Goal: Task Accomplishment & Management: Complete application form

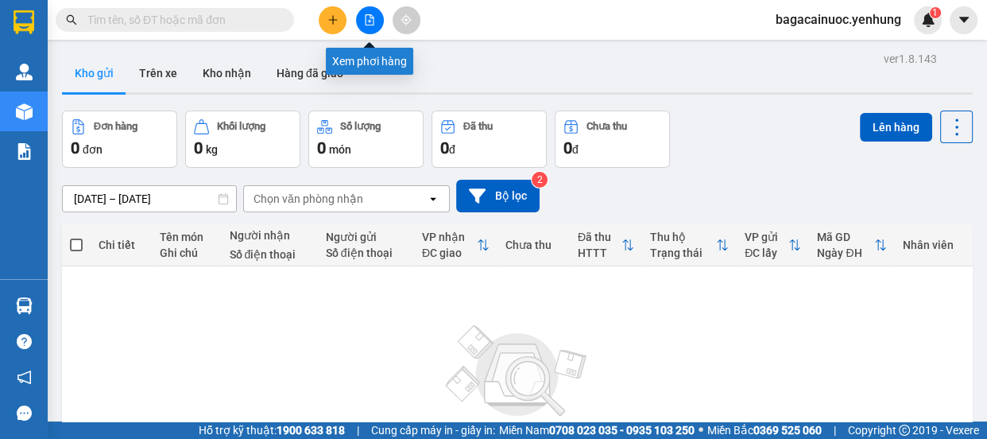
click at [366, 24] on icon "file-add" at bounding box center [370, 19] width 9 height 11
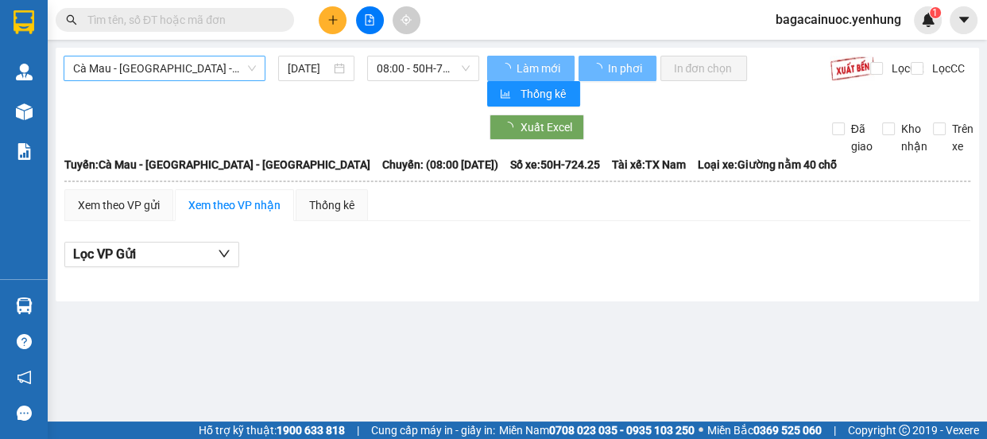
click at [215, 72] on span "Cà Mau - [GEOGRAPHIC_DATA] - [GEOGRAPHIC_DATA]" at bounding box center [164, 68] width 183 height 24
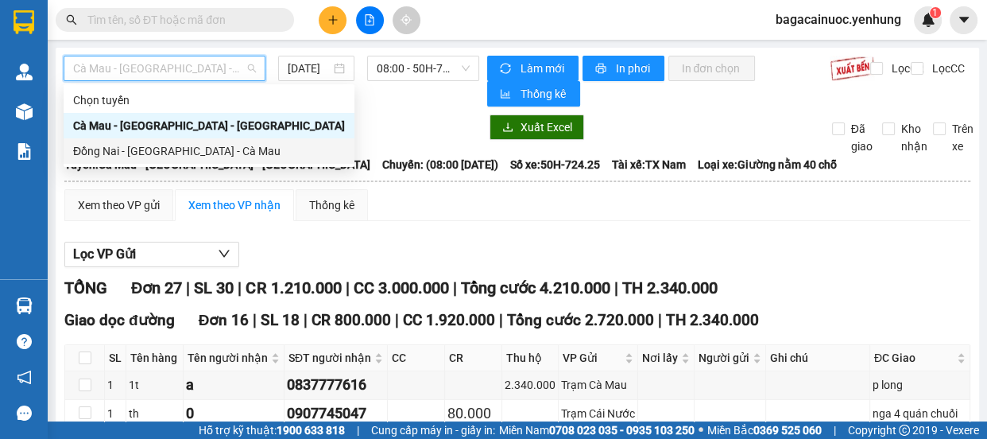
click at [147, 149] on div "Đồng Nai - Sài Gòn - Cà Mau" at bounding box center [209, 150] width 272 height 17
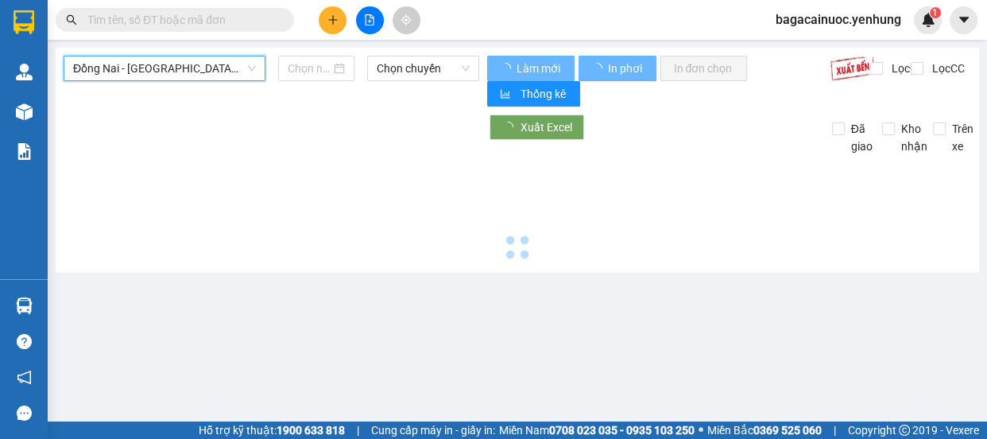
type input "[DATE]"
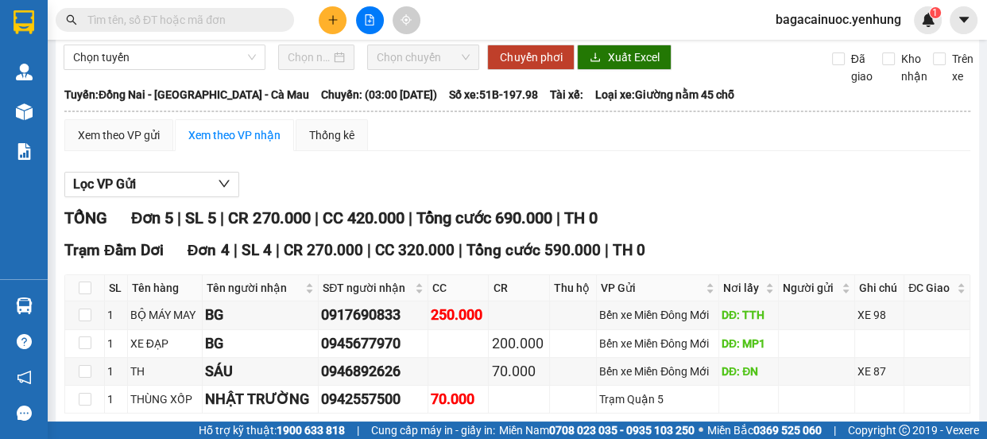
scroll to position [68, 0]
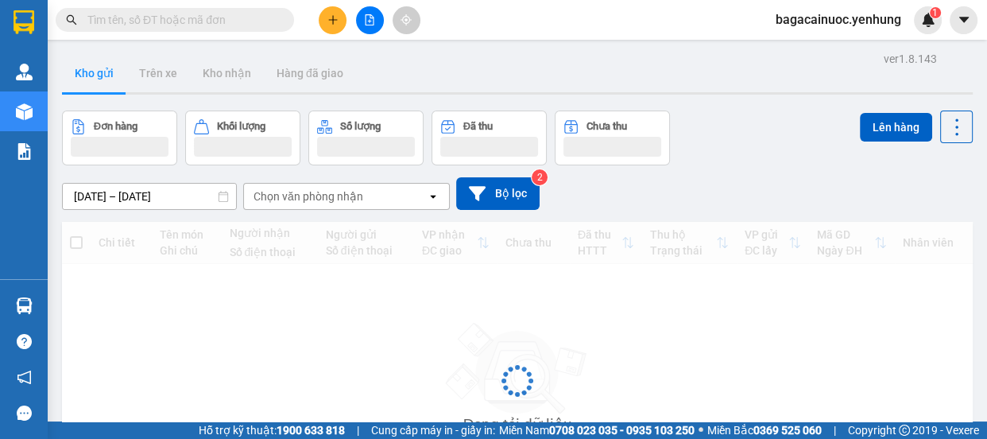
click at [327, 23] on icon "plus" at bounding box center [332, 19] width 11 height 11
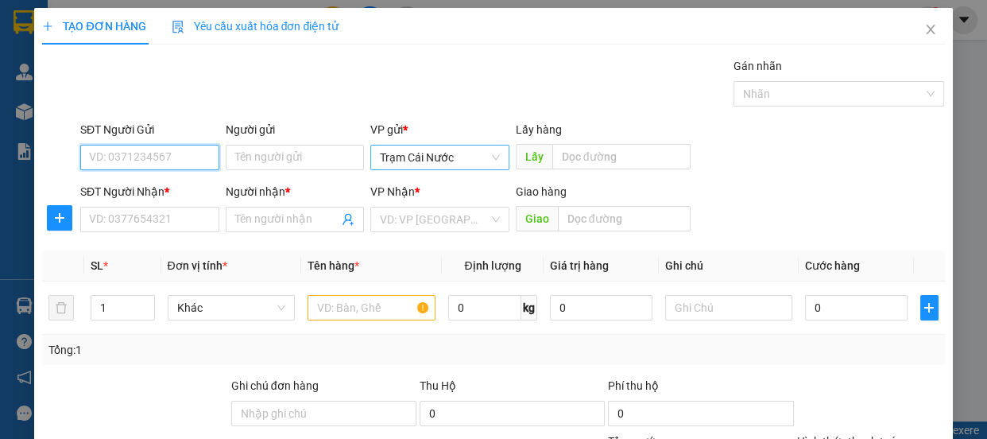
click at [477, 163] on span "Trạm Cái Nước" at bounding box center [440, 157] width 120 height 24
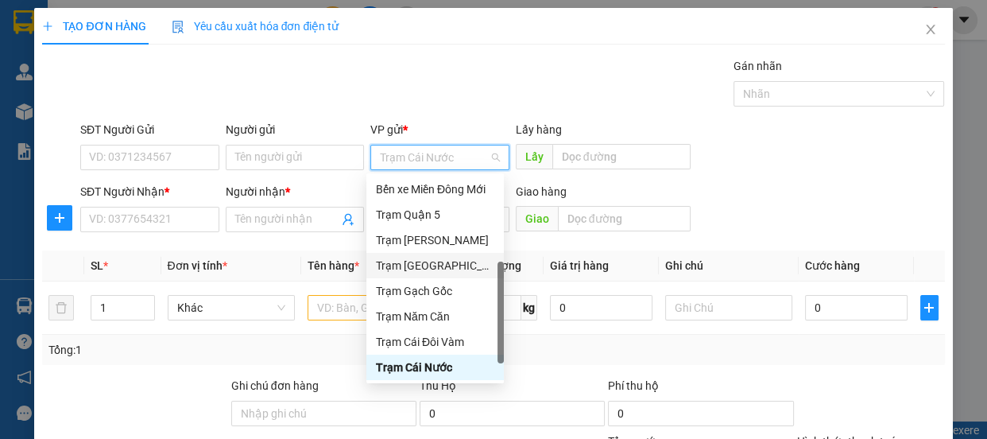
click at [439, 265] on div "Trạm [GEOGRAPHIC_DATA]" at bounding box center [435, 265] width 118 height 17
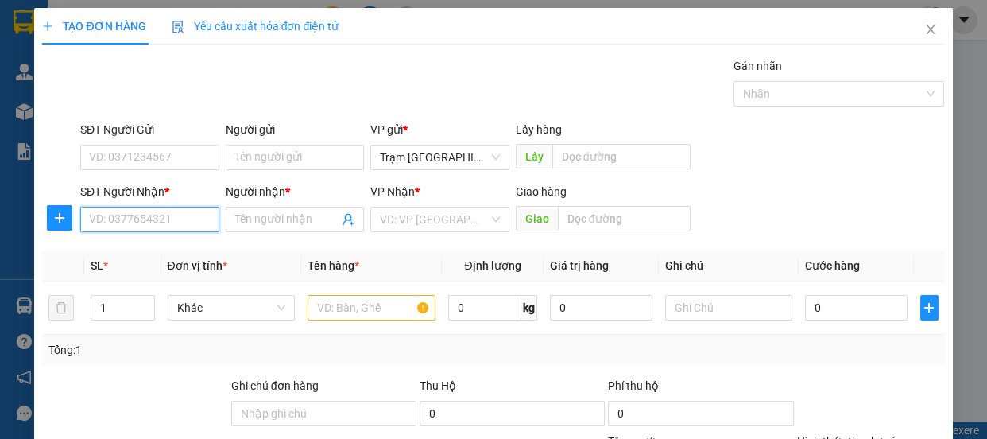
click at [192, 208] on input "SĐT Người Nhận *" at bounding box center [149, 219] width 139 height 25
type input "0824505099"
click at [312, 221] on input "Người nhận *" at bounding box center [287, 219] width 104 height 17
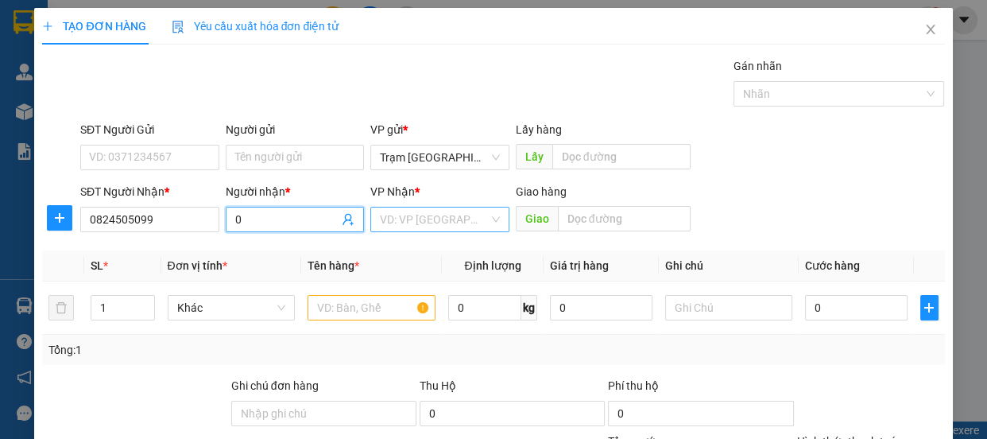
type input "0"
click at [415, 223] on input "search" at bounding box center [434, 219] width 109 height 24
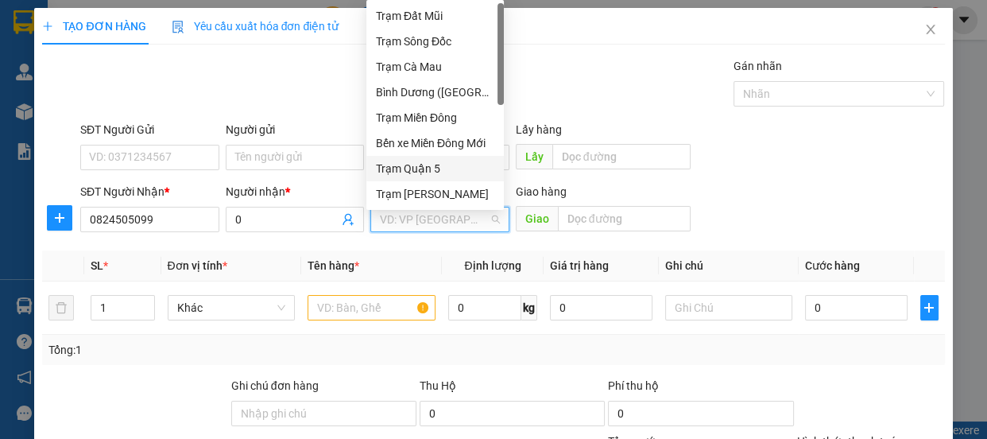
click at [451, 171] on div "Trạm Quận 5" at bounding box center [435, 168] width 118 height 17
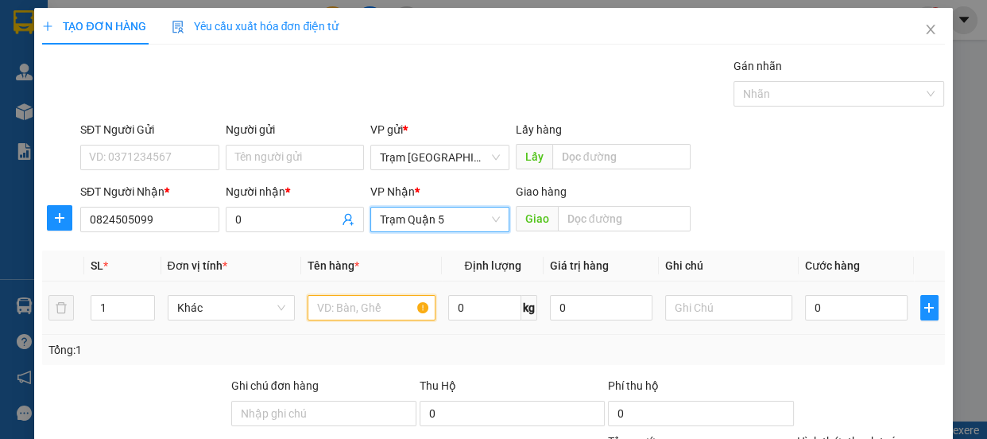
click at [354, 317] on input "text" at bounding box center [372, 307] width 128 height 25
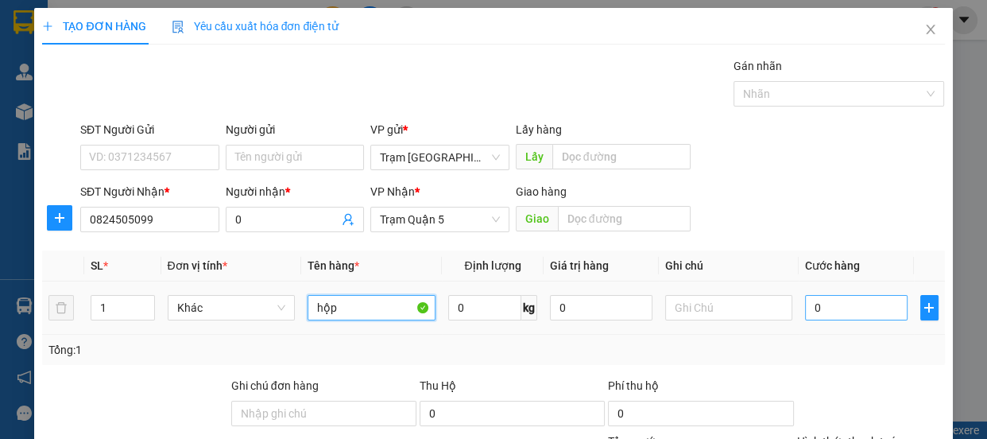
type input "hộp"
click at [848, 314] on input "0" at bounding box center [856, 307] width 103 height 25
type input "3"
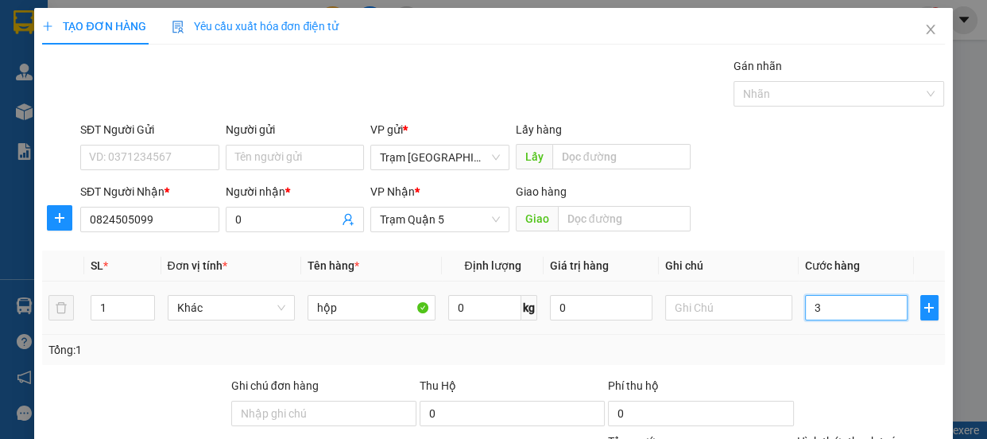
type input "30"
type input "30.000"
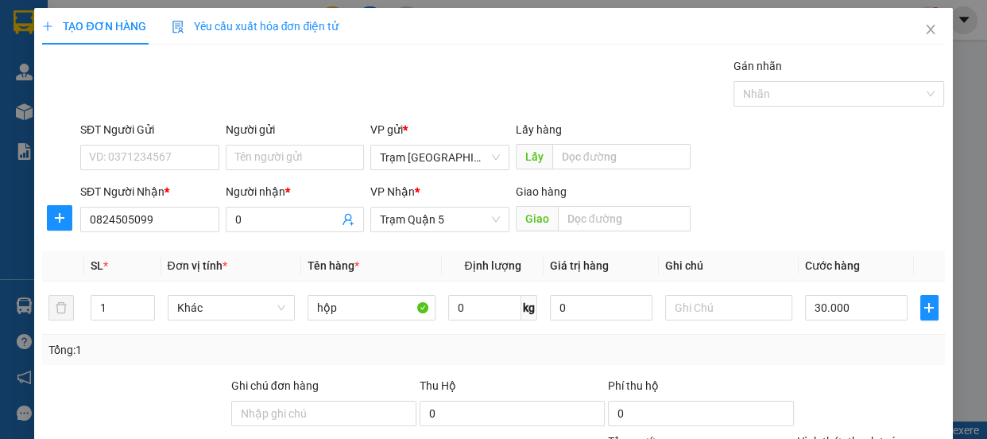
scroll to position [149, 0]
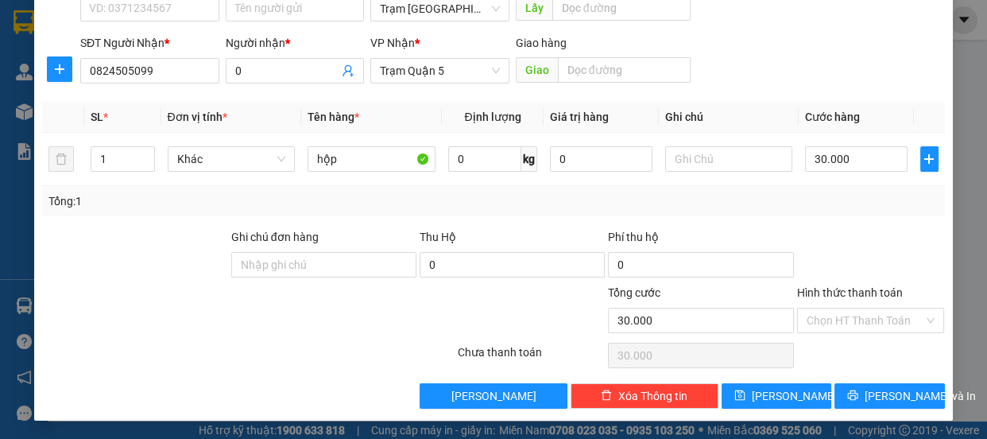
click at [874, 289] on label "Hình thức thanh toán" at bounding box center [850, 292] width 106 height 13
click at [874, 308] on input "Hình thức thanh toán" at bounding box center [866, 320] width 118 height 24
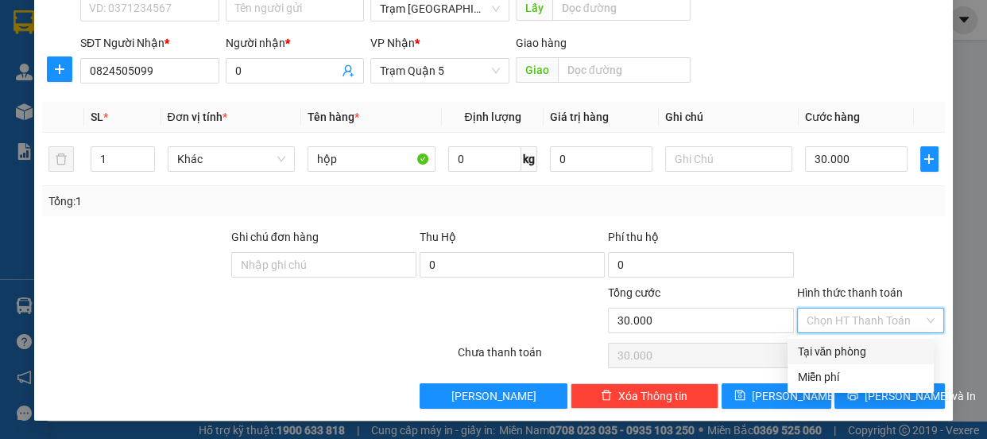
click at [859, 351] on div "Tại văn phòng" at bounding box center [860, 351] width 127 height 17
type input "0"
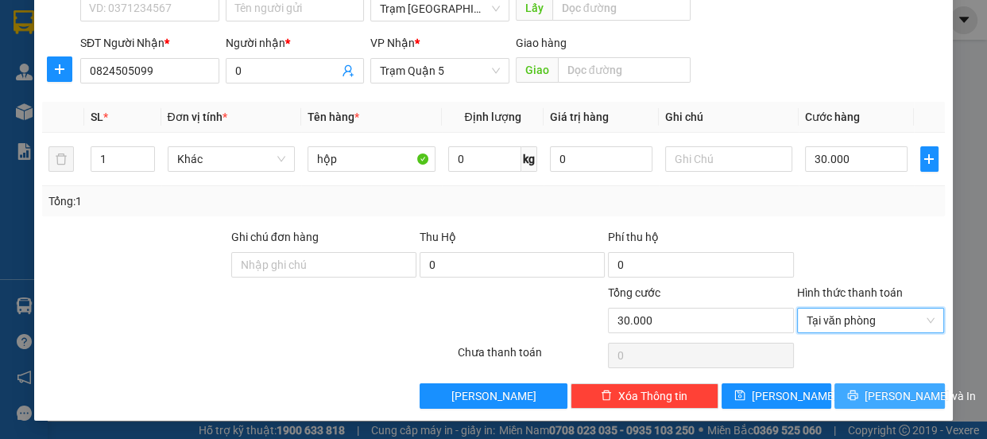
click at [874, 397] on span "[PERSON_NAME] và In" at bounding box center [920, 395] width 111 height 17
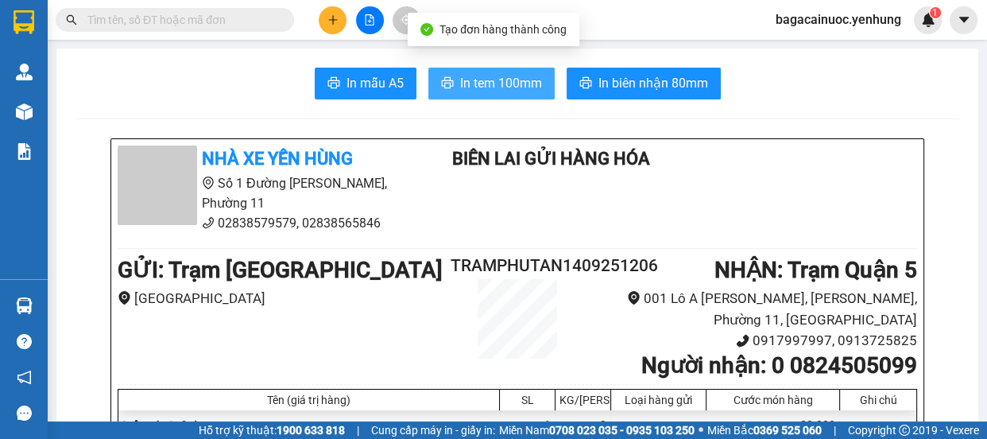
click at [471, 85] on span "In tem 100mm" at bounding box center [501, 83] width 82 height 20
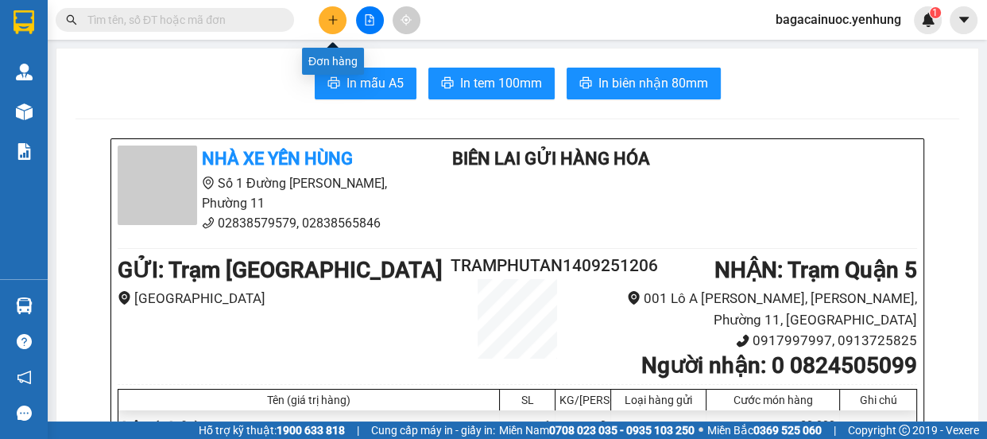
click at [337, 16] on icon "plus" at bounding box center [332, 19] width 11 height 11
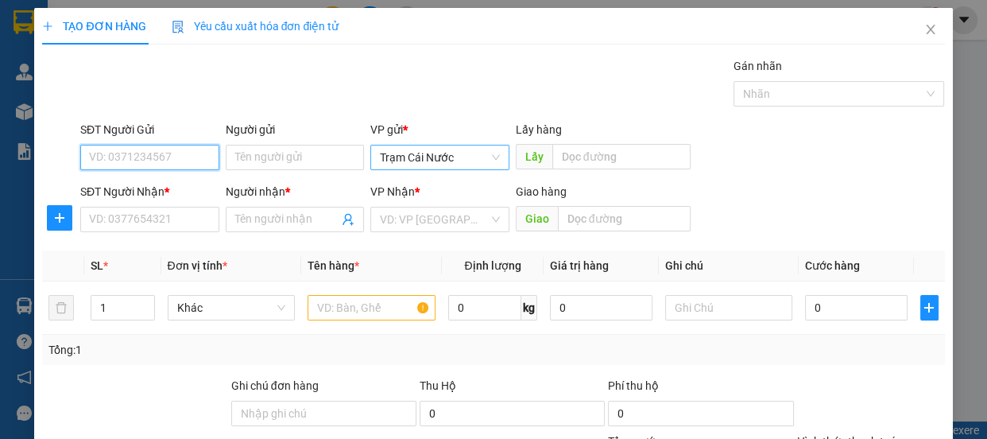
click at [480, 160] on span "Trạm Cái Nước" at bounding box center [440, 157] width 120 height 24
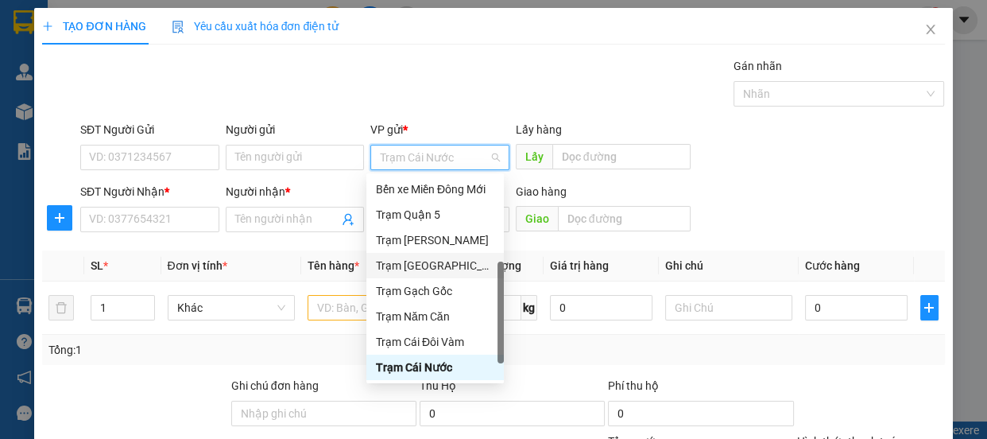
click at [447, 268] on div "Trạm [GEOGRAPHIC_DATA]" at bounding box center [435, 265] width 118 height 17
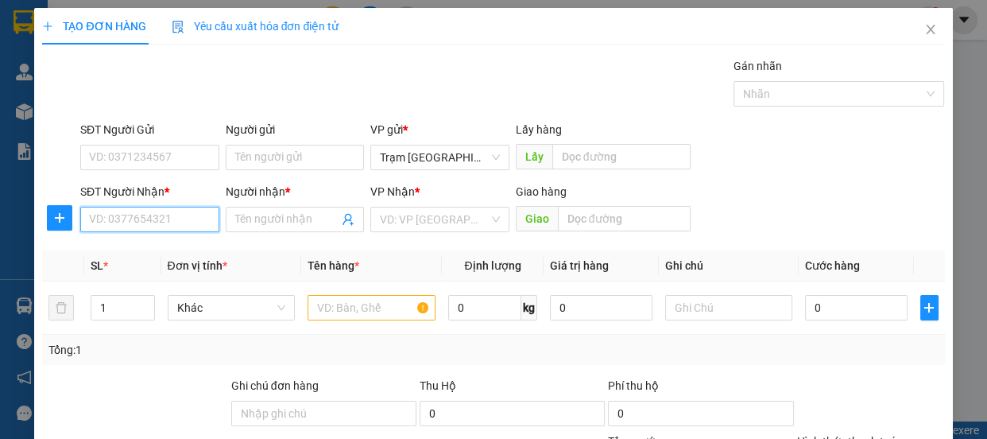
click at [148, 219] on input "SĐT Người Nhận *" at bounding box center [149, 219] width 139 height 25
type input "0817644844"
click at [276, 208] on span at bounding box center [295, 219] width 139 height 25
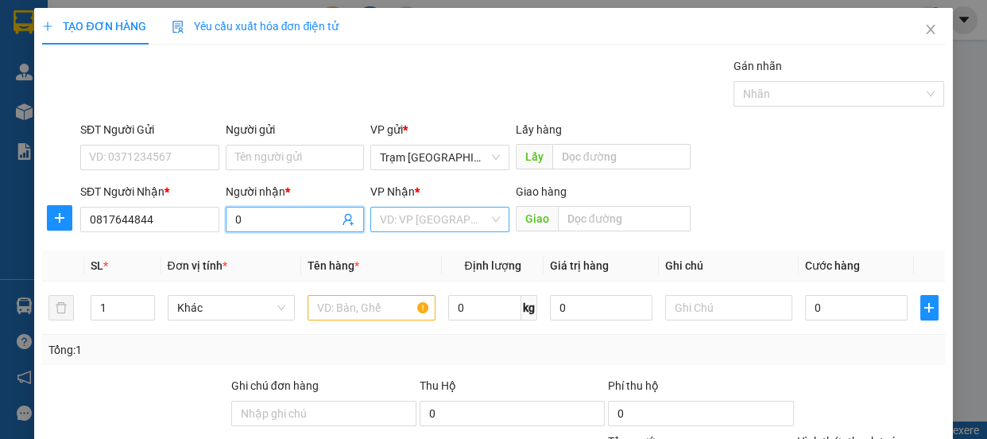
type input "0"
click at [405, 221] on input "search" at bounding box center [434, 219] width 109 height 24
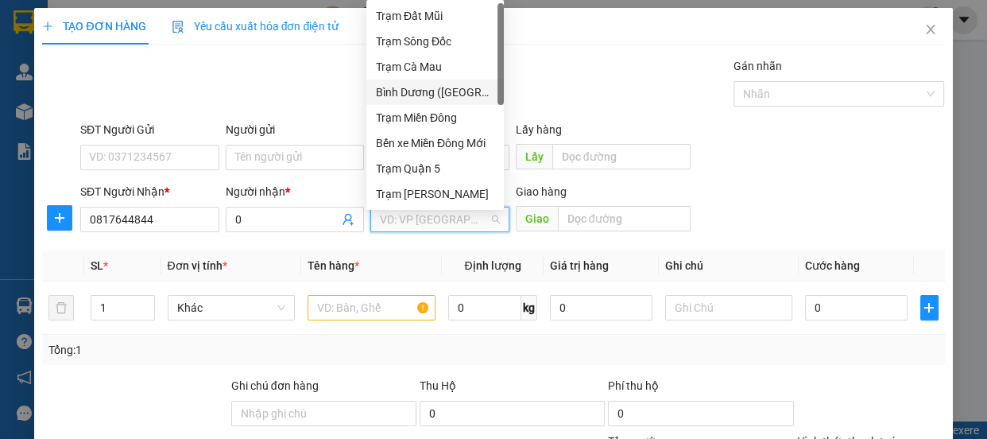
click at [485, 91] on div "Bình Dương ([GEOGRAPHIC_DATA])" at bounding box center [435, 91] width 118 height 17
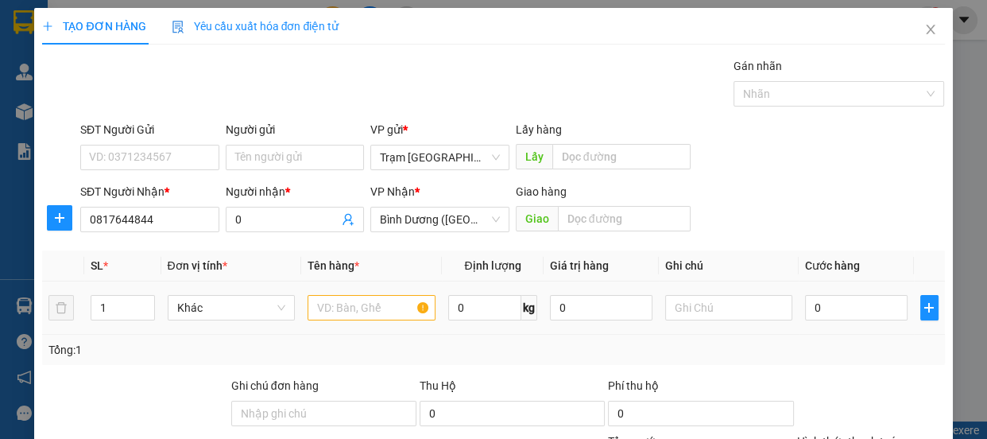
click at [373, 333] on td at bounding box center [371, 307] width 141 height 53
click at [358, 308] on input "text" at bounding box center [372, 307] width 128 height 25
click at [143, 301] on icon "up" at bounding box center [146, 304] width 6 height 6
type input "2"
click at [354, 314] on input "text" at bounding box center [372, 307] width 128 height 25
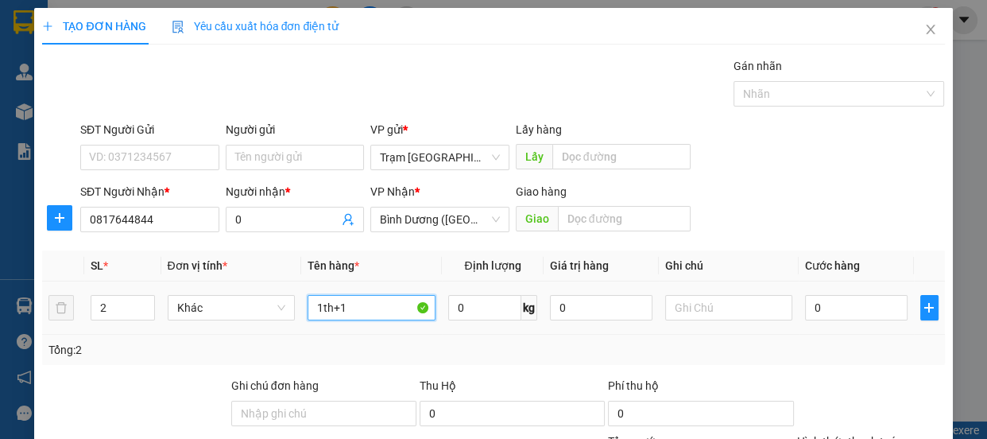
click at [355, 314] on input "1th+1" at bounding box center [372, 307] width 128 height 25
type input "1th+1cuc"
click at [830, 304] on input "0" at bounding box center [856, 307] width 103 height 25
type input "1"
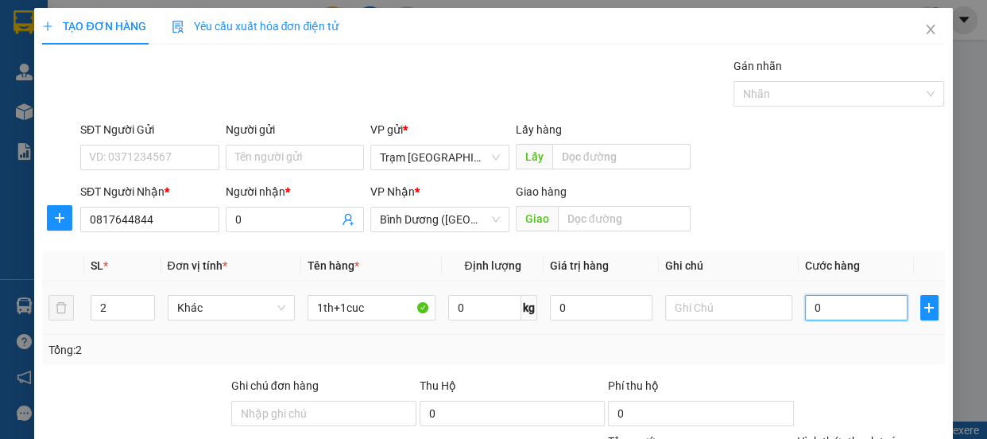
type input "1"
type input "12"
type input "120"
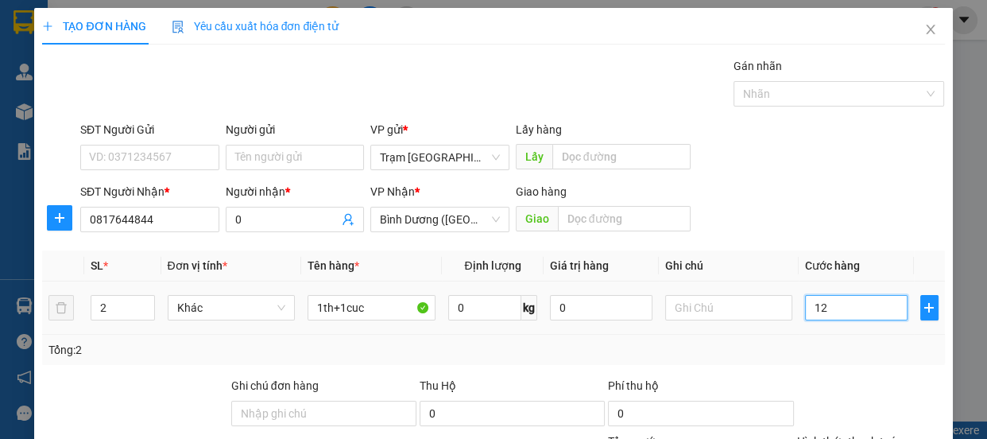
type input "120"
type input "120.000"
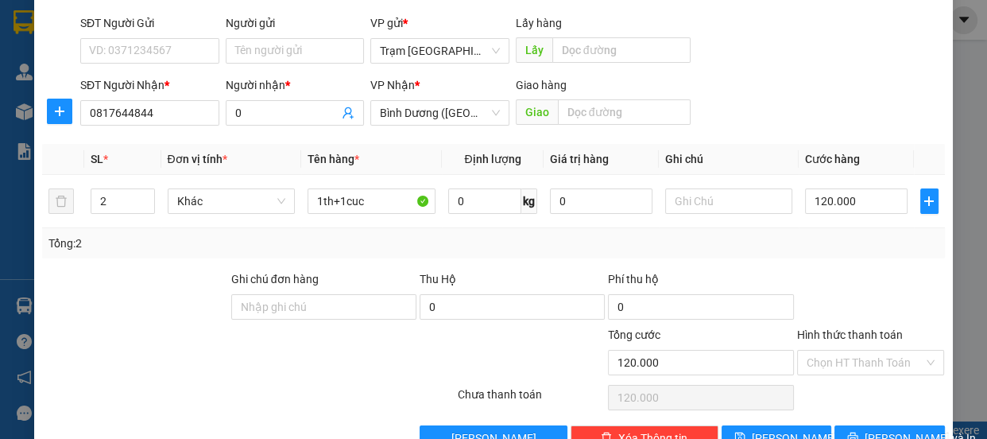
scroll to position [149, 0]
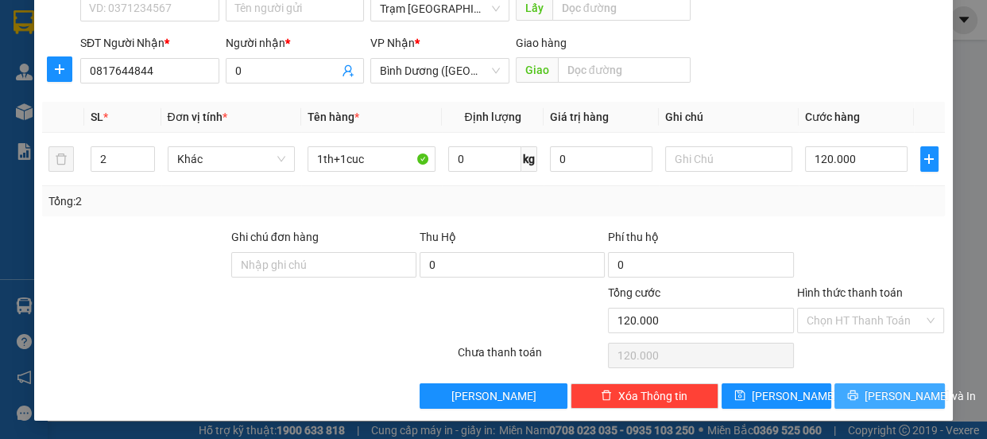
click at [877, 392] on span "[PERSON_NAME] và In" at bounding box center [920, 395] width 111 height 17
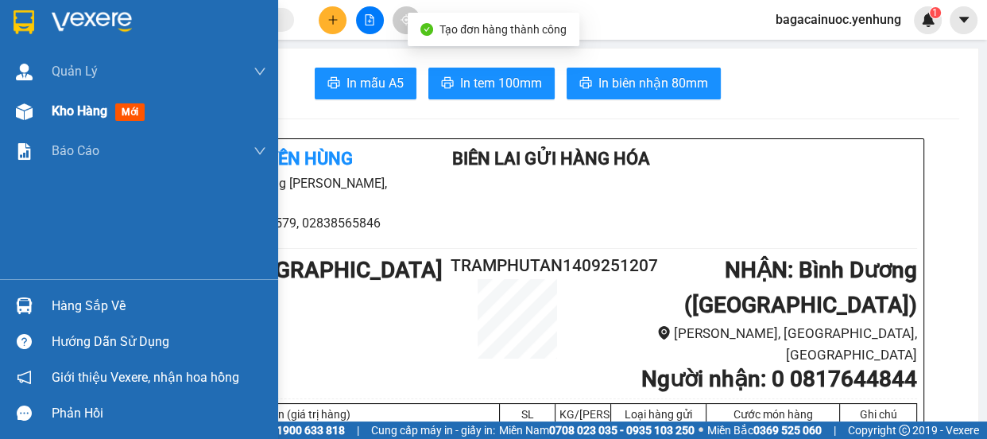
click at [91, 111] on span "Kho hàng" at bounding box center [80, 110] width 56 height 15
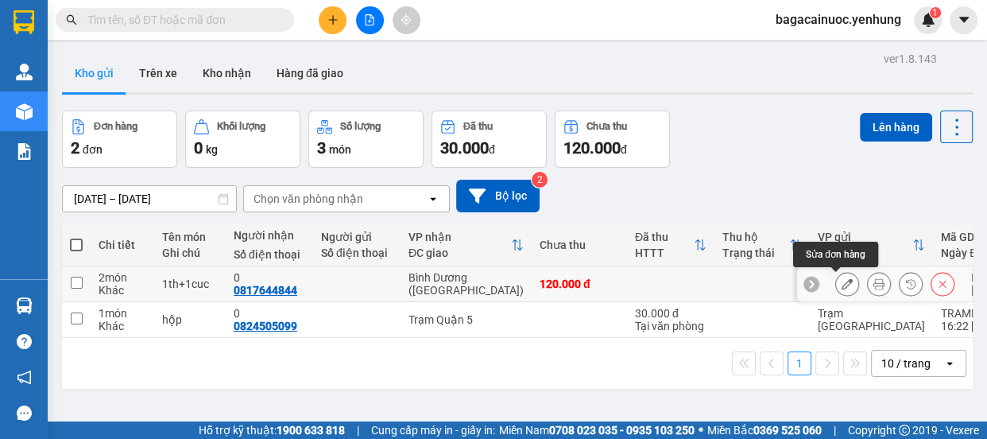
click at [836, 281] on button at bounding box center [847, 284] width 22 height 28
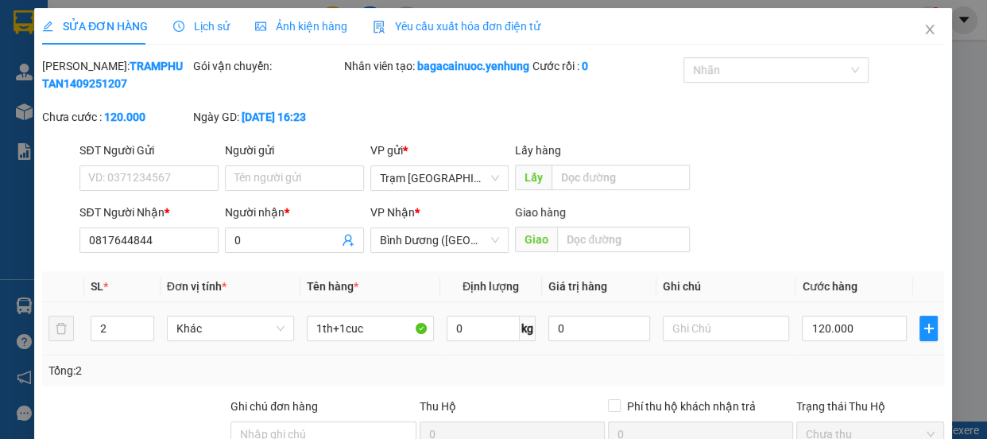
type input "0817644844"
type input "0"
type input "120.000"
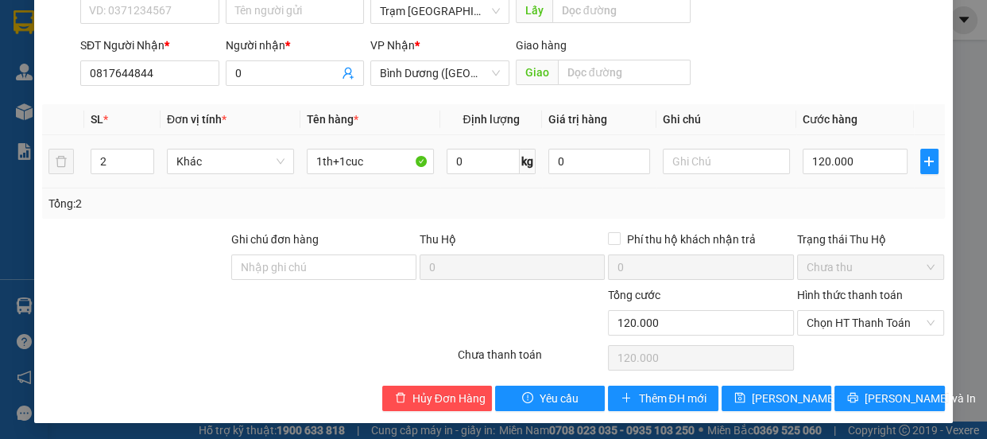
scroll to position [185, 0]
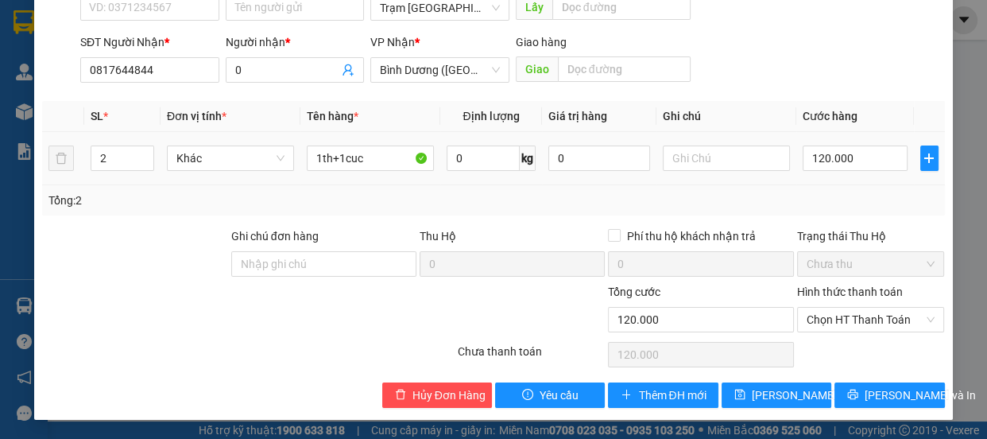
click at [840, 286] on label "Hình thức thanh toán" at bounding box center [850, 291] width 106 height 13
click at [840, 308] on input "Hình thức thanh toán" at bounding box center [866, 320] width 118 height 24
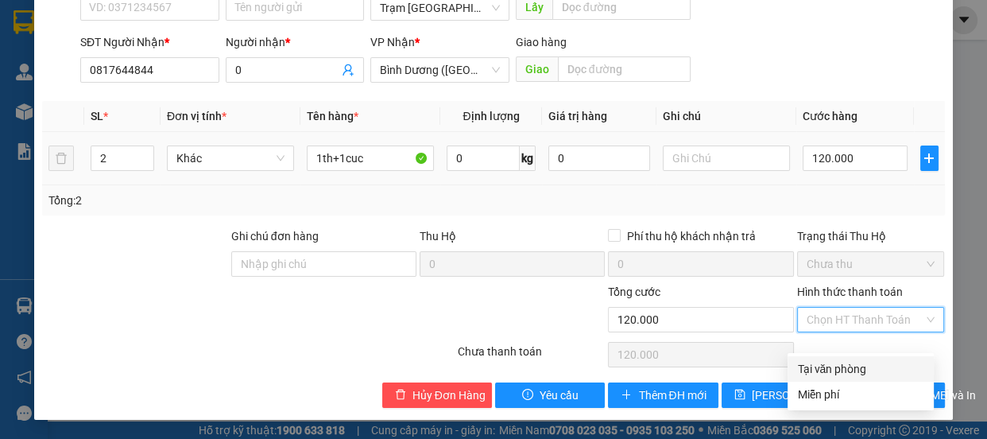
click at [824, 360] on div "Tại văn phòng" at bounding box center [860, 368] width 127 height 17
type input "0"
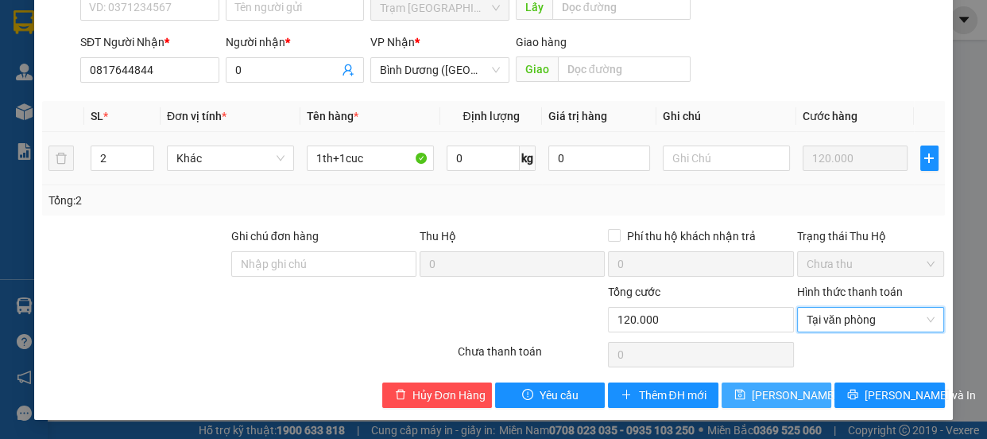
click at [781, 397] on span "Lưu thay đổi" at bounding box center [815, 394] width 127 height 17
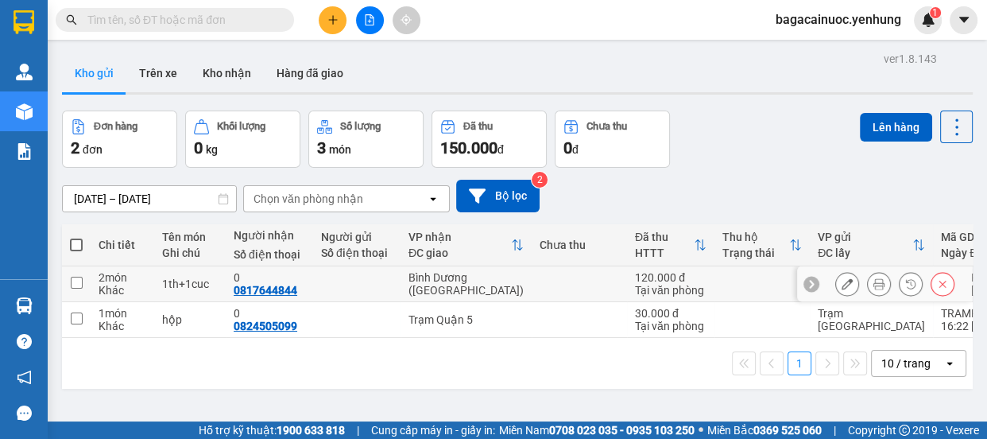
click at [874, 287] on icon at bounding box center [879, 283] width 11 height 11
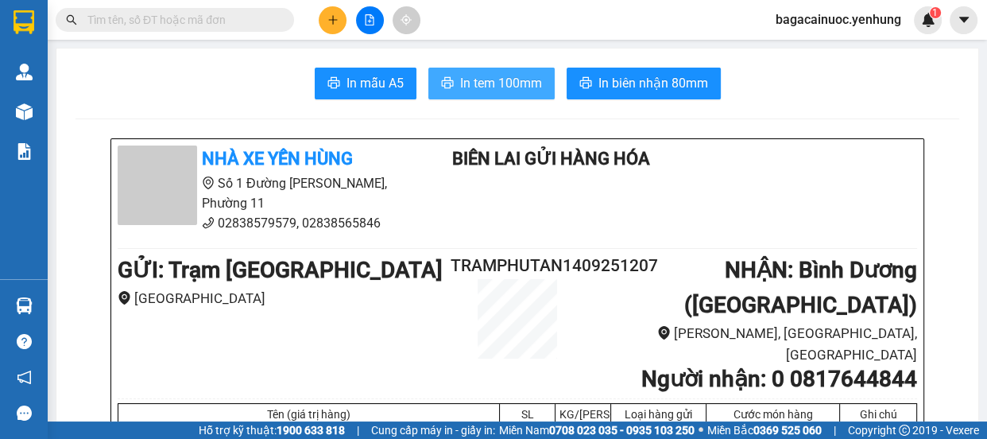
click at [508, 87] on span "In tem 100mm" at bounding box center [501, 83] width 82 height 20
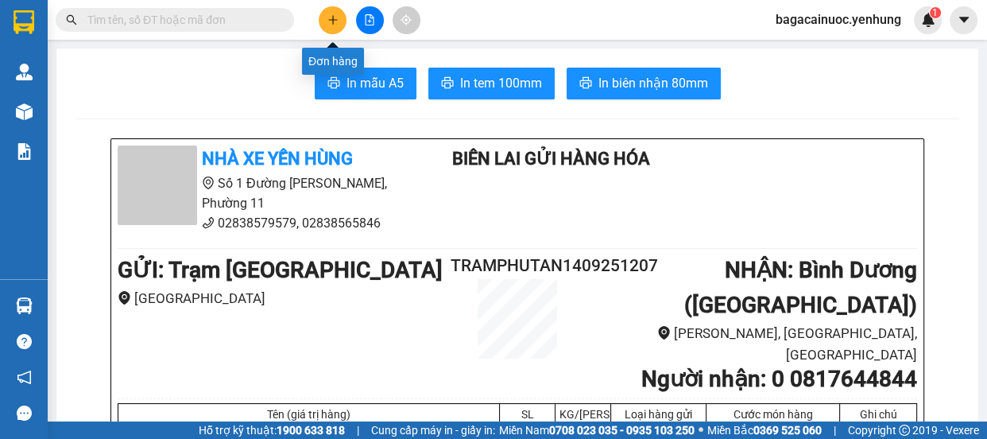
click at [337, 14] on icon "plus" at bounding box center [332, 19] width 11 height 11
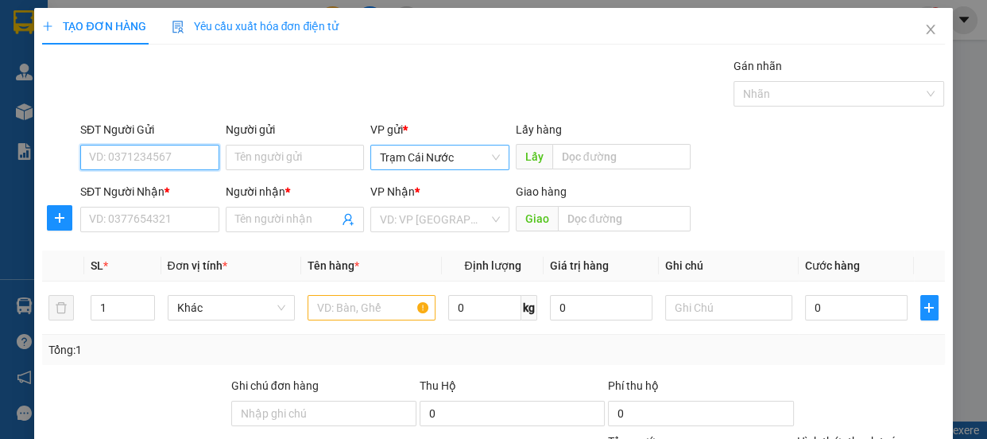
click at [465, 169] on span "Trạm Cái Nước" at bounding box center [440, 157] width 120 height 24
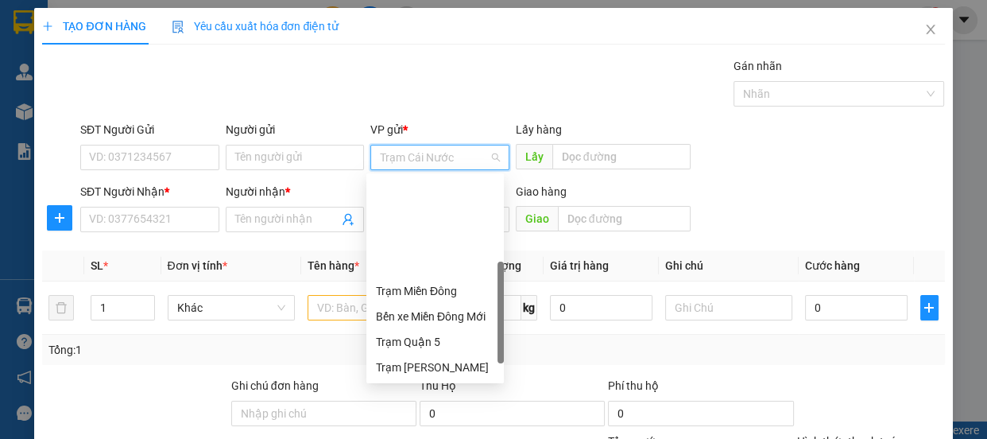
click at [434, 384] on div "Trạm [GEOGRAPHIC_DATA]" at bounding box center [435, 392] width 118 height 17
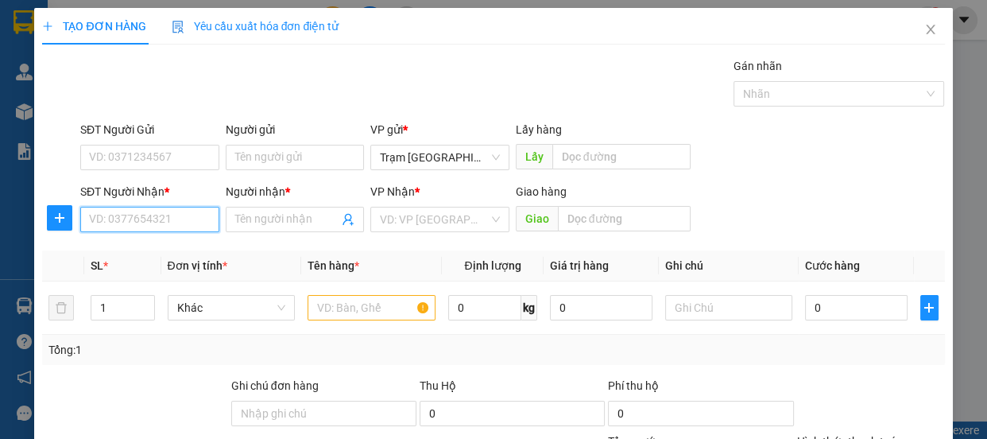
click at [167, 222] on input "SĐT Người Nhận *" at bounding box center [149, 219] width 139 height 25
type input "0987824764"
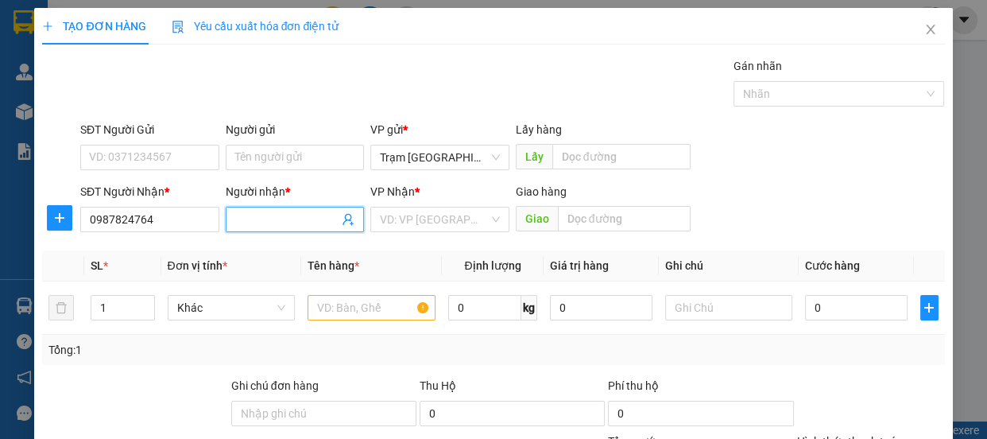
click at [322, 218] on input "Người nhận *" at bounding box center [287, 219] width 104 height 17
type input "0"
click at [380, 216] on input "search" at bounding box center [434, 219] width 109 height 24
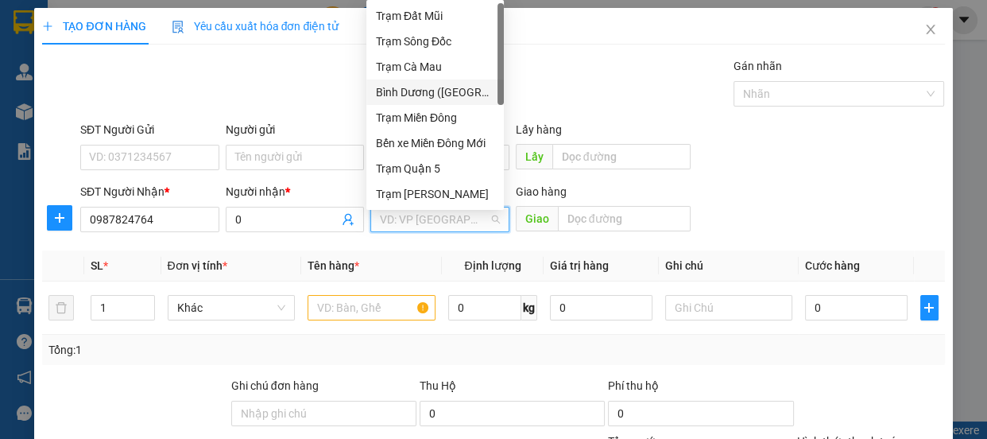
click at [477, 100] on div "Bình Dương ([GEOGRAPHIC_DATA])" at bounding box center [435, 91] width 118 height 17
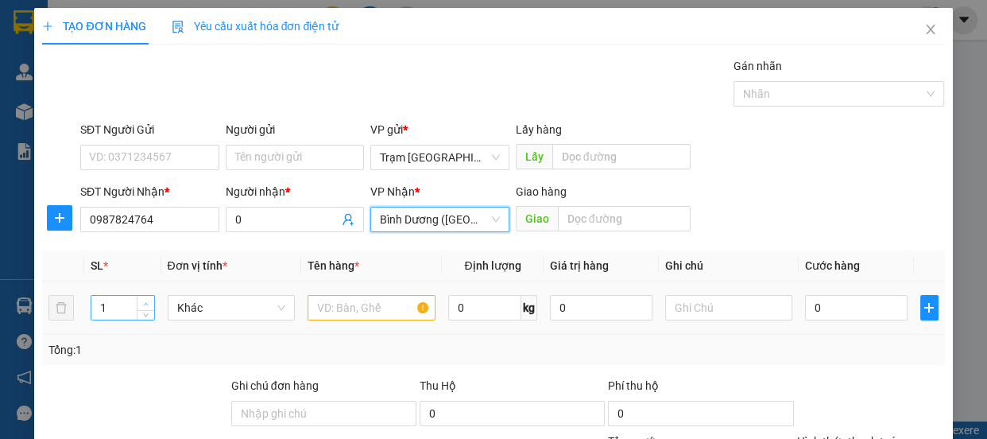
type input "2"
drag, startPoint x: 134, startPoint y: 300, endPoint x: 144, endPoint y: 299, distance: 9.6
click at [137, 300] on span "Increase Value" at bounding box center [145, 303] width 17 height 14
click at [407, 310] on input "text" at bounding box center [372, 307] width 128 height 25
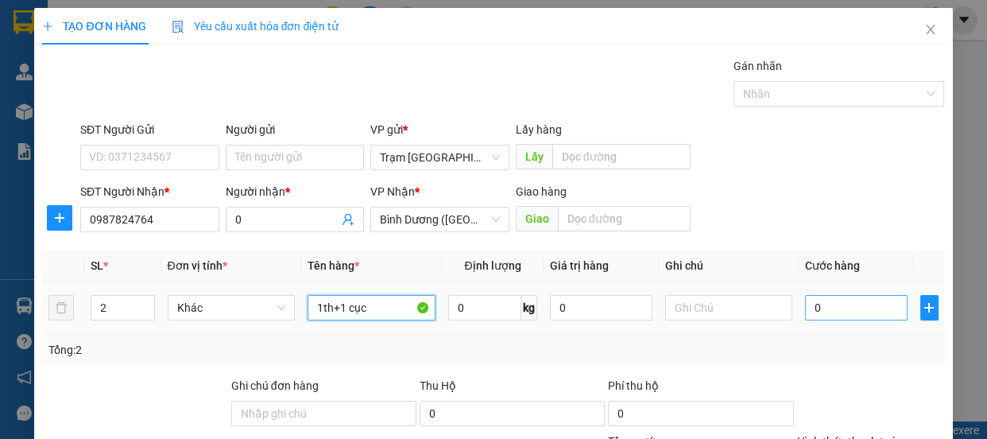
type input "1th+1 cục"
click at [820, 318] on input "0" at bounding box center [856, 307] width 103 height 25
type input "1"
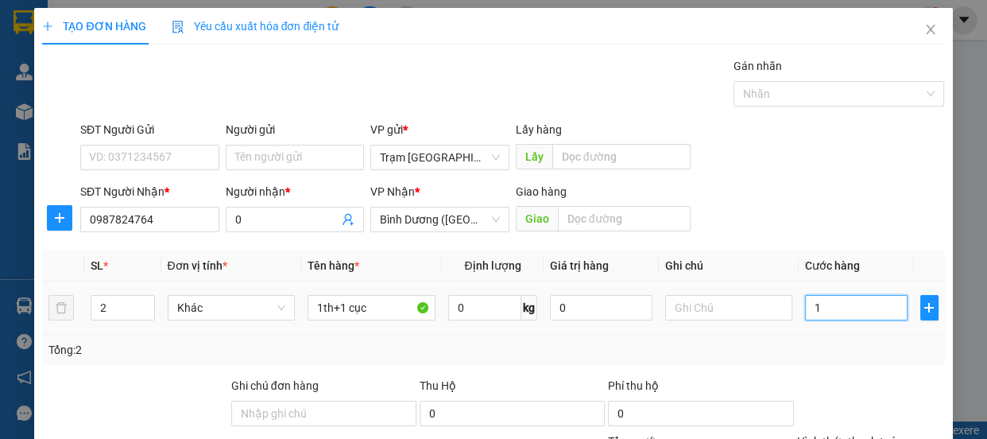
type input "14"
click at [849, 435] on label "Hình thức thanh toán" at bounding box center [850, 441] width 106 height 13
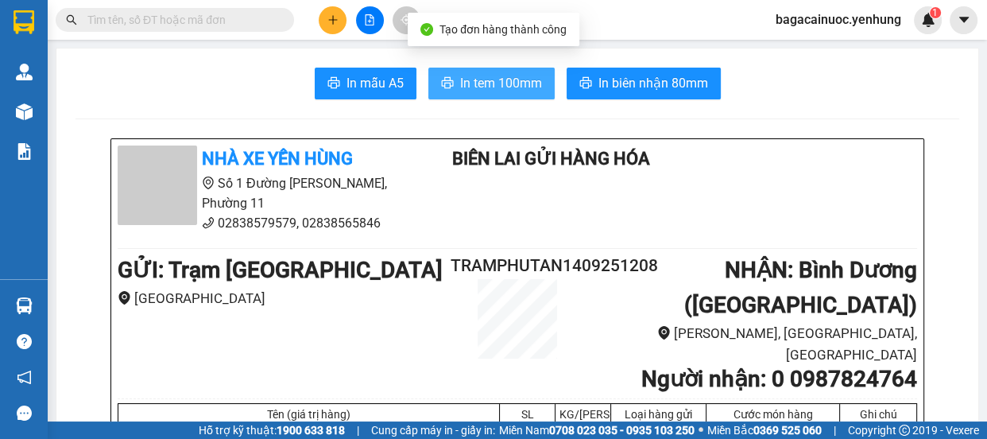
click at [471, 89] on span "In tem 100mm" at bounding box center [501, 83] width 82 height 20
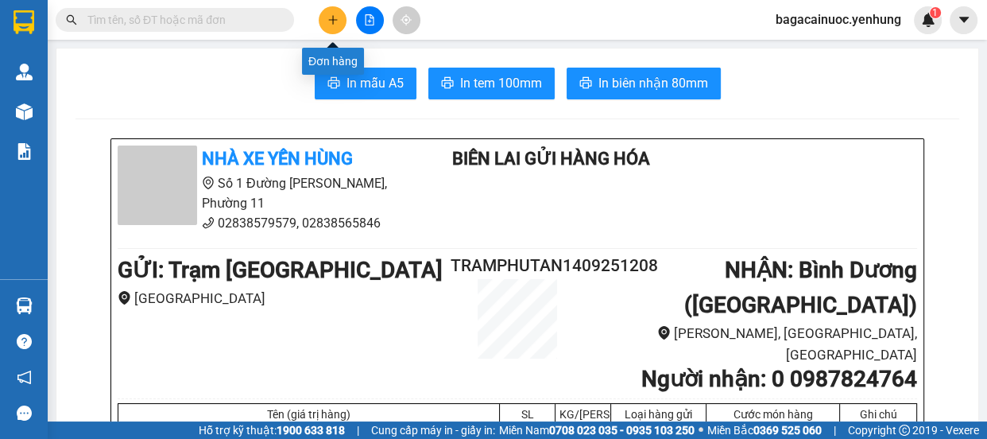
click at [320, 13] on button at bounding box center [333, 20] width 28 height 28
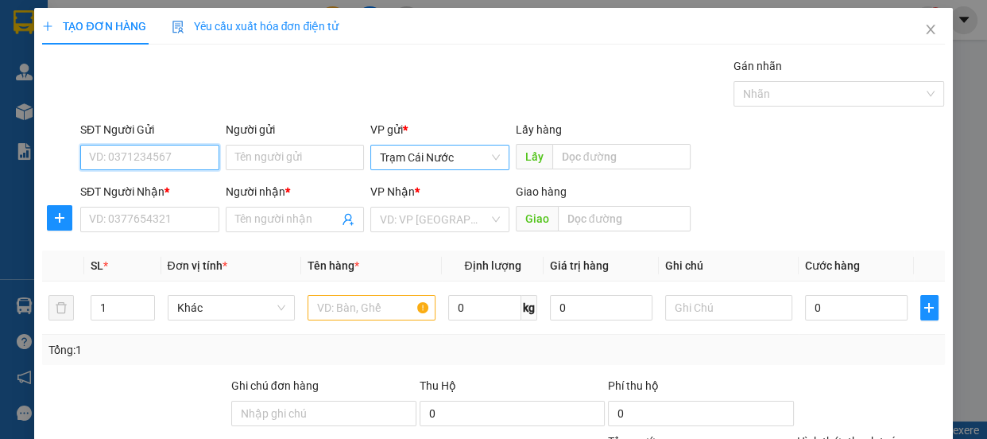
click at [460, 160] on span "Trạm Cái Nước" at bounding box center [440, 157] width 120 height 24
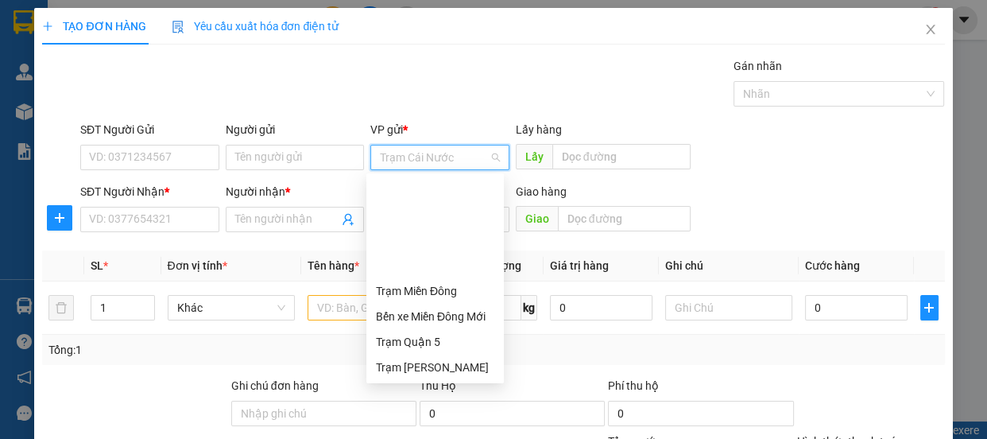
click at [458, 384] on div "Trạm [GEOGRAPHIC_DATA]" at bounding box center [435, 392] width 118 height 17
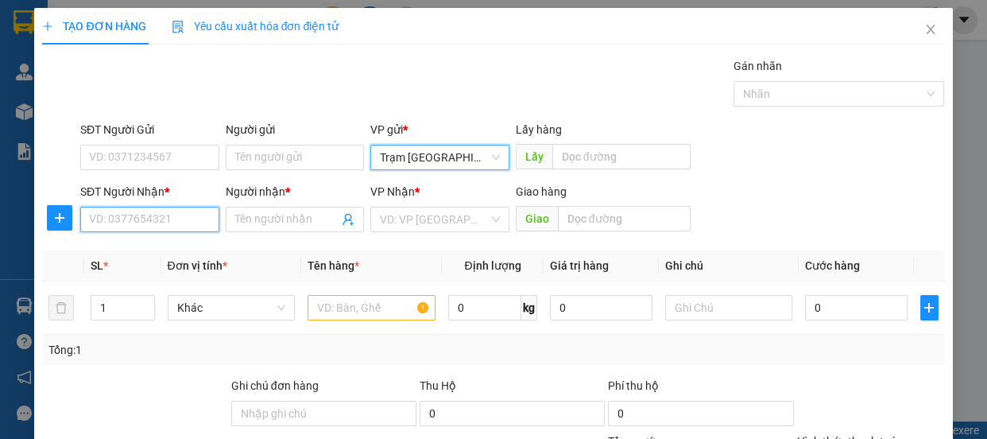
click at [159, 227] on input "SĐT Người Nhận *" at bounding box center [149, 219] width 139 height 25
type input "0981566576"
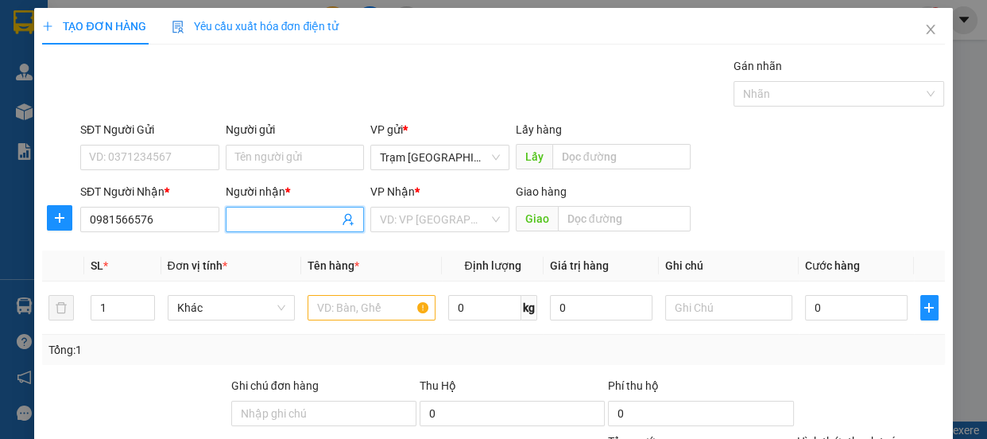
click at [291, 221] on input "Người nhận *" at bounding box center [287, 219] width 104 height 17
type input "0"
click at [432, 211] on input "search" at bounding box center [434, 219] width 109 height 24
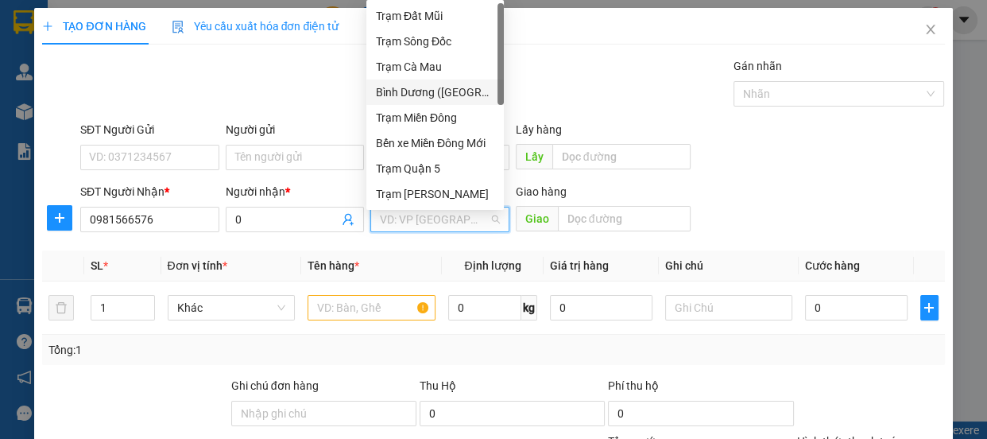
click at [461, 87] on div "Bình Dương ([GEOGRAPHIC_DATA])" at bounding box center [435, 91] width 118 height 17
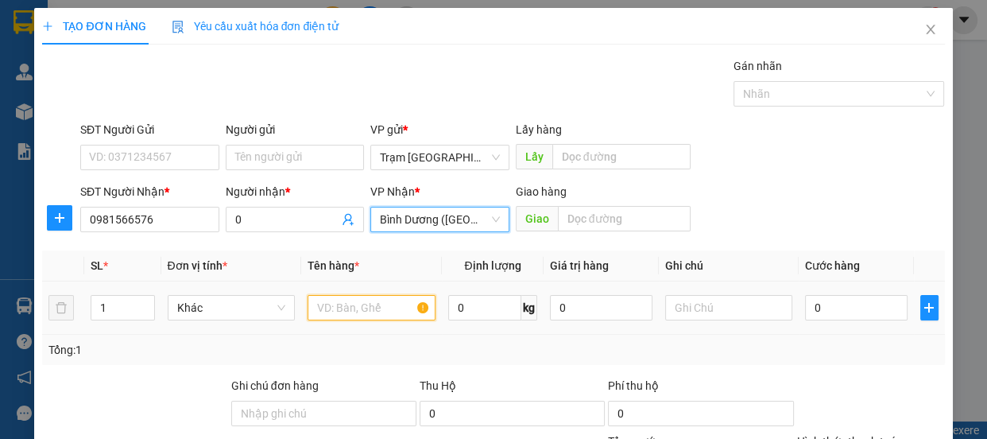
click at [363, 312] on input "text" at bounding box center [372, 307] width 128 height 25
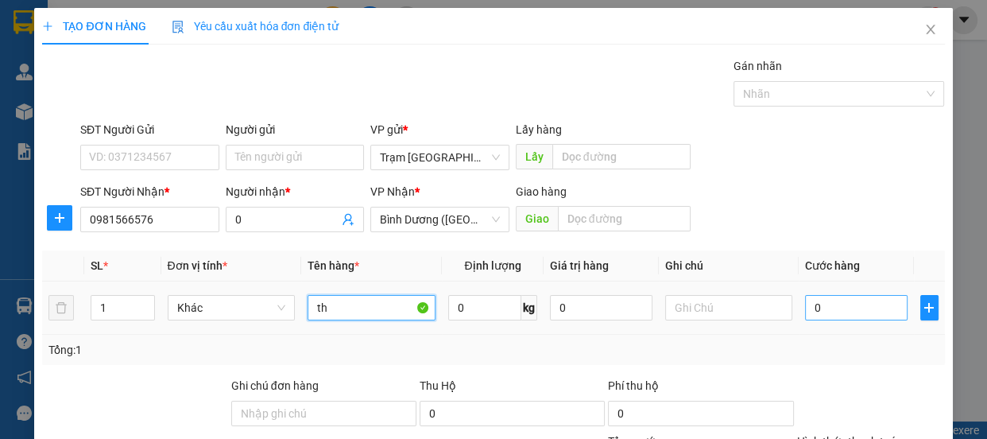
type input "th"
click at [835, 310] on input "0" at bounding box center [856, 307] width 103 height 25
click at [805, 312] on input "00" at bounding box center [856, 307] width 103 height 25
type input "100"
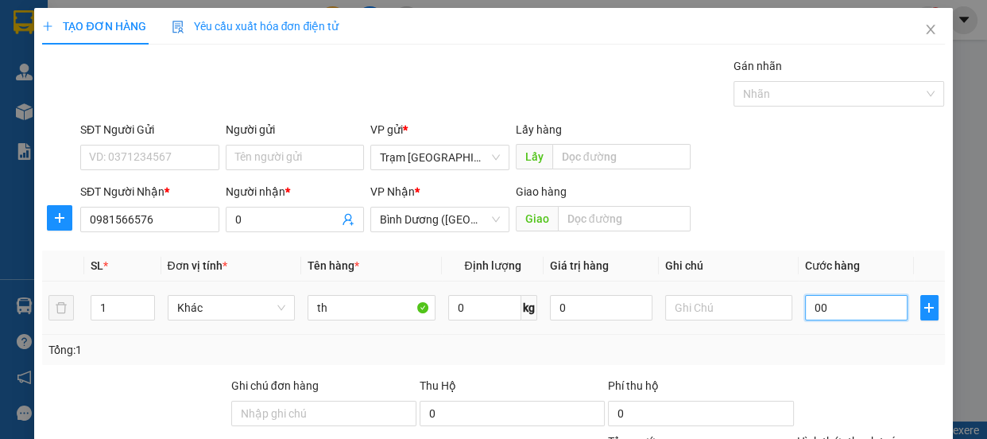
type input "100"
type input "100.000"
click at [866, 435] on label "Hình thức thanh toán" at bounding box center [850, 441] width 106 height 13
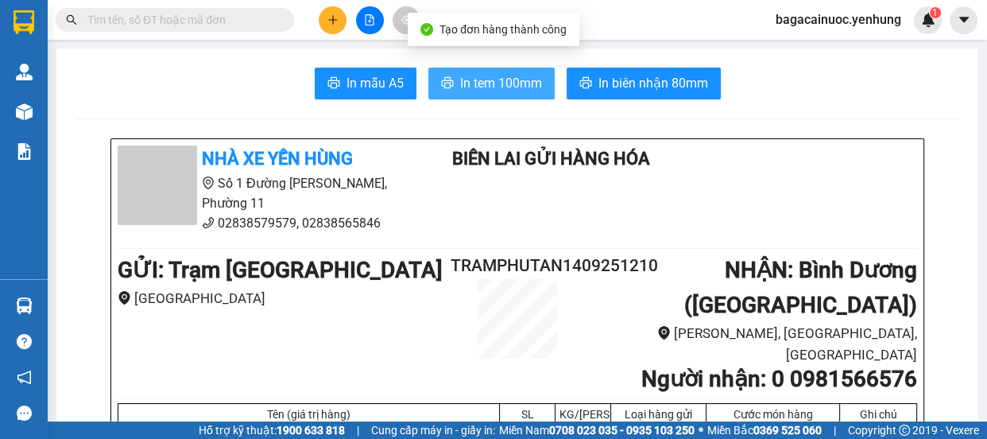
click at [494, 91] on span "In tem 100mm" at bounding box center [501, 83] width 82 height 20
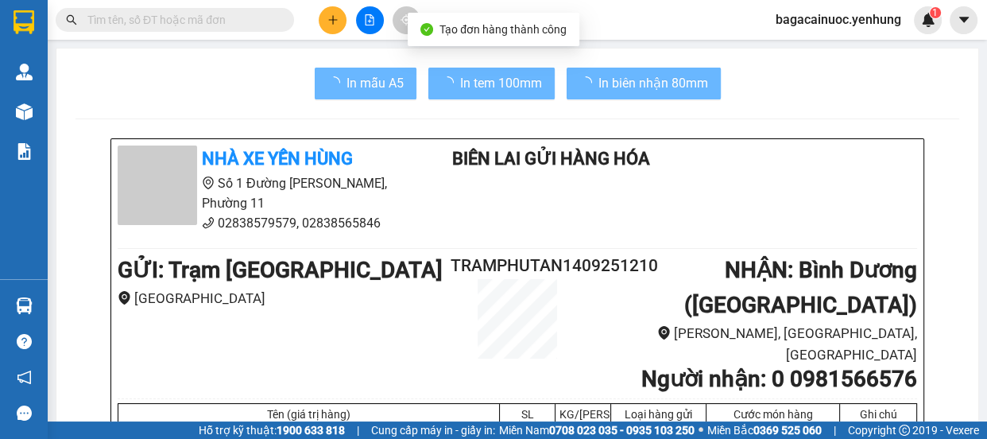
click at [327, 23] on icon "plus" at bounding box center [332, 19] width 11 height 11
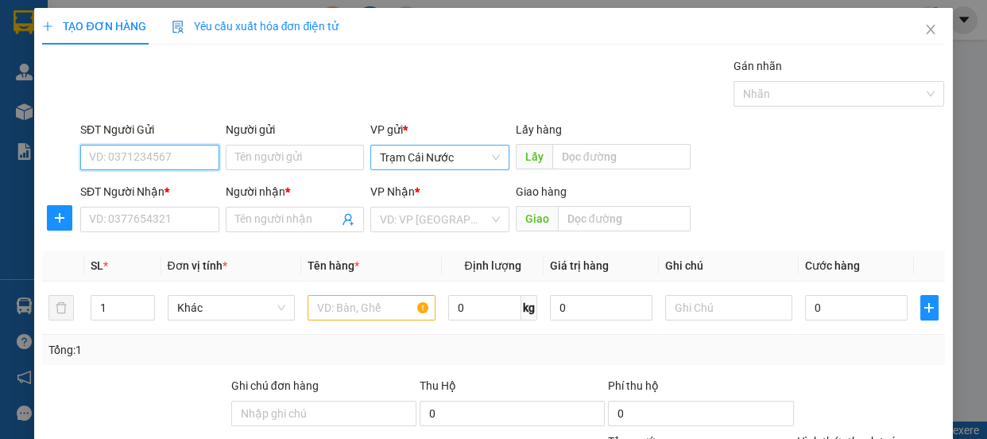
click at [487, 165] on span "Trạm Cái Nước" at bounding box center [440, 157] width 120 height 24
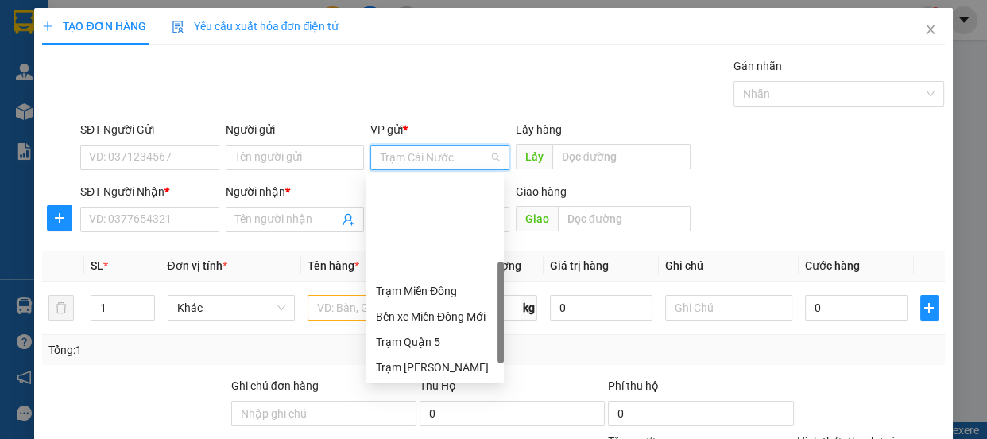
click at [450, 384] on div "Trạm [GEOGRAPHIC_DATA]" at bounding box center [435, 392] width 118 height 17
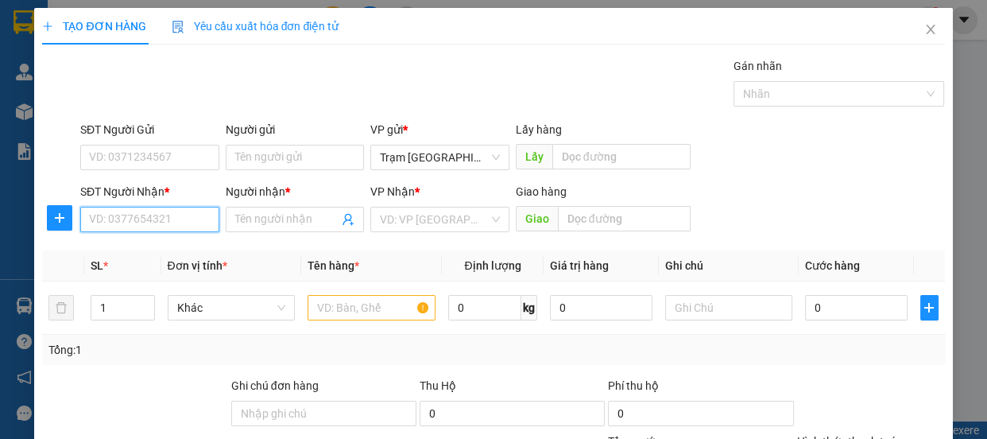
click at [169, 216] on input "SĐT Người Nhận *" at bounding box center [149, 219] width 139 height 25
type input "0353512972"
click at [262, 223] on input "Người nhận *" at bounding box center [287, 219] width 104 height 17
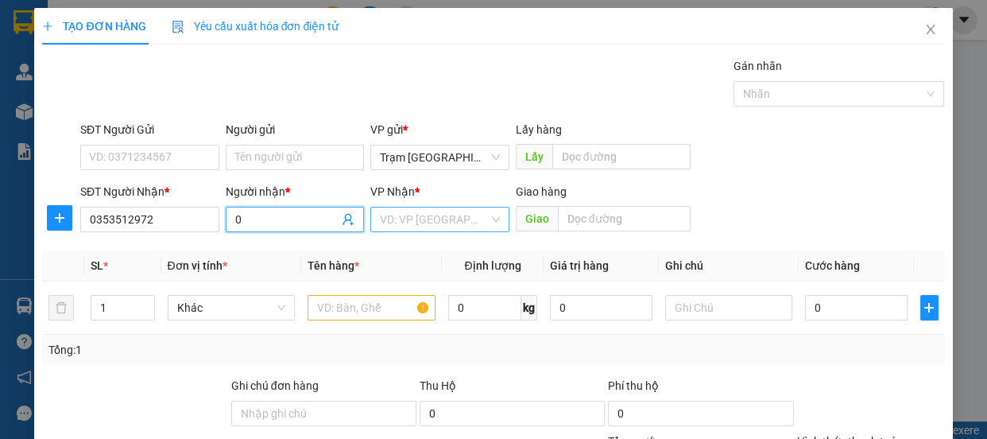
type input "0"
click at [458, 220] on input "search" at bounding box center [434, 219] width 109 height 24
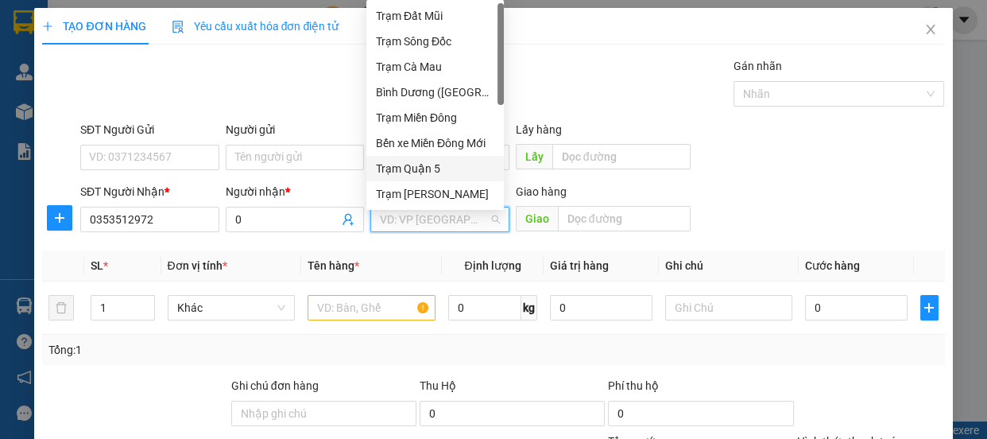
click at [463, 161] on div "Trạm Quận 5" at bounding box center [435, 168] width 118 height 17
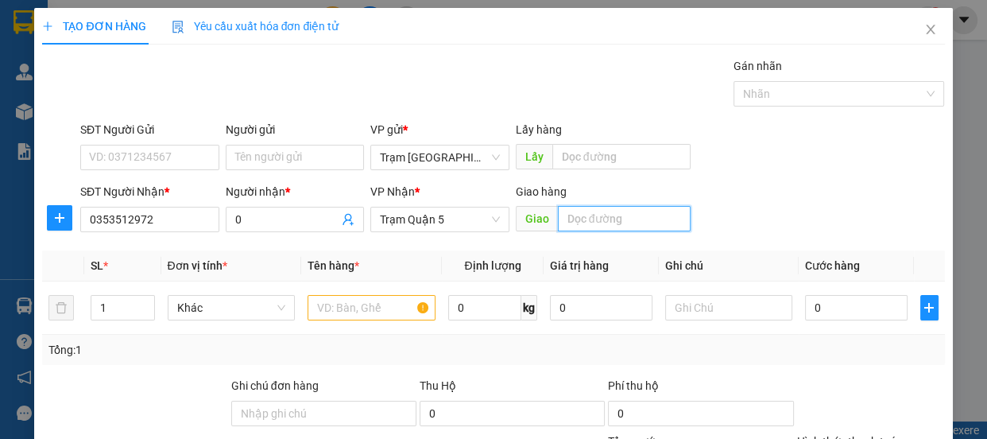
click at [591, 216] on input "text" at bounding box center [624, 218] width 133 height 25
type input "tam phước"
click at [143, 302] on icon "up" at bounding box center [146, 304] width 6 height 6
type input "2"
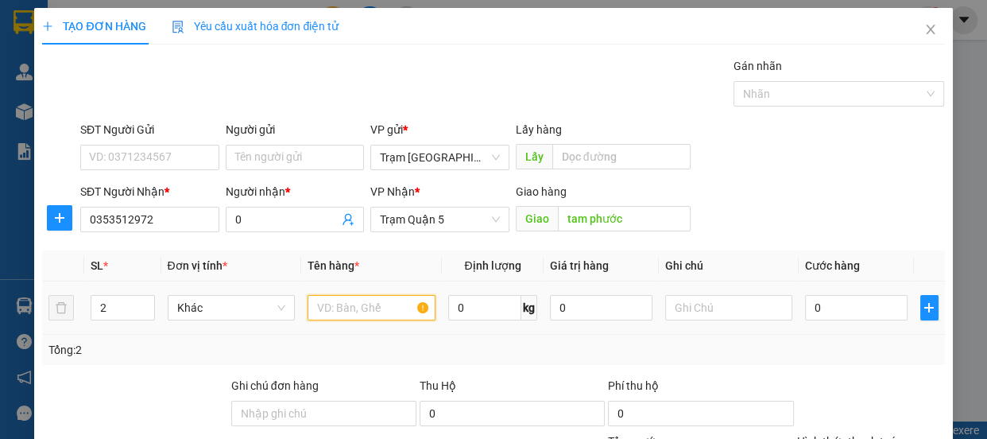
click at [352, 319] on input "text" at bounding box center [372, 307] width 128 height 25
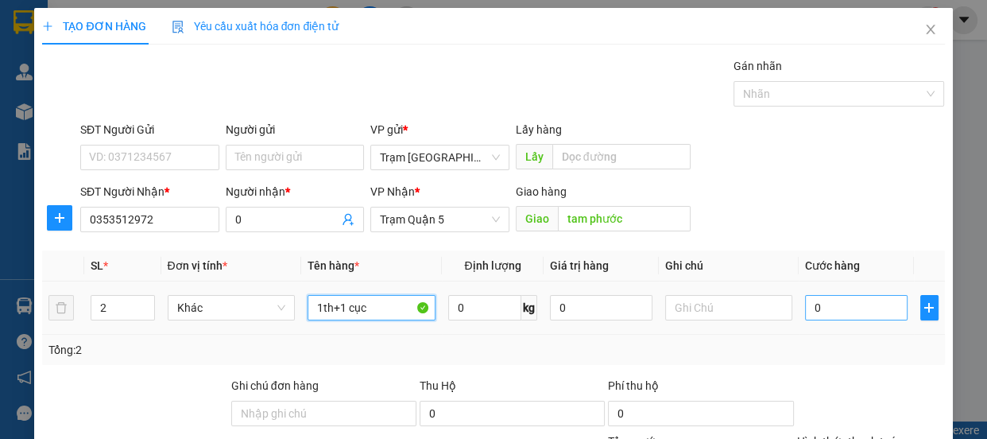
type input "1th+1 cục"
click at [818, 302] on input "0" at bounding box center [856, 307] width 103 height 25
type input "1"
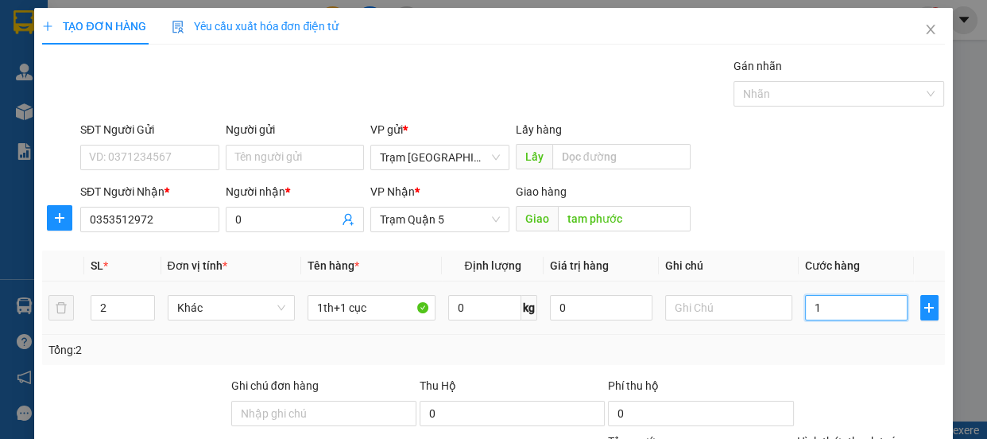
type input "11"
type input "1"
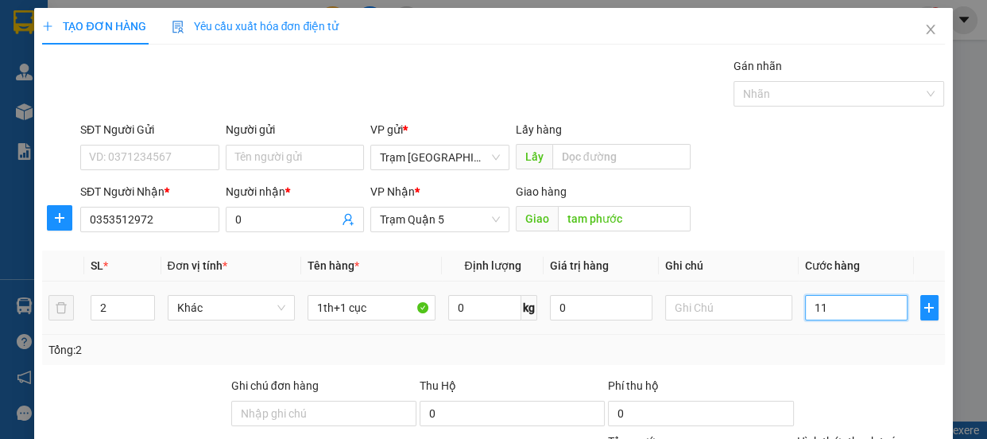
type input "1"
type input "13"
type input "130"
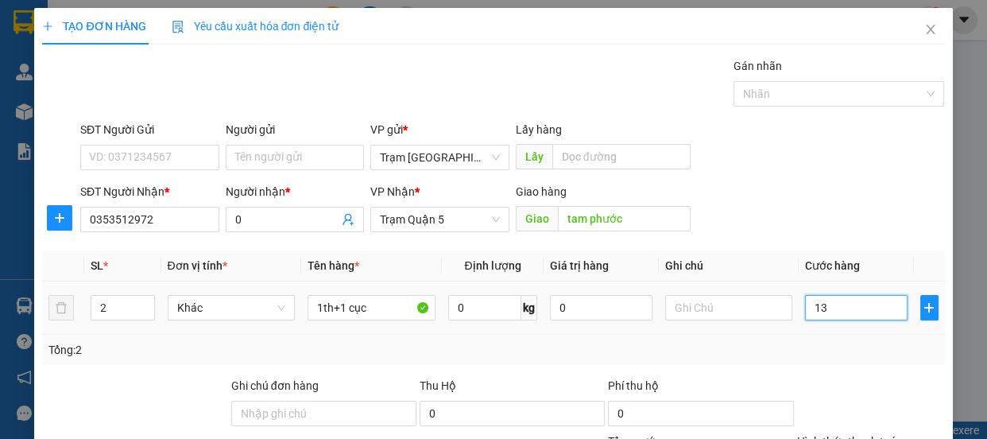
type input "130"
type input "130.000"
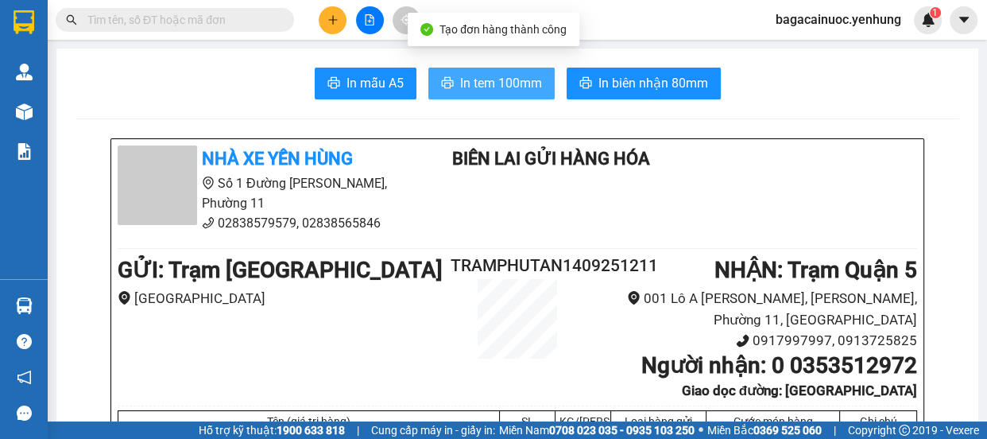
click at [480, 90] on span "In tem 100mm" at bounding box center [501, 83] width 82 height 20
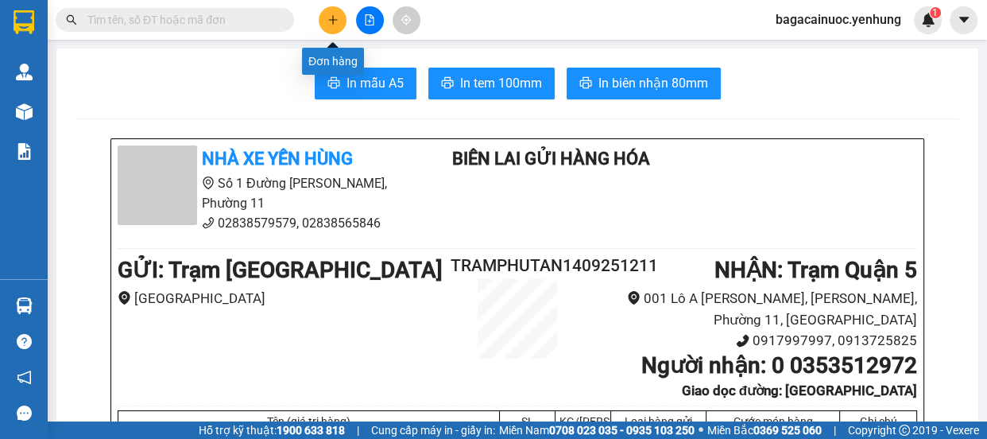
click at [340, 27] on button at bounding box center [333, 20] width 28 height 28
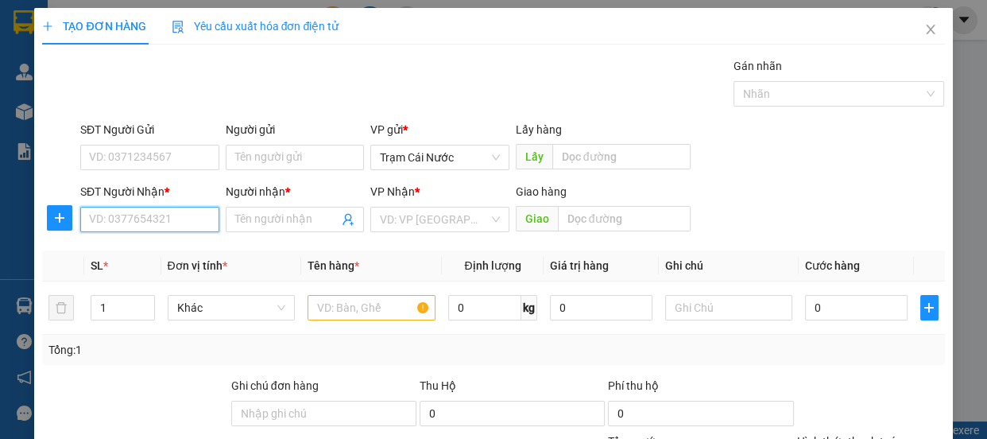
click at [120, 218] on input "SĐT Người Nhận *" at bounding box center [149, 219] width 139 height 25
type input "0879252027"
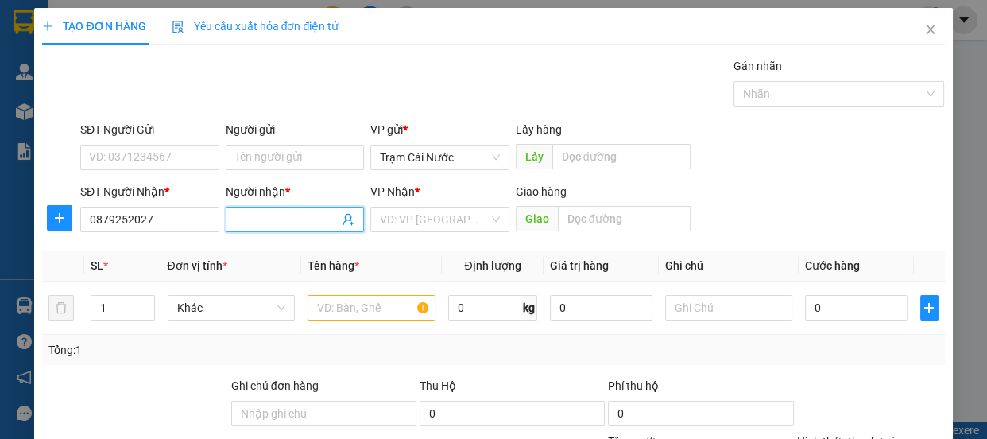
click at [308, 223] on input "Người nhận *" at bounding box center [287, 219] width 104 height 17
type input "0"
click at [389, 226] on input "search" at bounding box center [434, 219] width 109 height 24
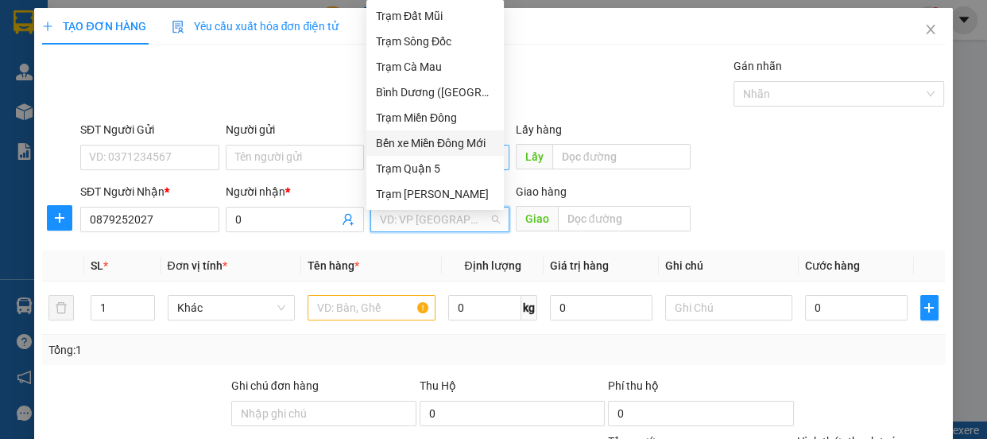
click at [443, 150] on div "Bến xe Miền Đông Mới" at bounding box center [435, 142] width 118 height 17
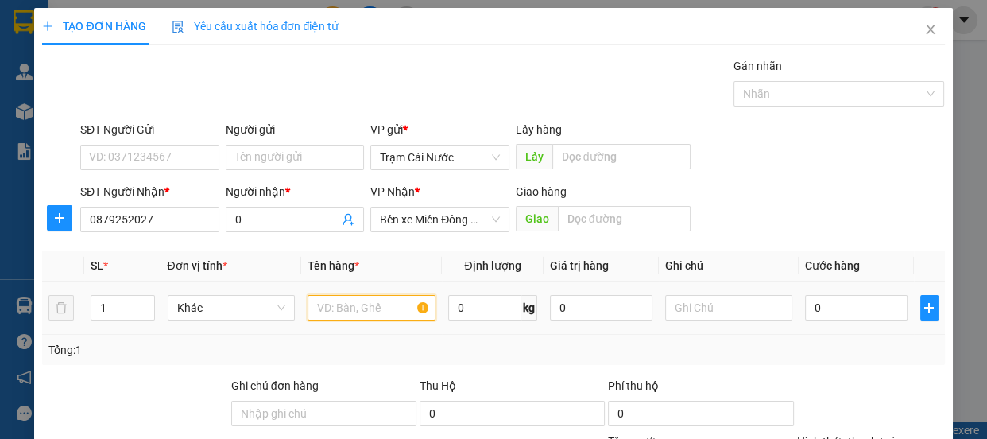
click at [318, 313] on input "text" at bounding box center [372, 307] width 128 height 25
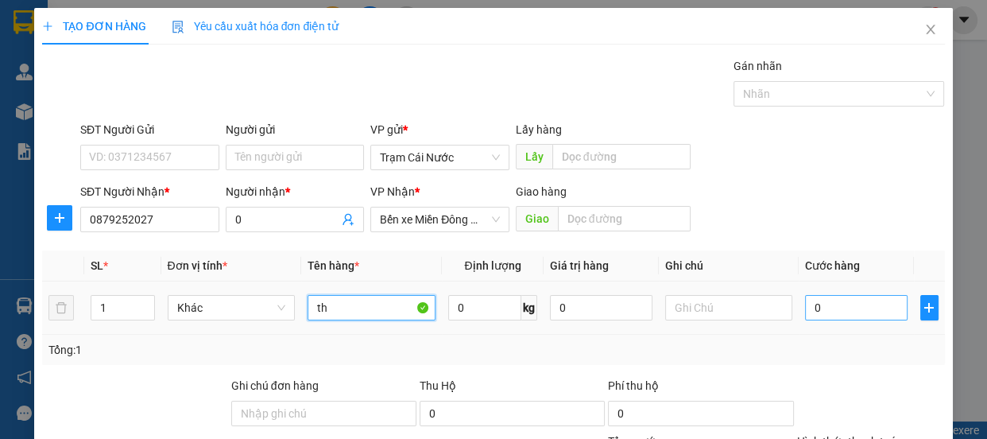
type input "th"
click at [833, 308] on input "0" at bounding box center [856, 307] width 103 height 25
type input "6"
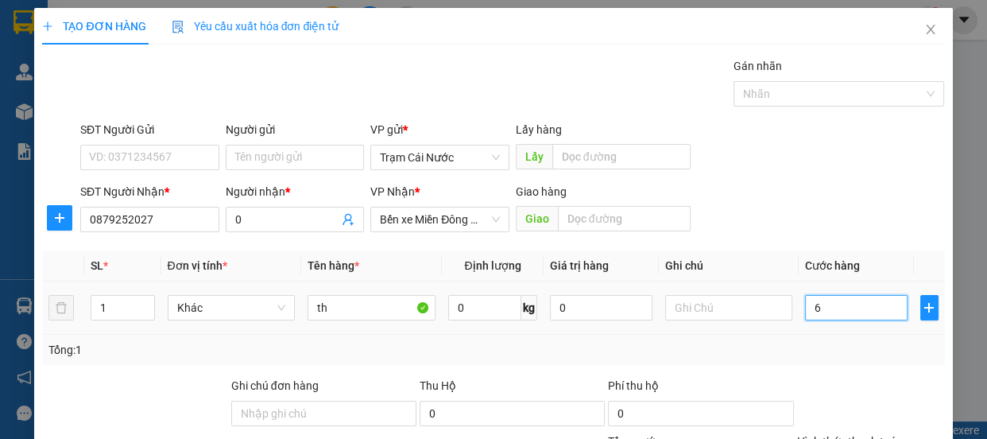
type input "60"
type input "60.000"
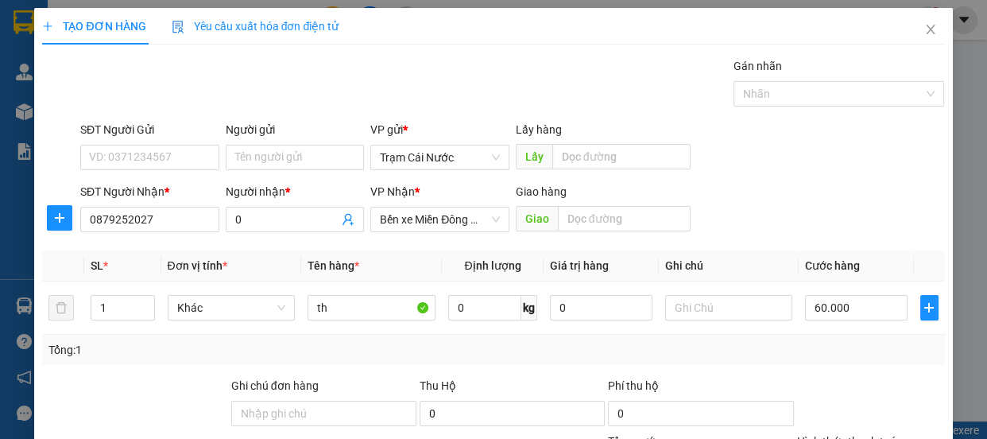
click at [851, 435] on label "Hình thức thanh toán" at bounding box center [850, 441] width 106 height 13
type input "0"
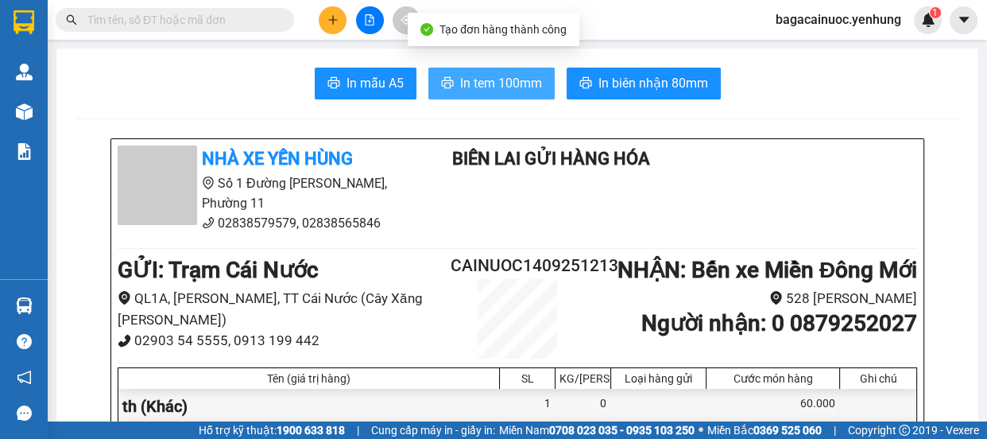
click at [477, 79] on span "In tem 100mm" at bounding box center [501, 83] width 82 height 20
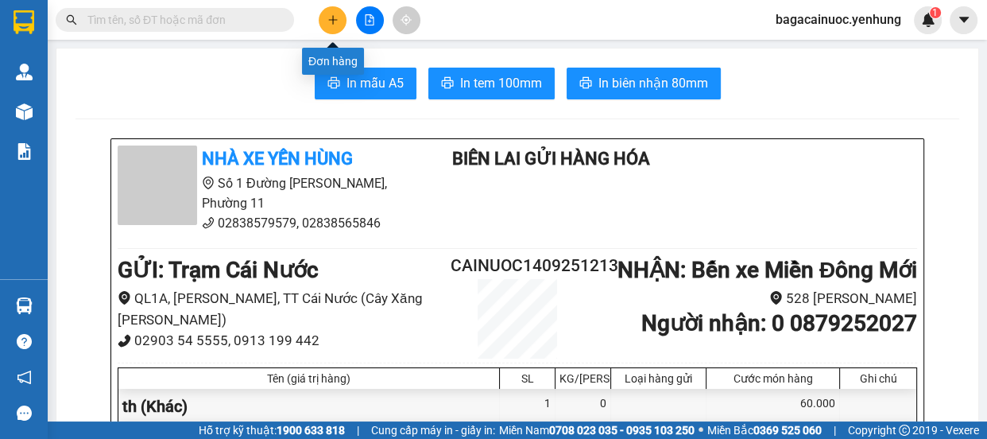
click at [331, 23] on icon "plus" at bounding box center [332, 19] width 11 height 11
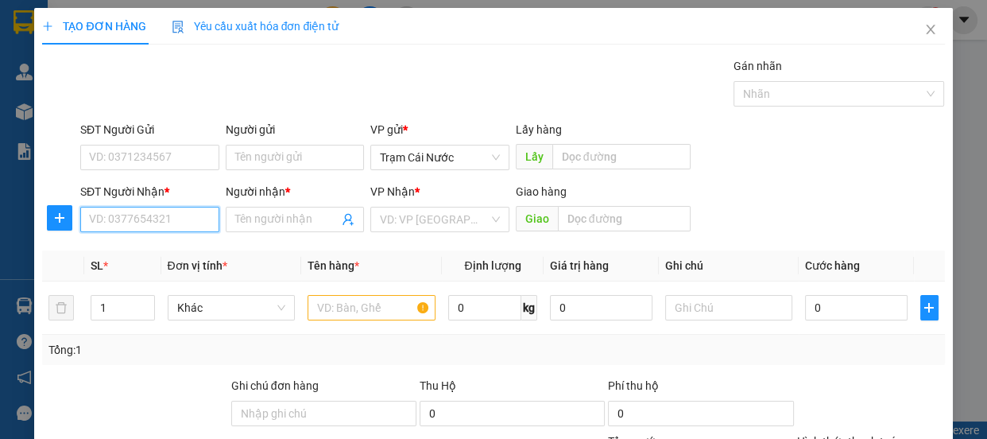
click at [177, 218] on input "SĐT Người Nhận *" at bounding box center [149, 219] width 139 height 25
type input "0949685269"
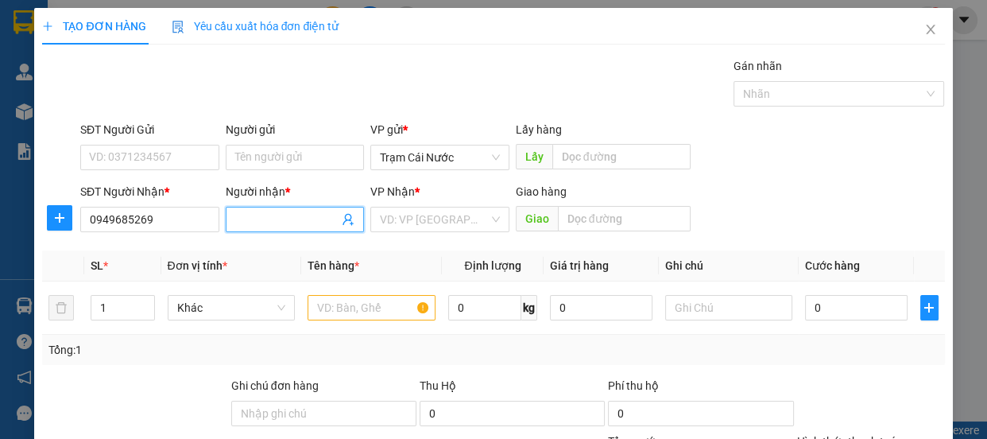
click at [302, 216] on input "Người nhận *" at bounding box center [287, 219] width 104 height 17
type input "0"
click at [389, 217] on input "search" at bounding box center [434, 219] width 109 height 24
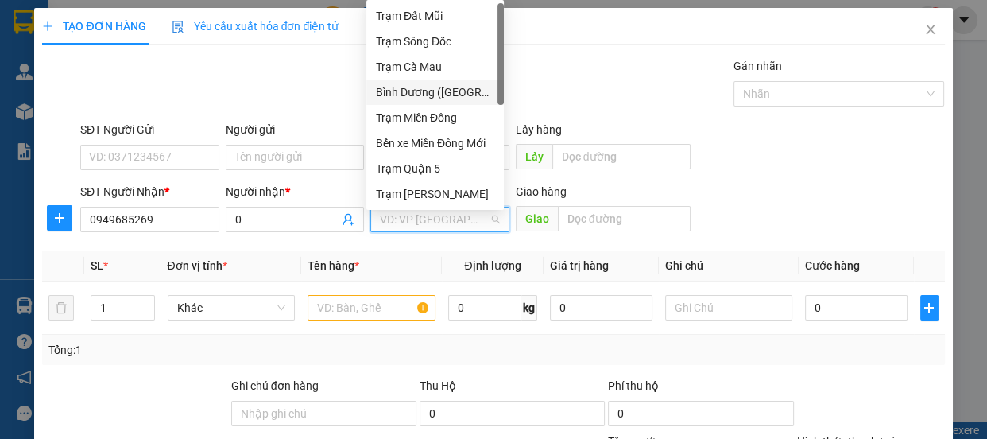
click at [447, 88] on div "Bình Dương ([GEOGRAPHIC_DATA])" at bounding box center [435, 91] width 118 height 17
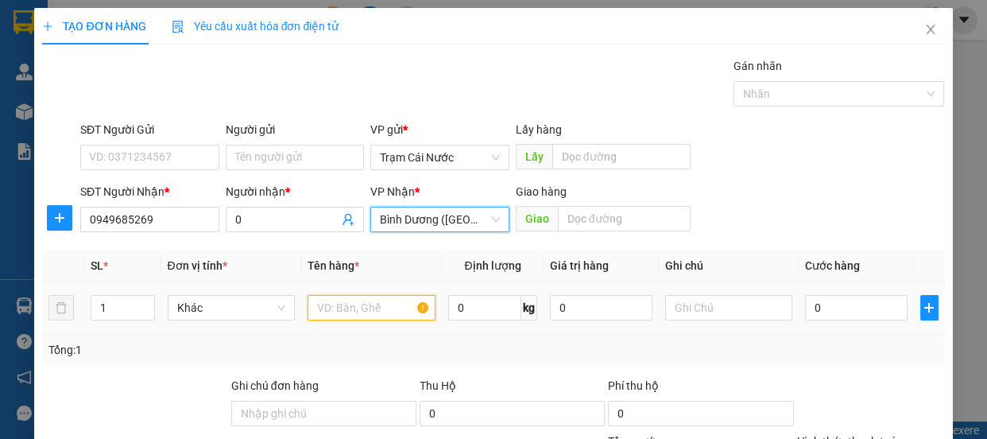
click at [346, 302] on input "text" at bounding box center [372, 307] width 128 height 25
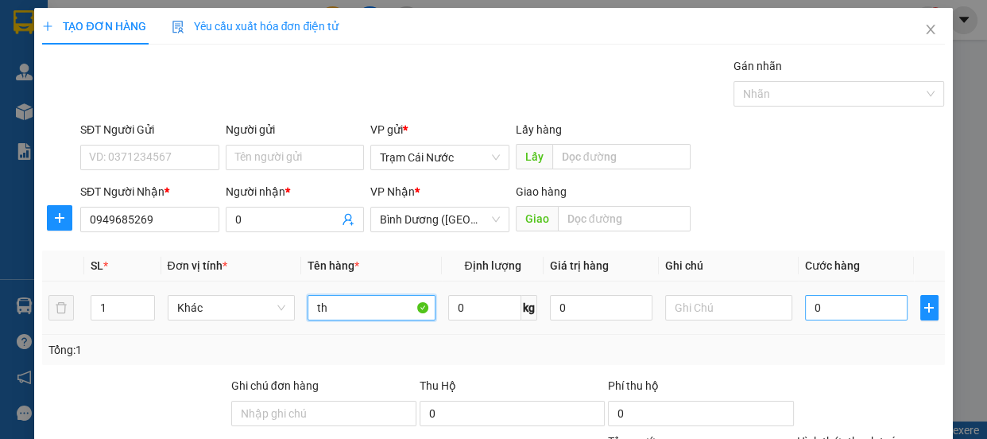
type input "th"
click at [824, 312] on input "0" at bounding box center [856, 307] width 103 height 25
type input "1"
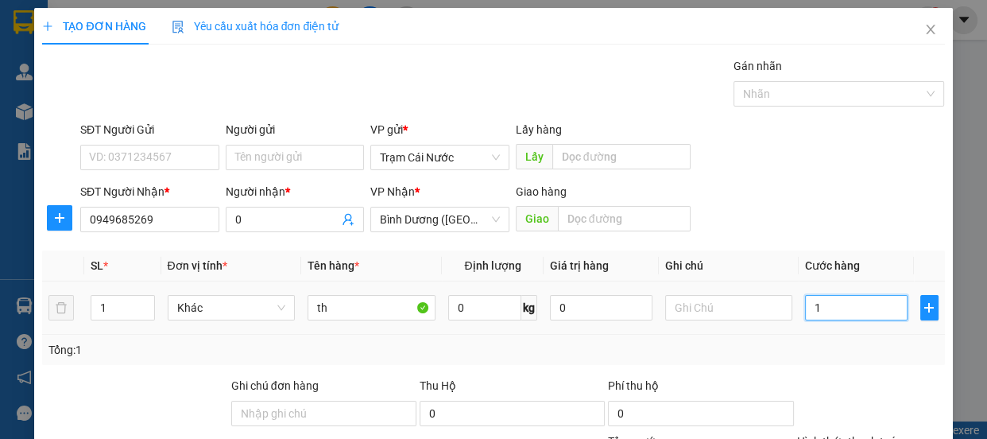
type input "15"
type input "150"
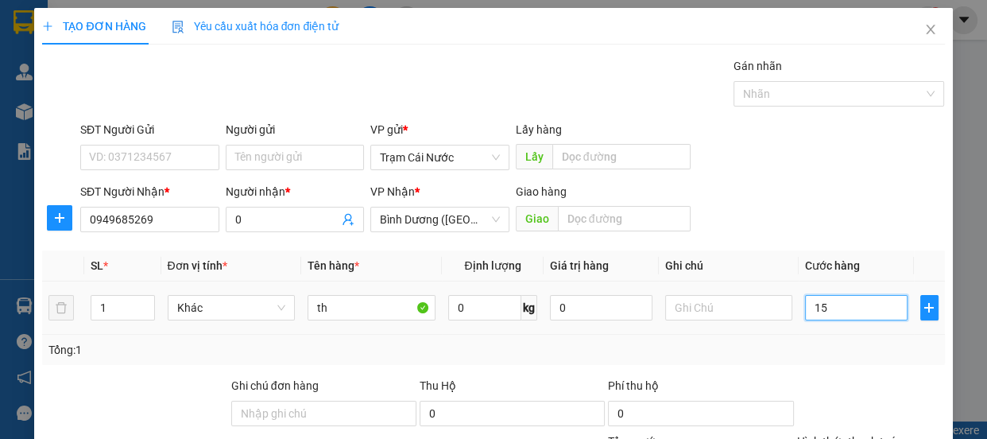
type input "150"
type input "150.000"
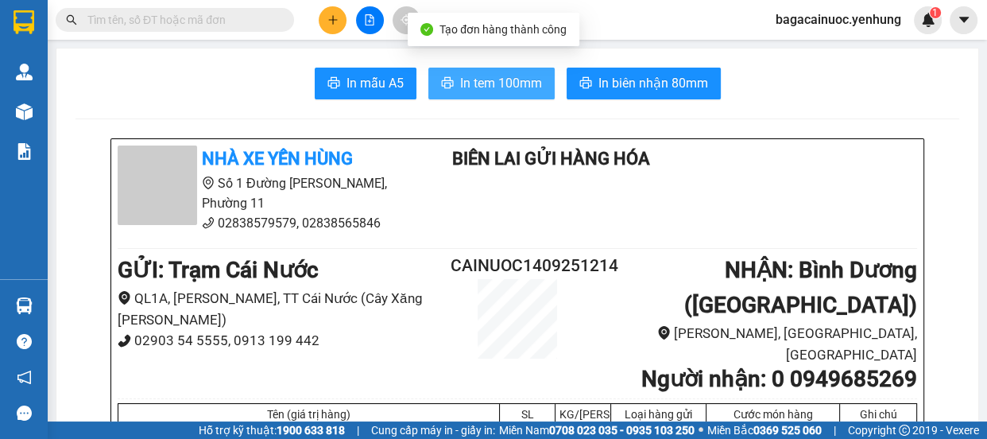
click at [482, 81] on span "In tem 100mm" at bounding box center [501, 83] width 82 height 20
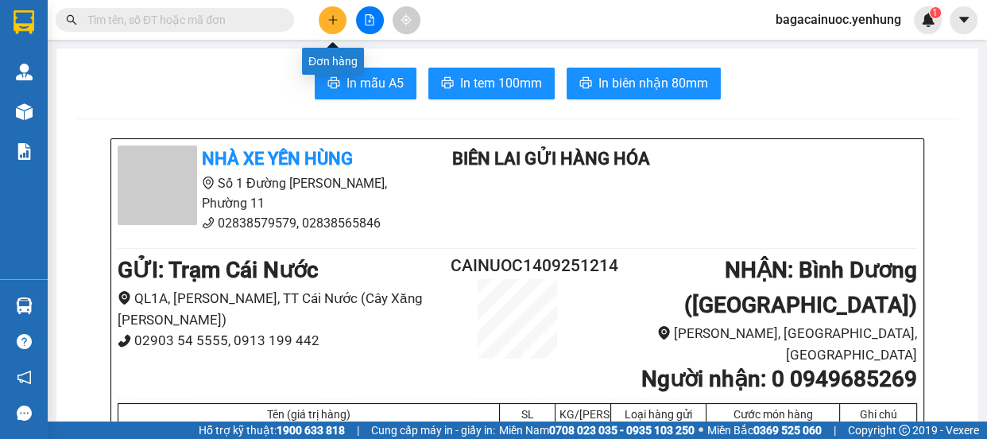
click at [335, 28] on button at bounding box center [333, 20] width 28 height 28
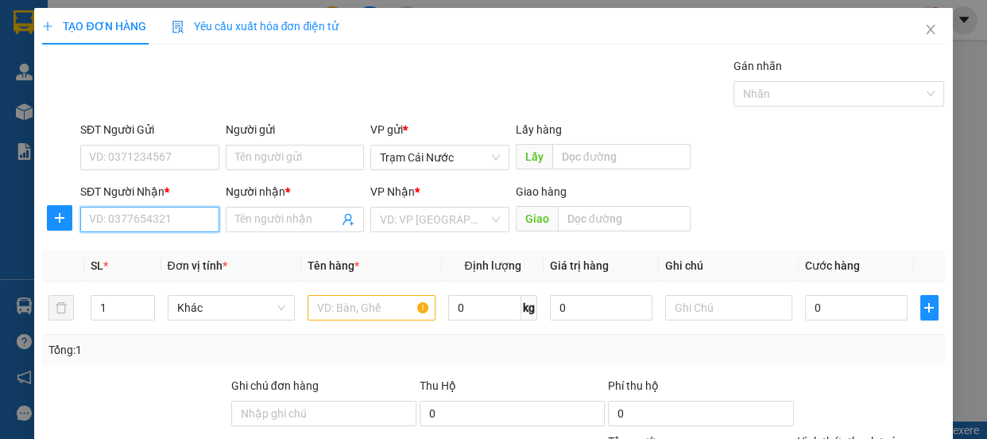
click at [165, 228] on input "SĐT Người Nhận *" at bounding box center [149, 219] width 139 height 25
type input "0947888757"
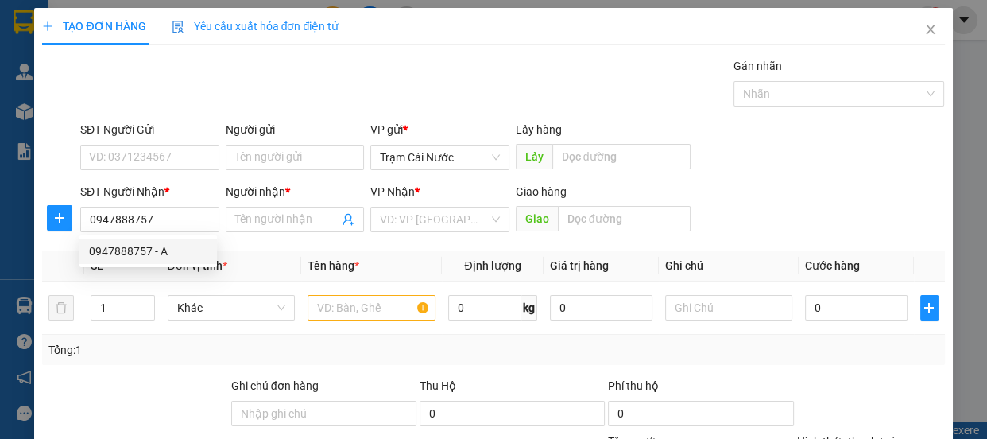
click at [127, 266] on div "0947888757 0947888757 - A" at bounding box center [148, 251] width 138 height 32
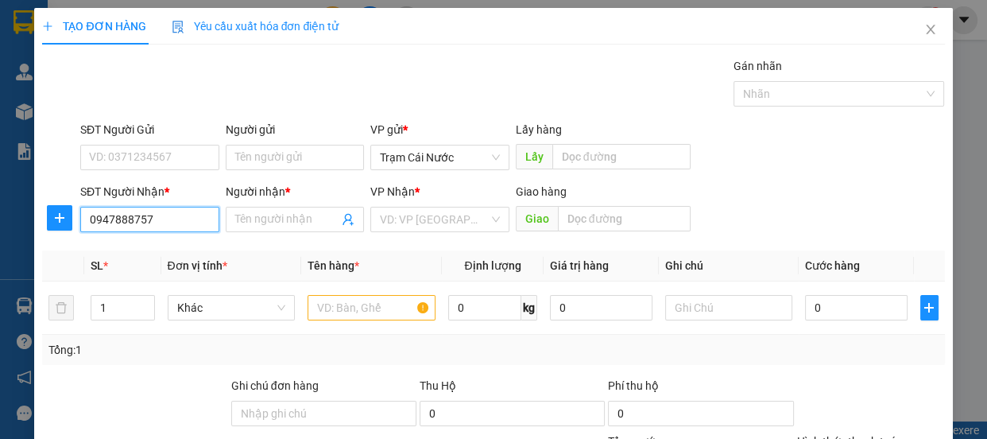
click at [160, 227] on input "0947888757" at bounding box center [149, 219] width 139 height 25
click at [151, 247] on div "0947888757 - A" at bounding box center [148, 250] width 118 height 17
type input "A"
type input "100.000"
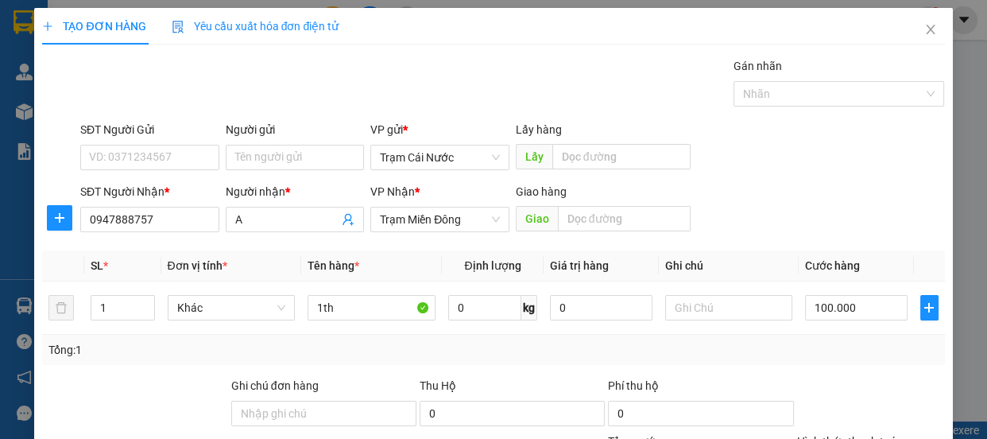
click at [874, 435] on label "Hình thức thanh toán" at bounding box center [850, 441] width 106 height 13
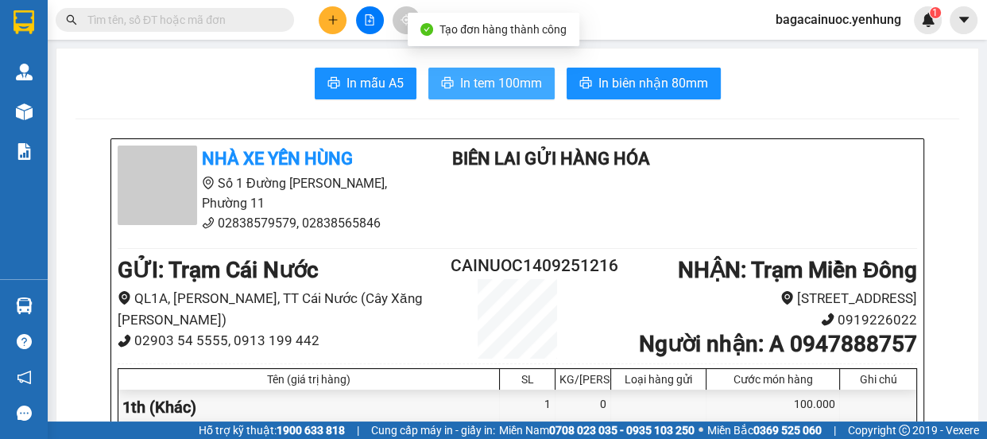
click at [468, 84] on span "In tem 100mm" at bounding box center [501, 83] width 82 height 20
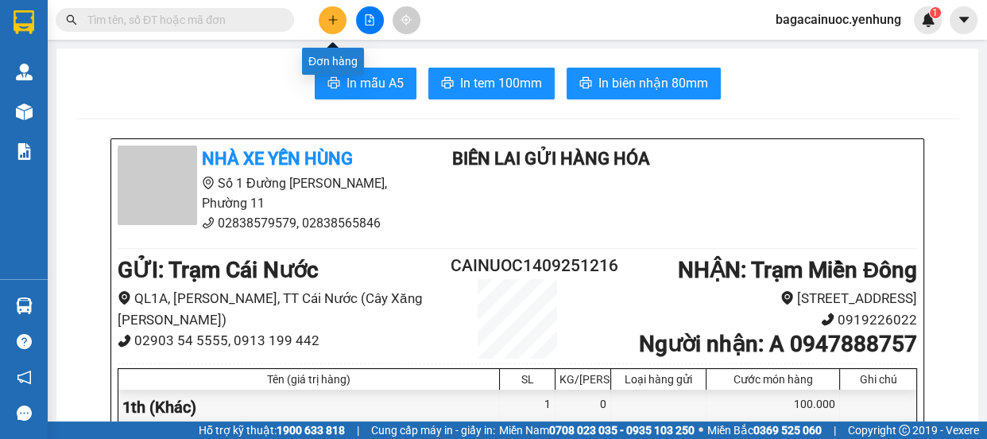
click at [340, 19] on button at bounding box center [333, 20] width 28 height 28
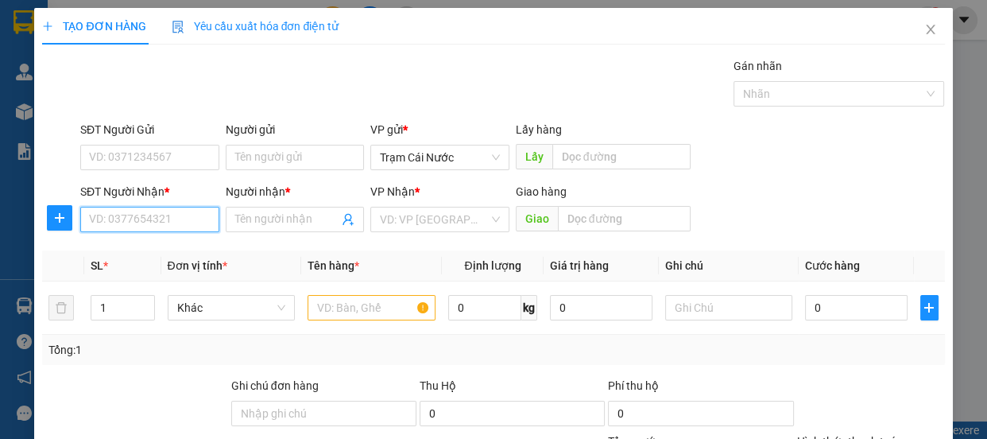
click at [158, 223] on input "SĐT Người Nhận *" at bounding box center [149, 219] width 139 height 25
click at [161, 254] on div "0327188968 - a" at bounding box center [148, 250] width 118 height 17
type input "0327188968"
type input "a"
type input "100.000"
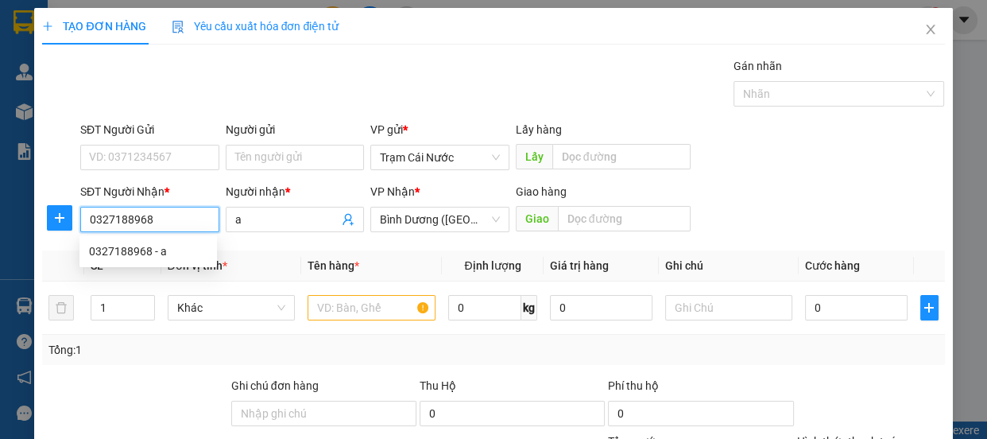
type input "100.000"
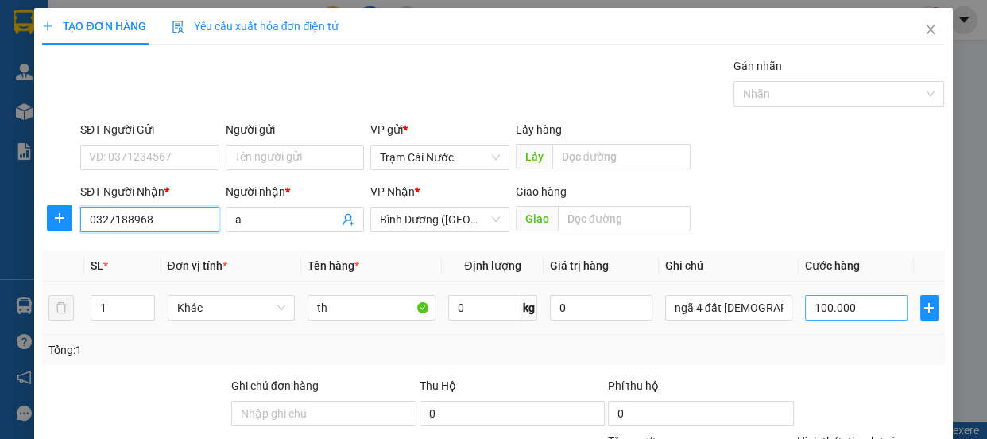
type input "0327188968"
click at [883, 314] on input "100.000" at bounding box center [856, 307] width 103 height 25
type input "0"
click at [805, 312] on input "0" at bounding box center [856, 307] width 103 height 25
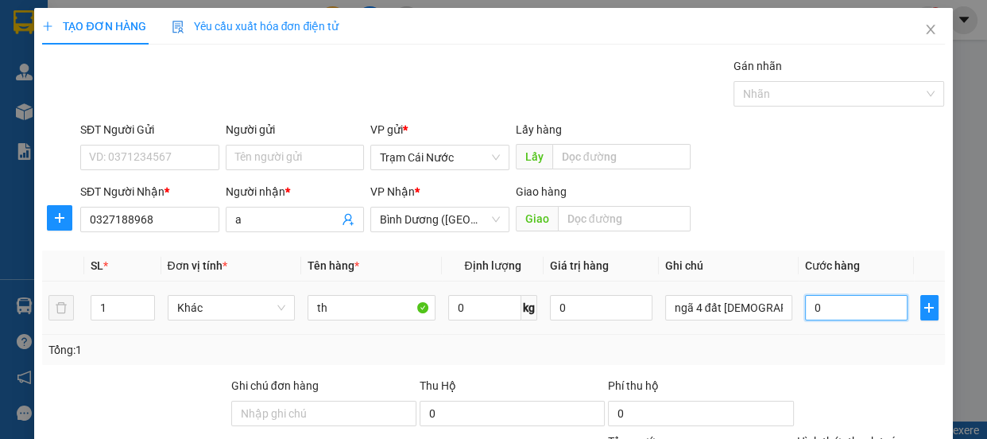
type input "60"
type input "60.000"
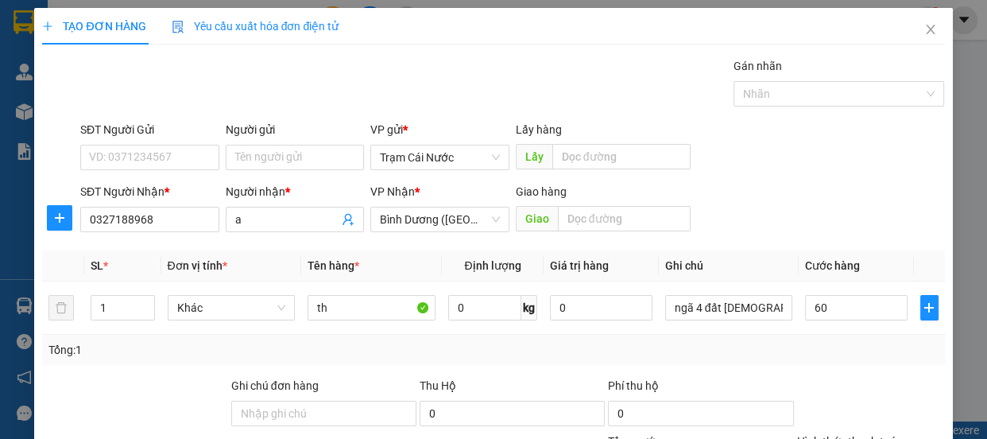
type input "60.000"
click at [869, 435] on label "Hình thức thanh toán" at bounding box center [850, 441] width 106 height 13
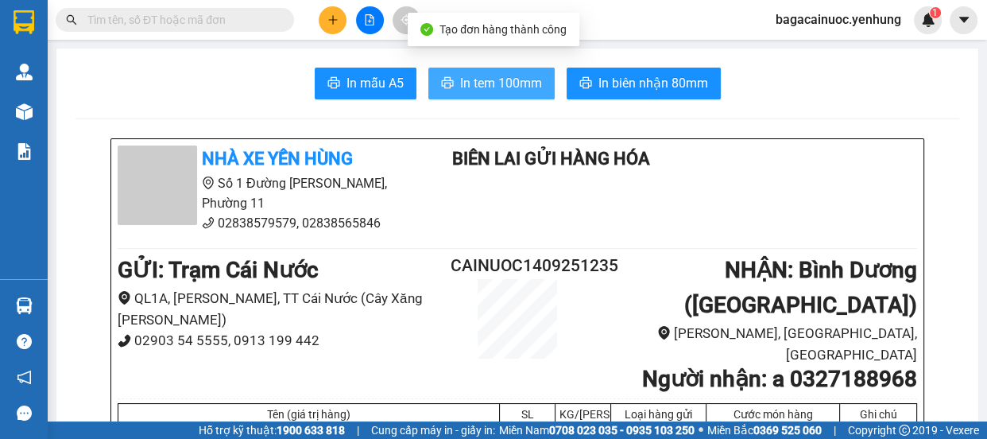
click at [517, 79] on span "In tem 100mm" at bounding box center [501, 83] width 82 height 20
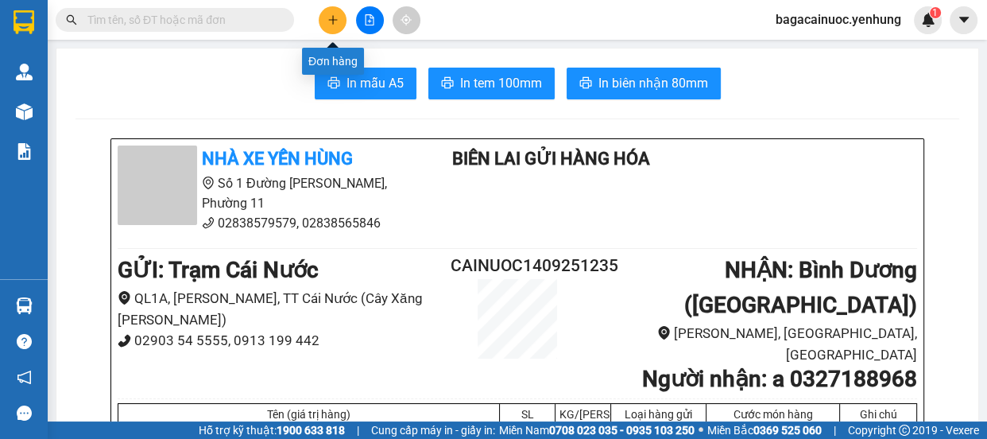
click at [334, 26] on button at bounding box center [333, 20] width 28 height 28
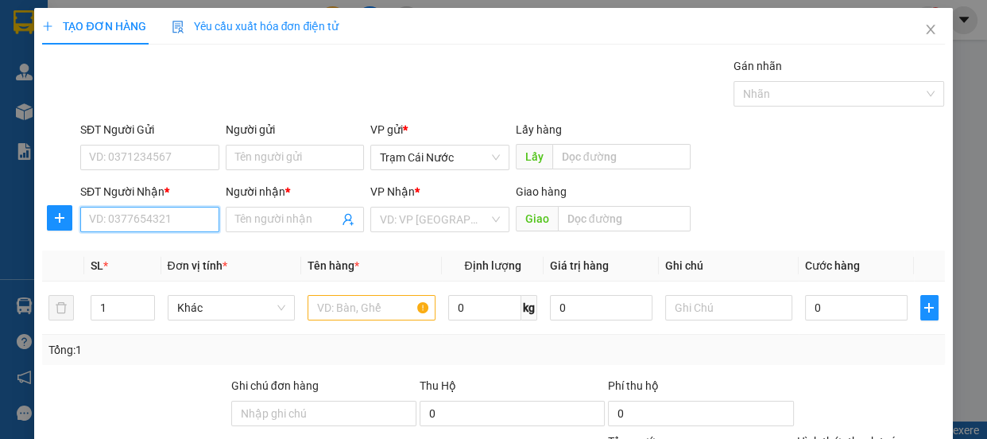
click at [182, 219] on input "SĐT Người Nhận *" at bounding box center [149, 219] width 139 height 25
click at [146, 259] on div "0836901939 - thi" at bounding box center [148, 250] width 118 height 17
type input "0836901939"
type input "thi"
type input "100.000"
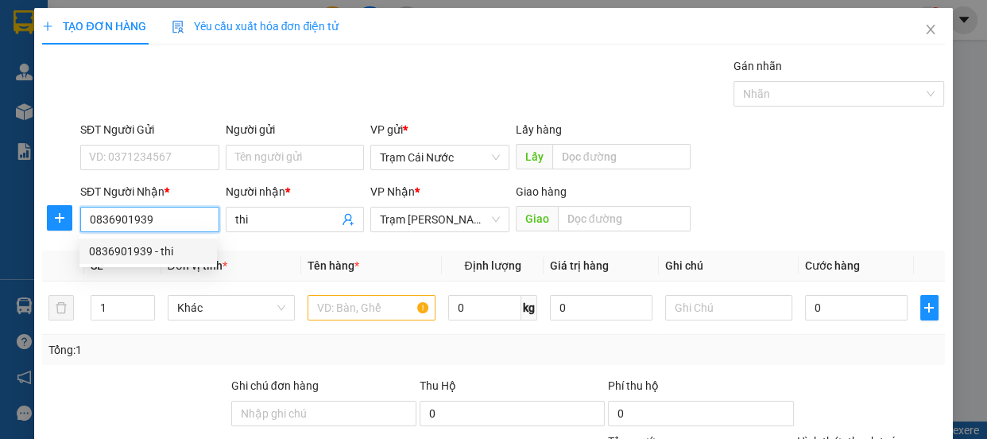
type input "100.000"
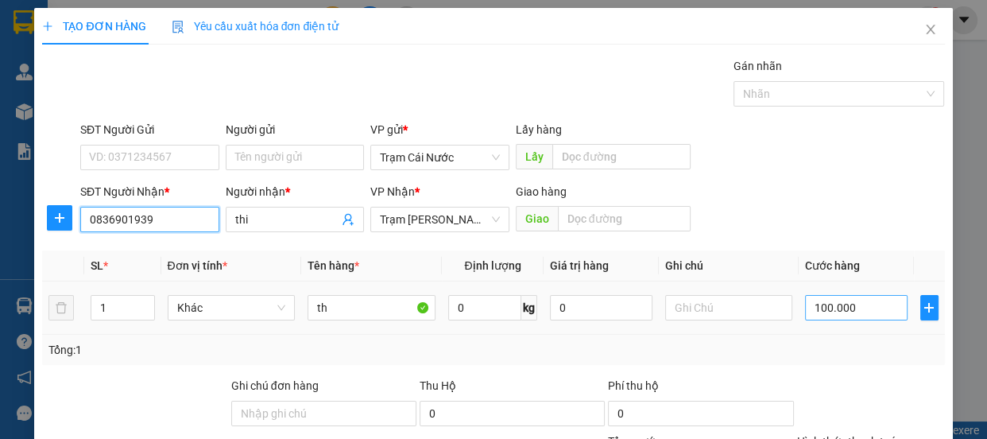
type input "0836901939"
click at [864, 315] on input "100.000" at bounding box center [856, 307] width 103 height 25
type input "0"
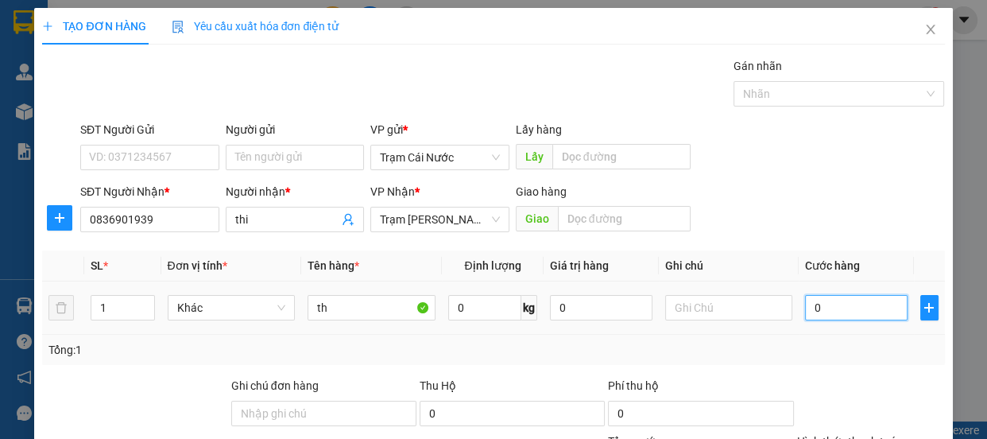
click at [806, 311] on input "0" at bounding box center [856, 307] width 103 height 25
type input "10"
type input "120"
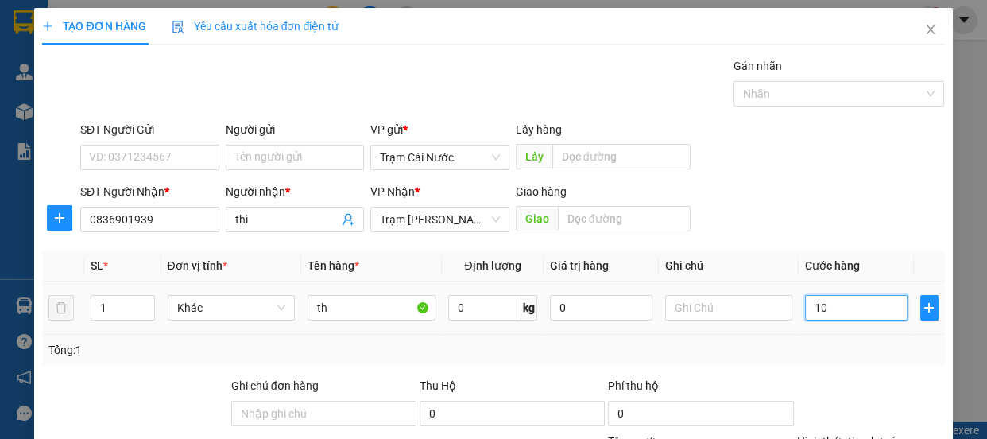
type input "120"
type input "120.000"
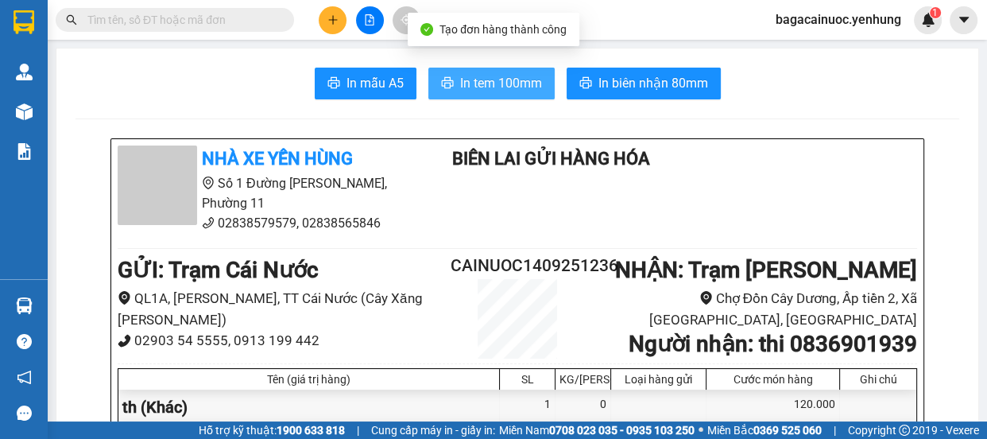
click at [435, 83] on button "In tem 100mm" at bounding box center [491, 84] width 126 height 32
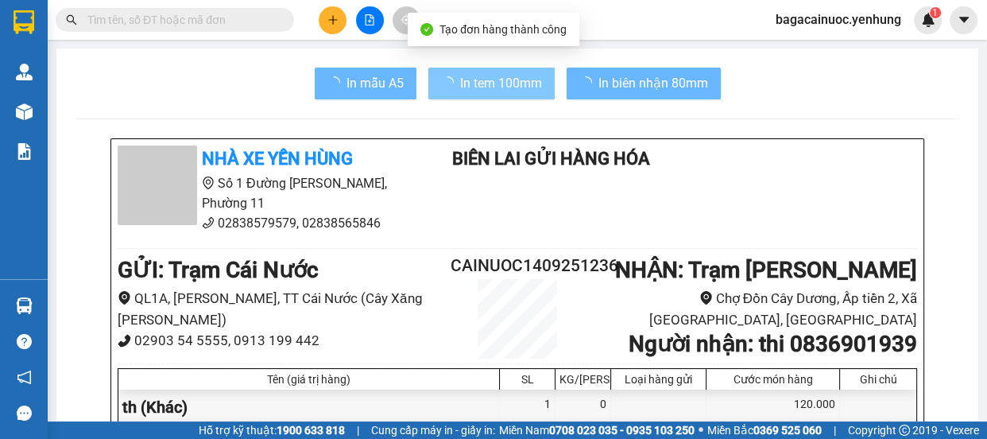
click at [331, 19] on icon "plus" at bounding box center [332, 19] width 9 height 1
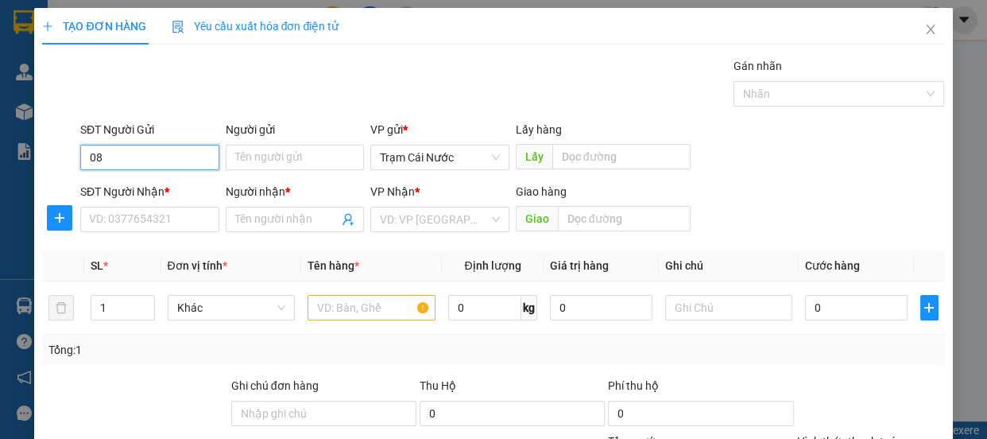
type input "0"
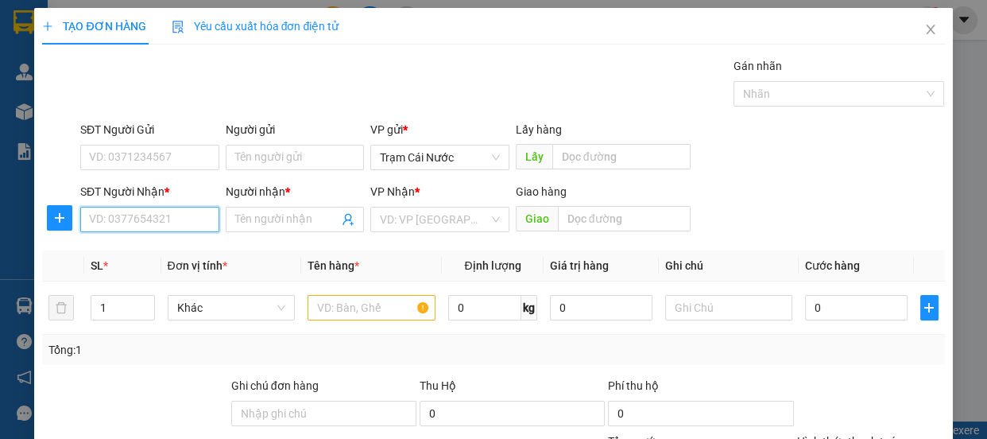
click at [163, 222] on input "SĐT Người Nhận *" at bounding box center [149, 219] width 139 height 25
click at [155, 253] on div "0845343066 - QA" at bounding box center [148, 250] width 118 height 17
type input "0845343066"
type input "QA"
type input "ngã 3 thái lan"
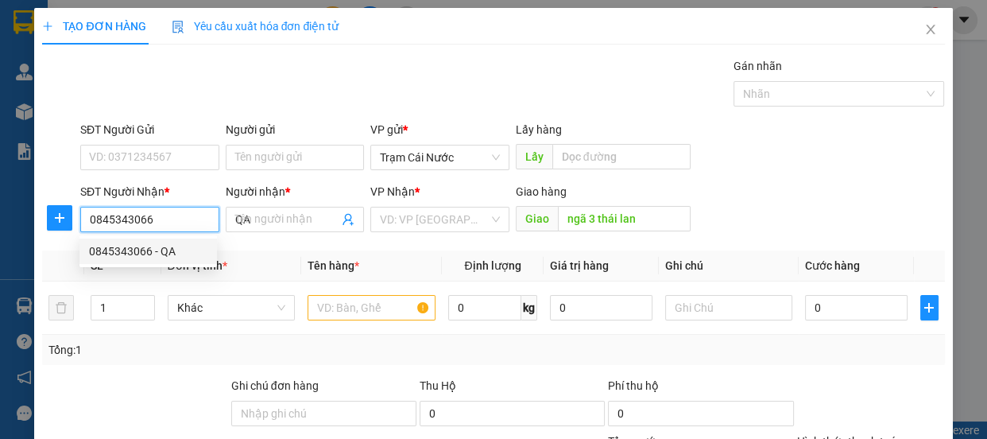
type input "100.000"
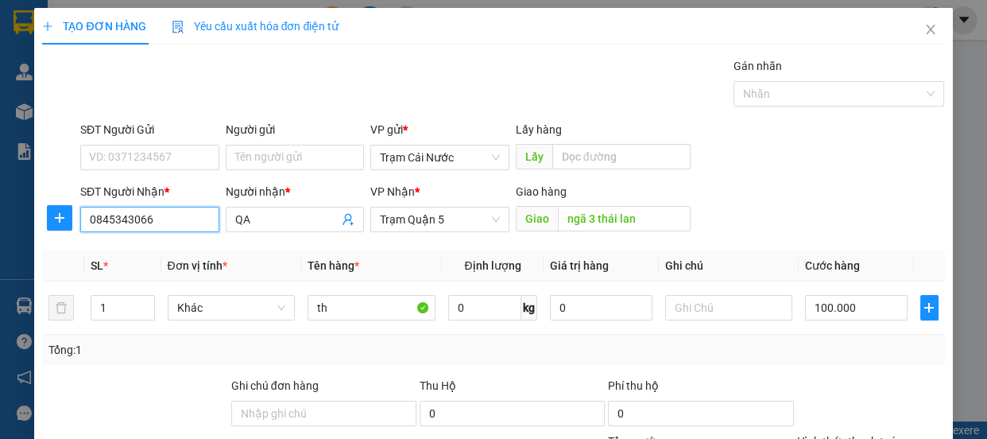
type input "0845343066"
click at [872, 435] on label "Hình thức thanh toán" at bounding box center [850, 441] width 106 height 13
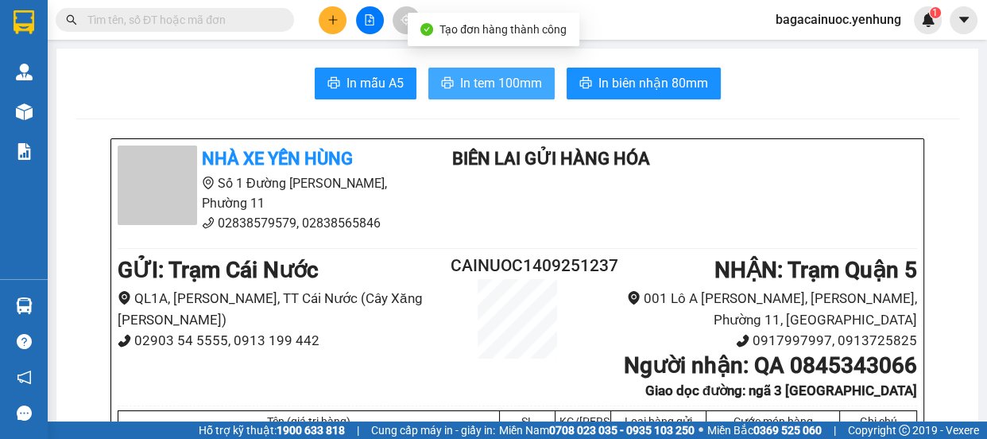
click at [460, 85] on span "In tem 100mm" at bounding box center [501, 83] width 82 height 20
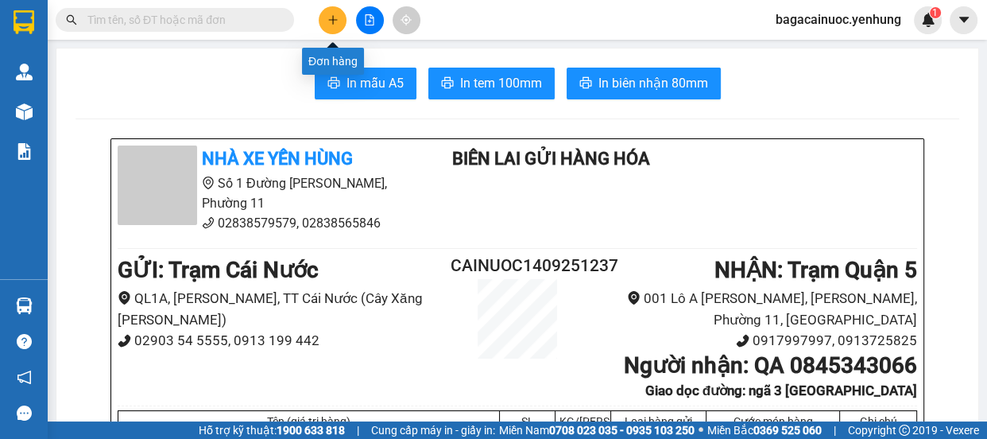
click at [337, 16] on icon "plus" at bounding box center [332, 19] width 11 height 11
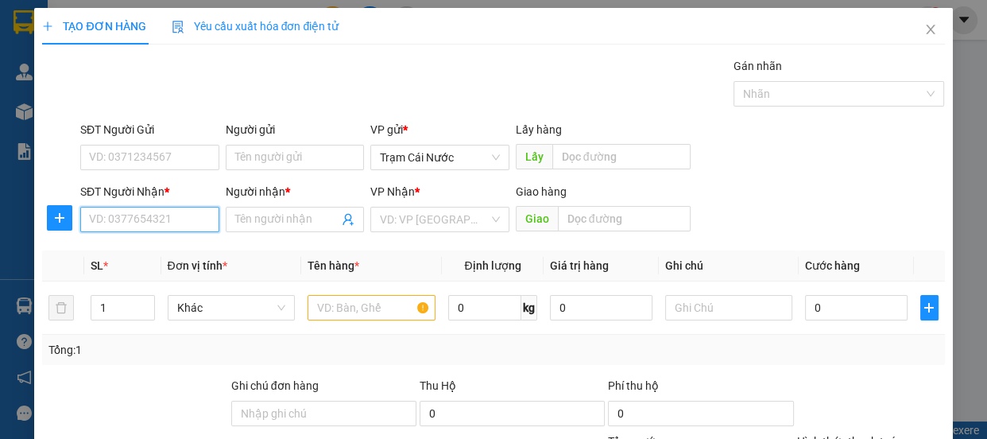
click at [131, 226] on input "SĐT Người Nhận *" at bounding box center [149, 219] width 139 height 25
type input "0988695248"
click at [293, 216] on input "Người nhận *" at bounding box center [287, 219] width 104 height 17
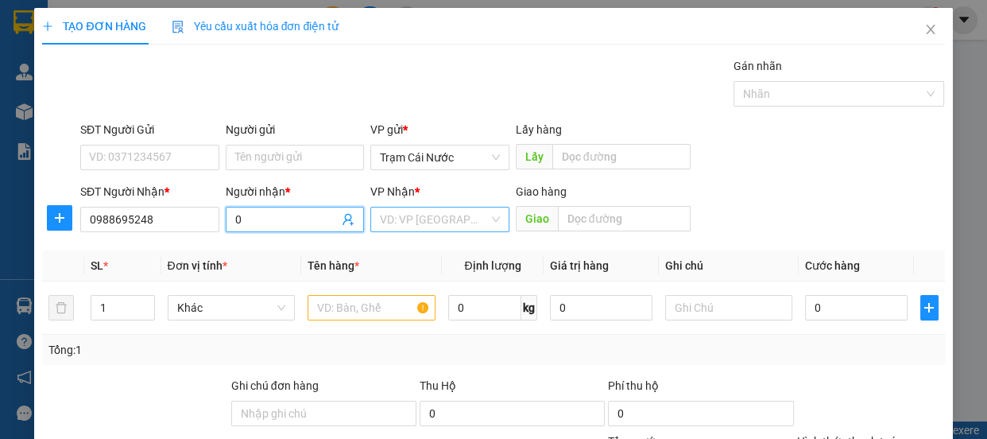
type input "0"
click at [401, 219] on input "search" at bounding box center [434, 219] width 109 height 24
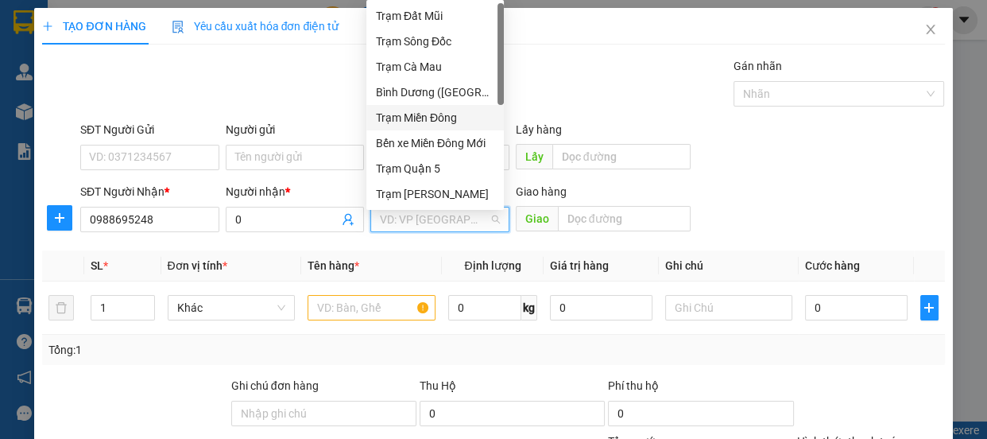
click at [445, 115] on div "Trạm Miền Đông" at bounding box center [435, 117] width 118 height 17
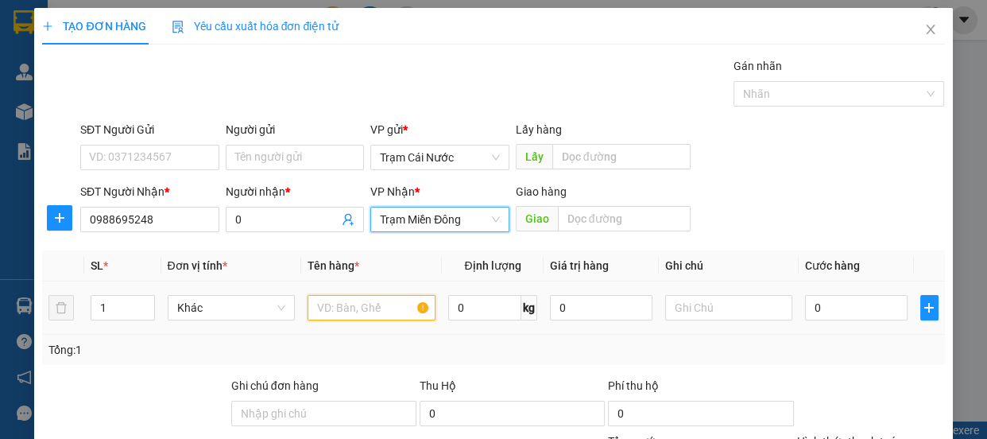
click at [362, 318] on input "text" at bounding box center [372, 307] width 128 height 25
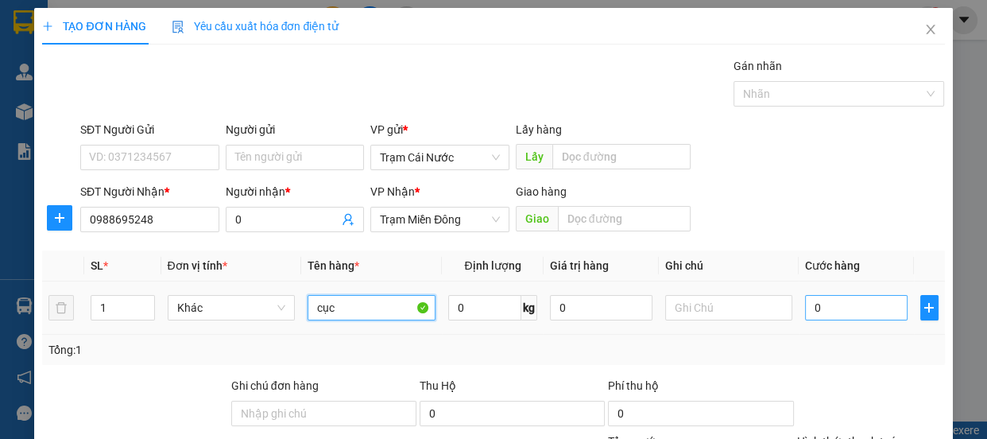
type input "cục"
click at [853, 310] on input "0" at bounding box center [856, 307] width 103 height 25
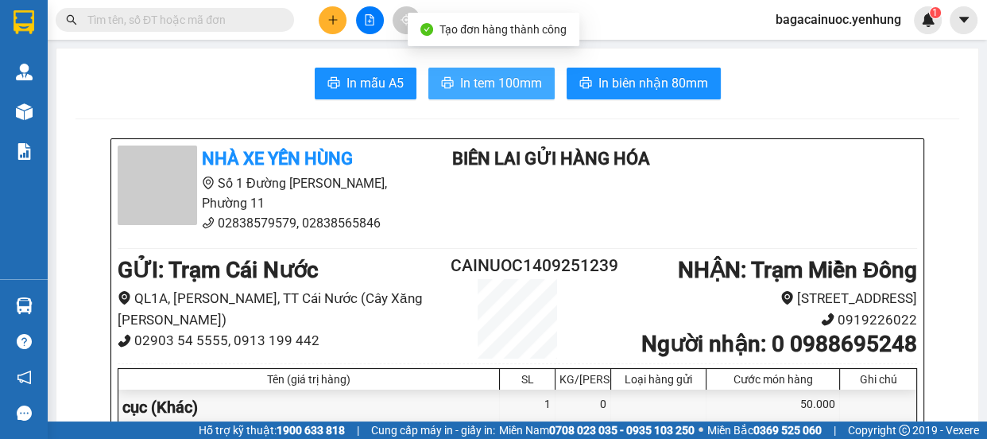
click at [475, 90] on span "In tem 100mm" at bounding box center [501, 83] width 82 height 20
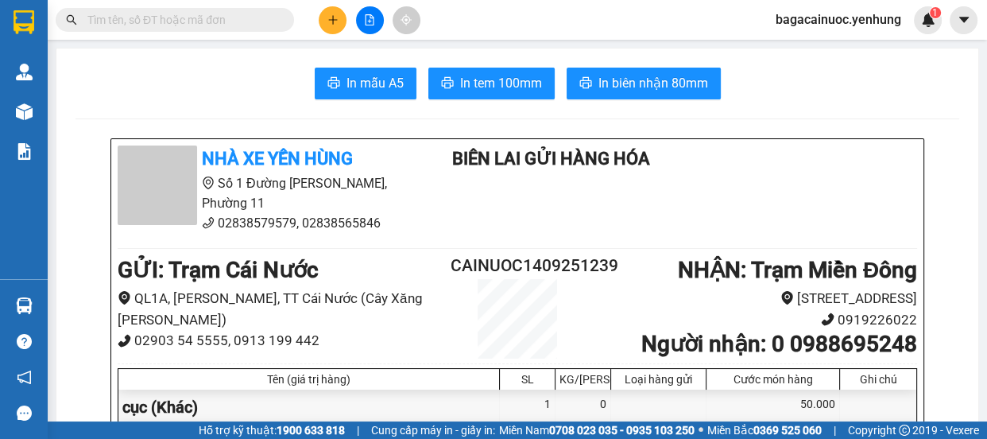
drag, startPoint x: 627, startPoint y: 108, endPoint x: 986, endPoint y: 424, distance: 478.1
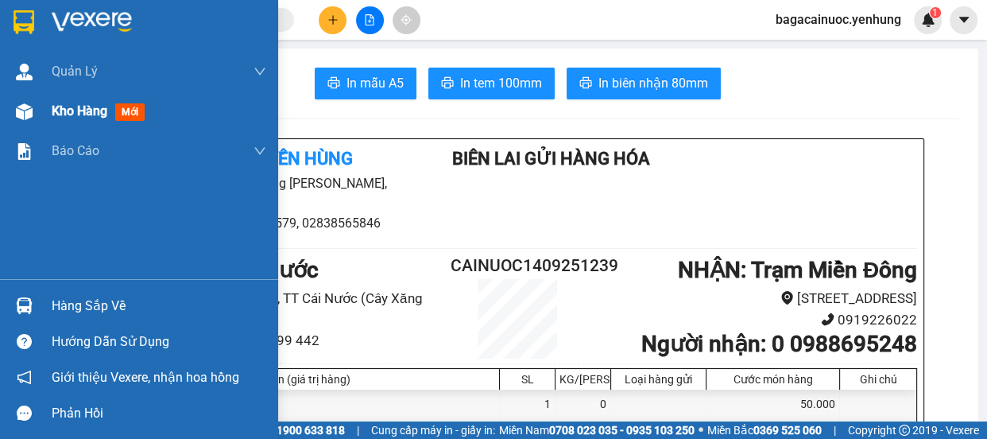
click at [82, 110] on span "Kho hàng" at bounding box center [80, 110] width 56 height 15
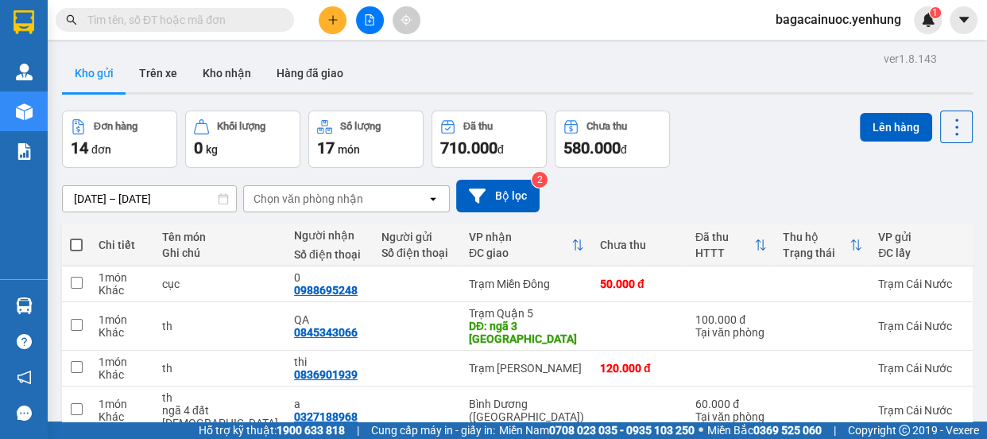
click at [70, 238] on span at bounding box center [76, 244] width 13 height 13
click at [76, 237] on input "checkbox" at bounding box center [76, 237] width 0 height 0
checkbox input "true"
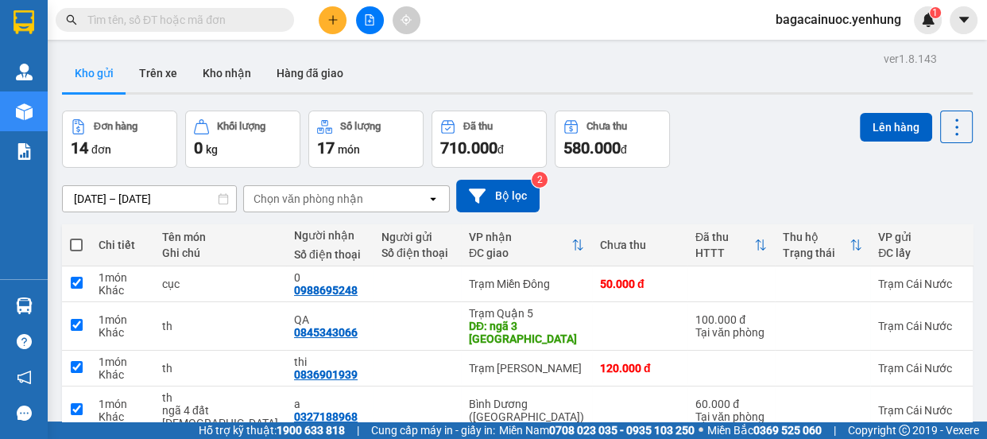
checkbox input "true"
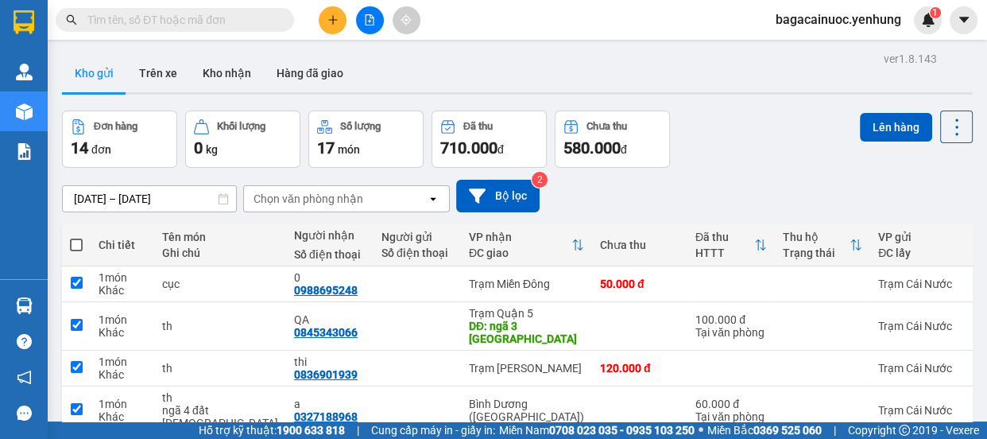
checkbox input "true"
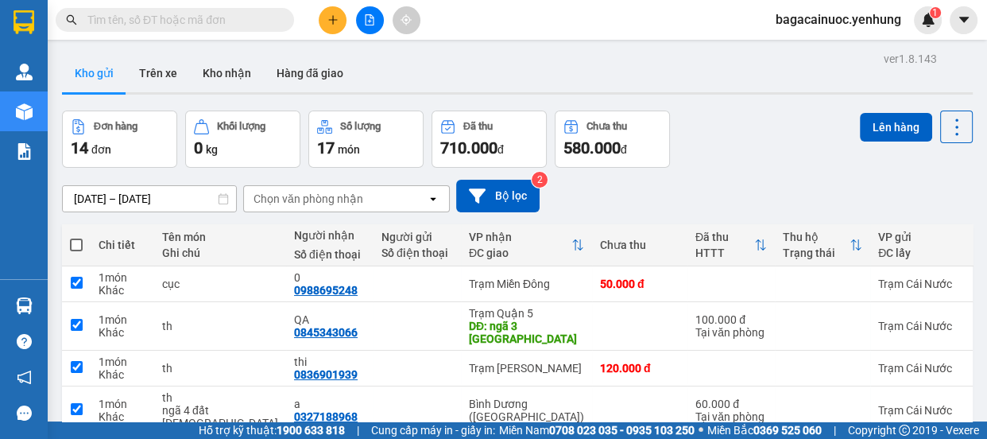
checkbox input "true"
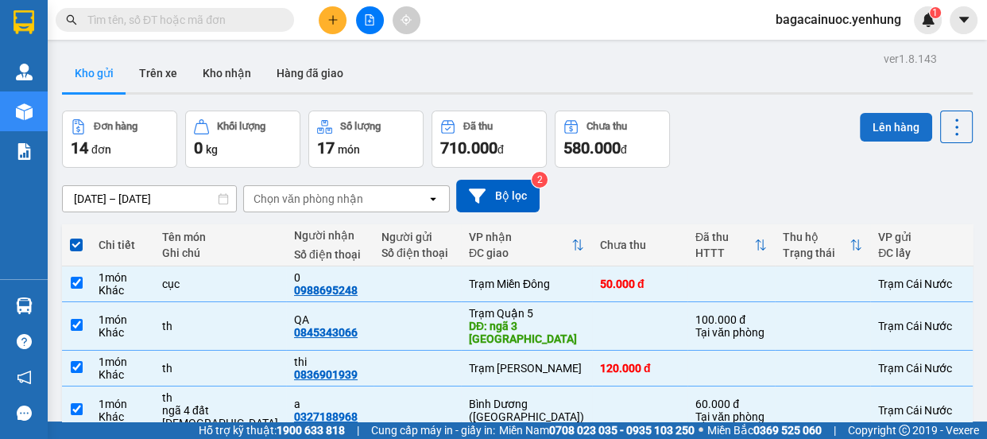
click at [897, 113] on button "Lên hàng" at bounding box center [896, 127] width 72 height 29
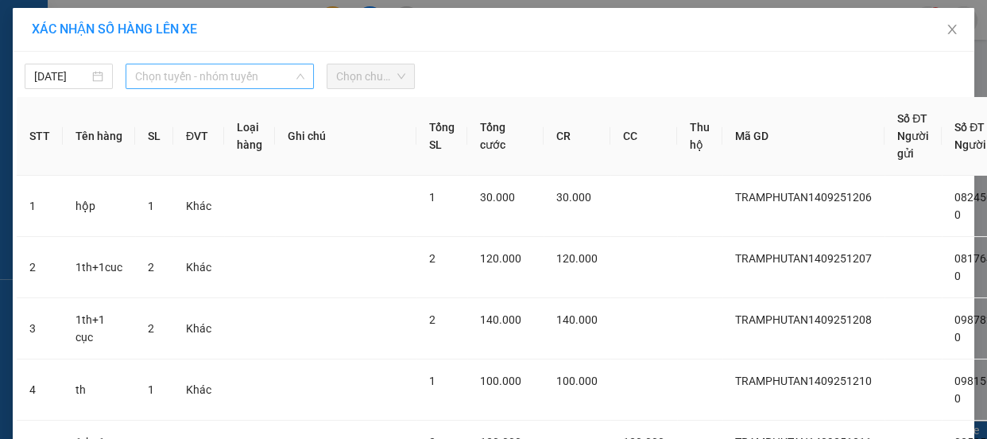
click at [235, 78] on span "Chọn tuyến - nhóm tuyến" at bounding box center [219, 76] width 169 height 24
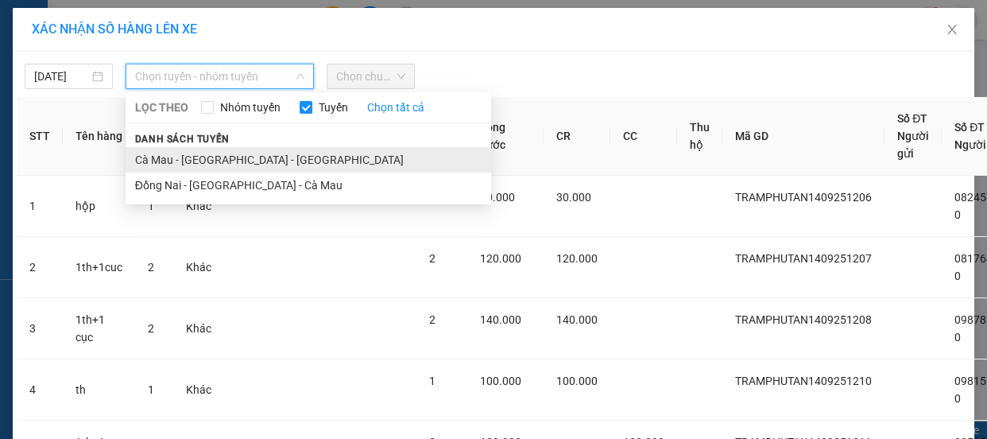
click at [223, 155] on li "Cà Mau - Sài Gòn - Đồng Nai" at bounding box center [309, 159] width 366 height 25
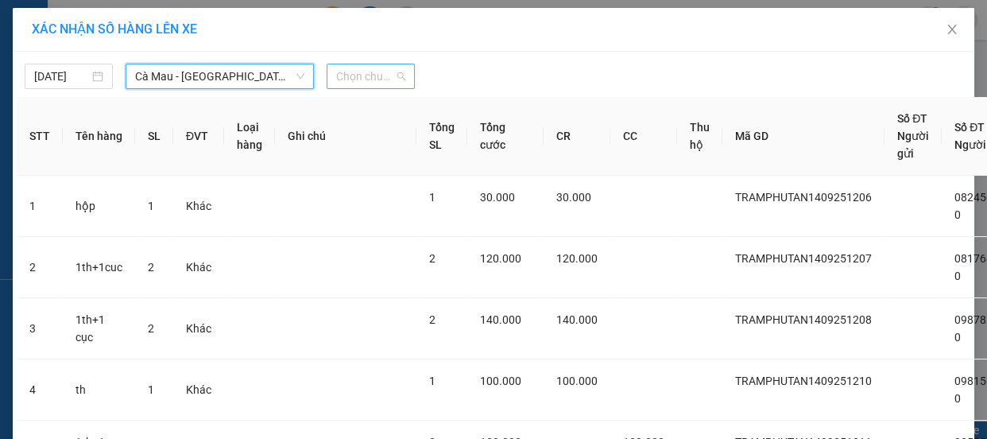
click at [389, 81] on span "Chọn chuyến" at bounding box center [370, 76] width 69 height 24
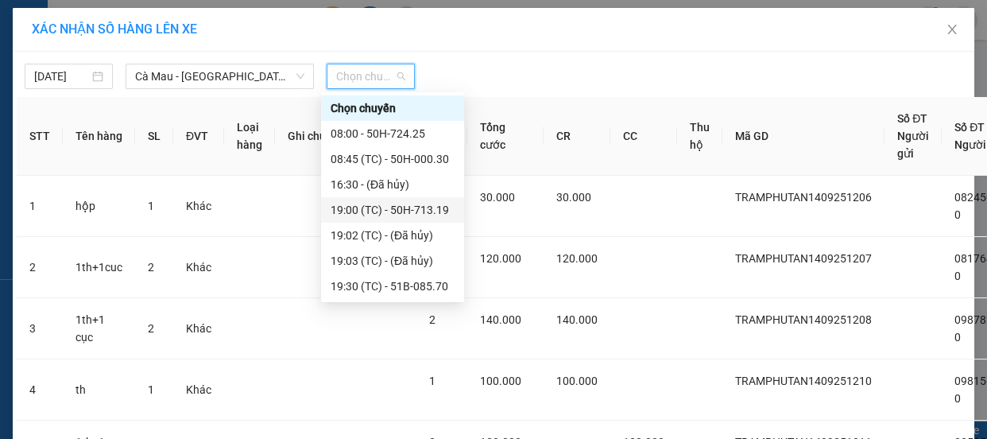
click at [409, 212] on div "19:00 (TC) - 50H-713.19" at bounding box center [393, 209] width 124 height 17
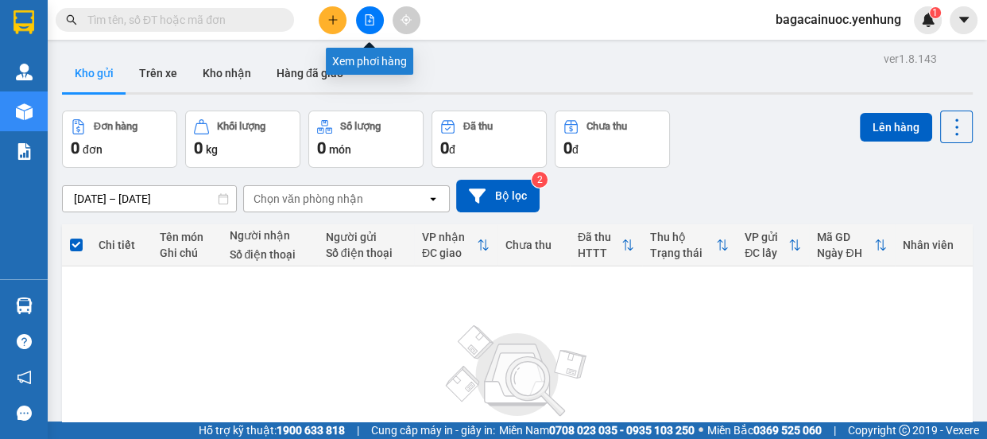
click at [365, 25] on icon "file-add" at bounding box center [369, 19] width 11 height 11
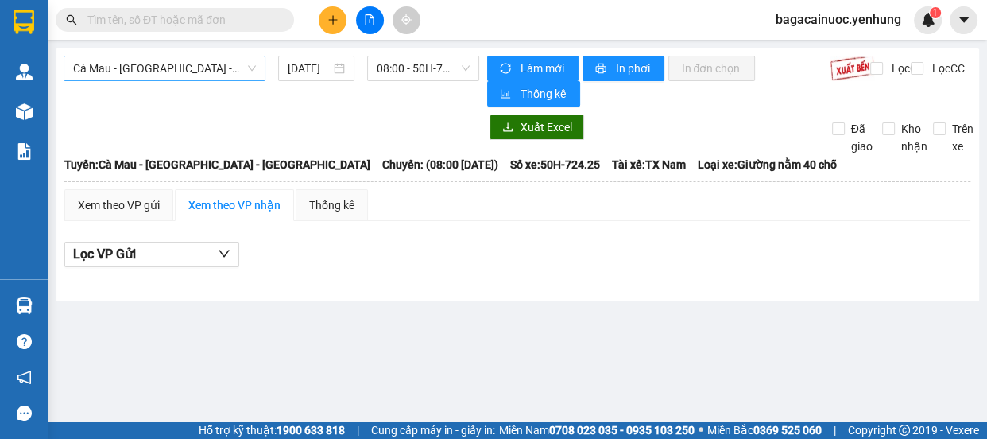
click at [220, 74] on span "Cà Mau - Sài Gòn - Đồng Nai" at bounding box center [164, 68] width 183 height 24
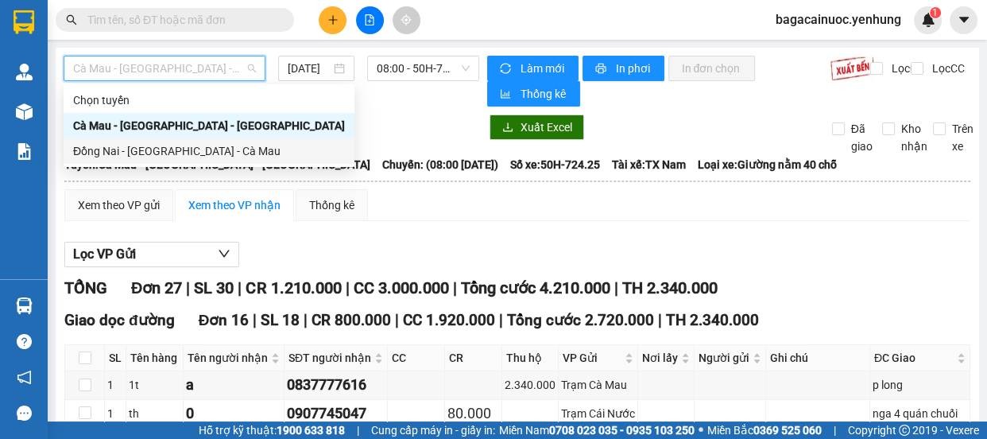
click at [172, 149] on div "Đồng Nai - Sài Gòn - Cà Mau" at bounding box center [209, 150] width 272 height 17
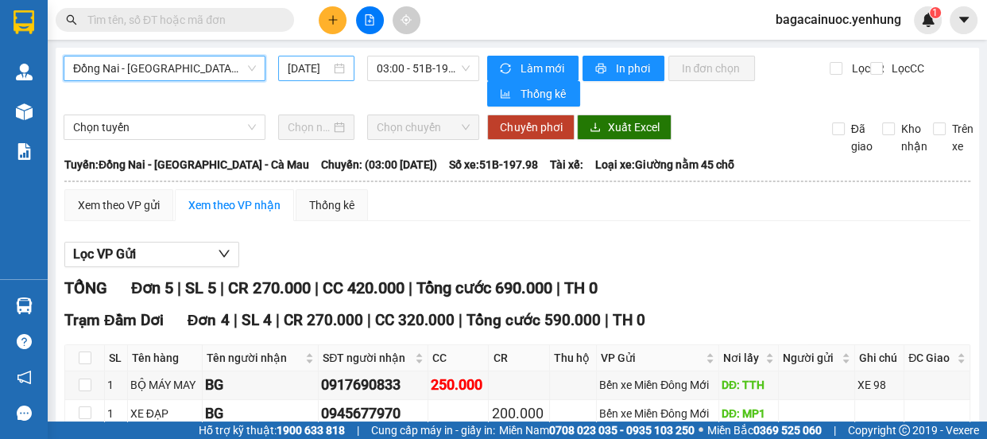
click at [295, 74] on input "[DATE]" at bounding box center [309, 68] width 43 height 17
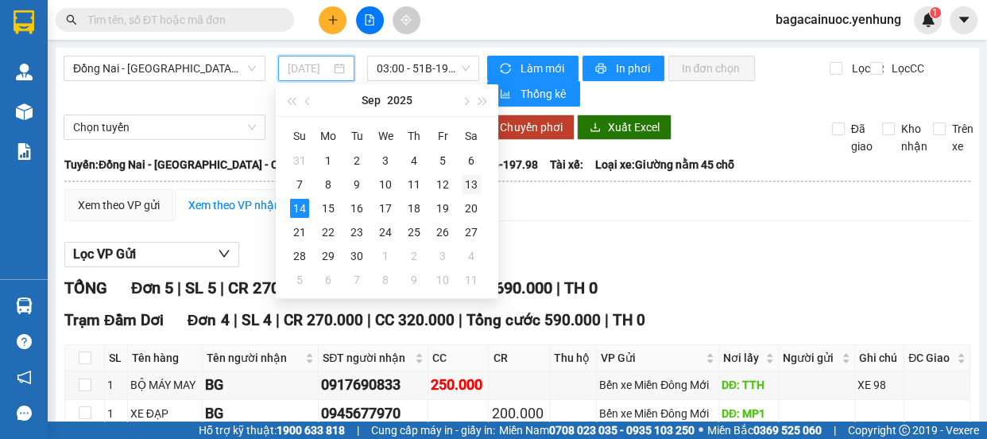
click at [469, 183] on div "13" at bounding box center [471, 184] width 19 height 19
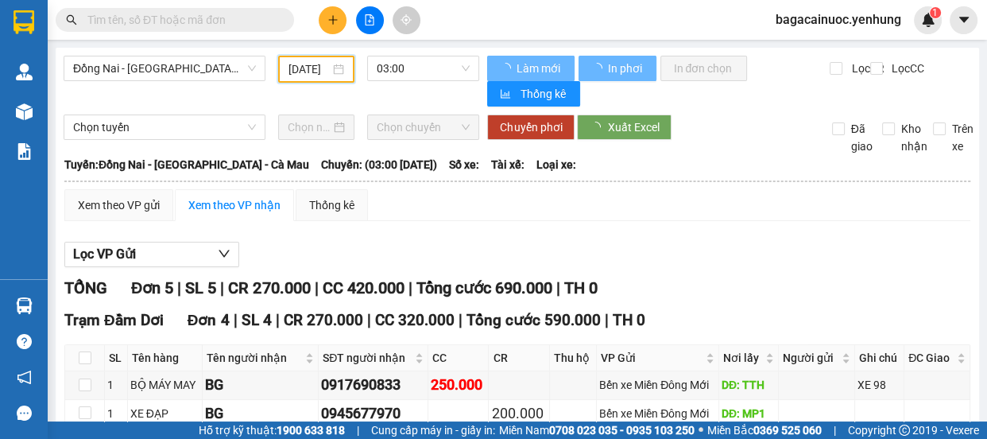
type input "13/09/2025"
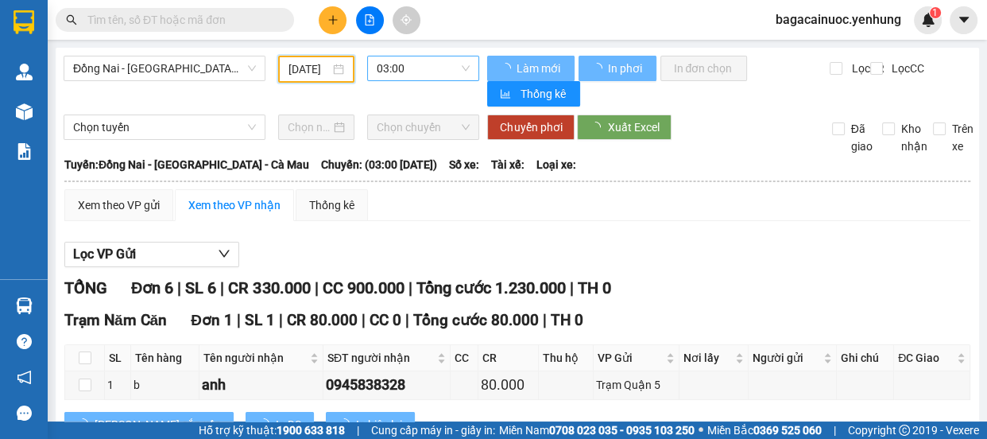
click at [436, 64] on span "03:00" at bounding box center [423, 68] width 93 height 24
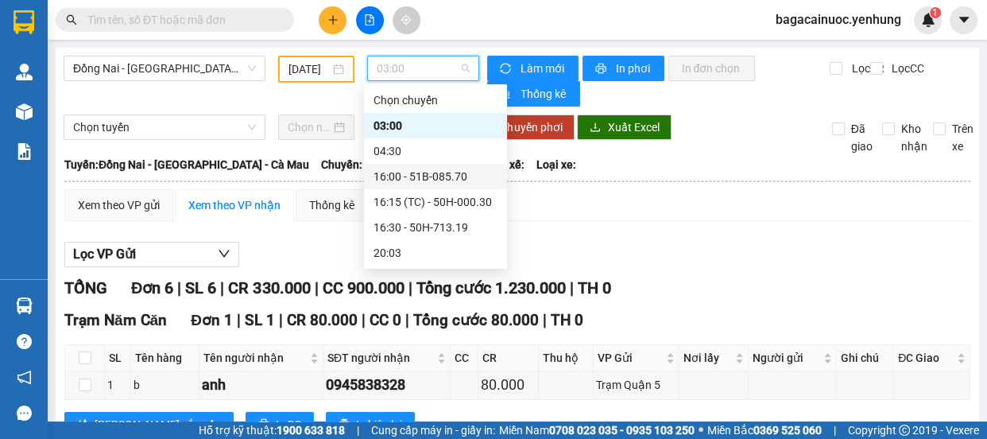
click at [422, 181] on div "16:00 - 51B-085.70" at bounding box center [436, 176] width 124 height 17
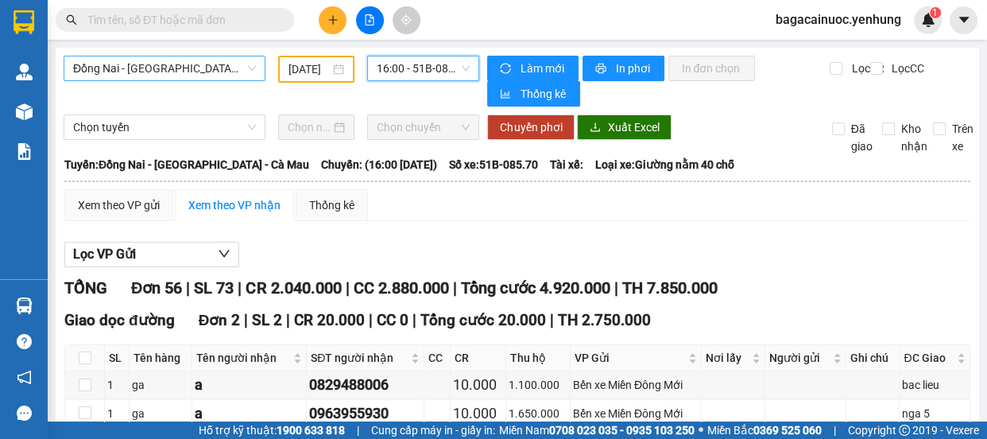
click at [243, 77] on span "Đồng Nai - Sài Gòn - Cà Mau" at bounding box center [164, 68] width 183 height 24
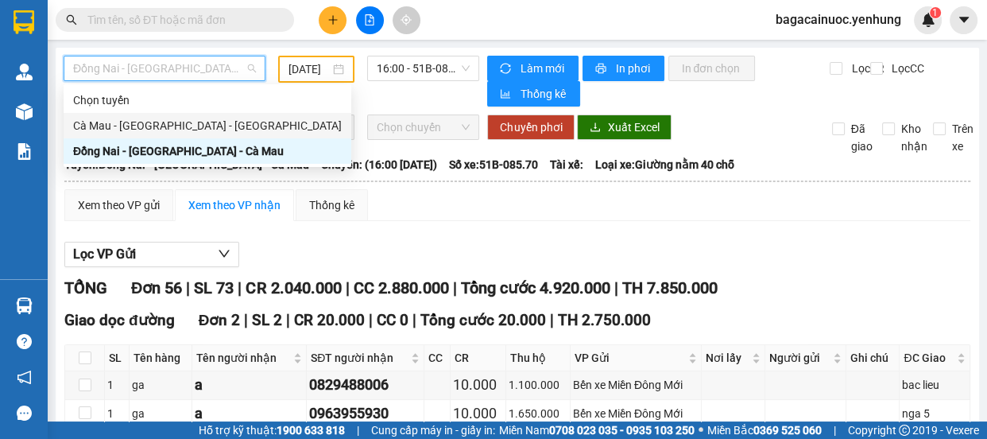
click at [207, 127] on div "Cà Mau - Sài Gòn - Đồng Nai" at bounding box center [207, 125] width 269 height 17
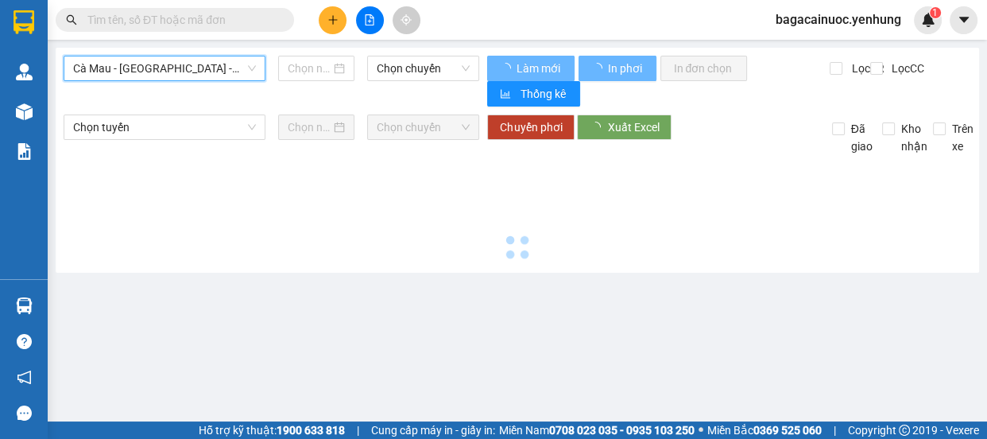
type input "[DATE]"
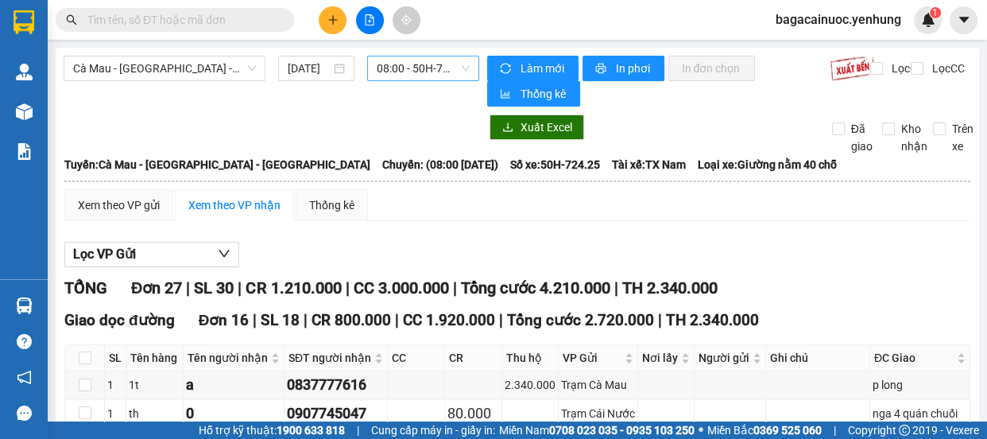
click at [413, 59] on span "08:00 - 50H-724.25" at bounding box center [423, 68] width 93 height 24
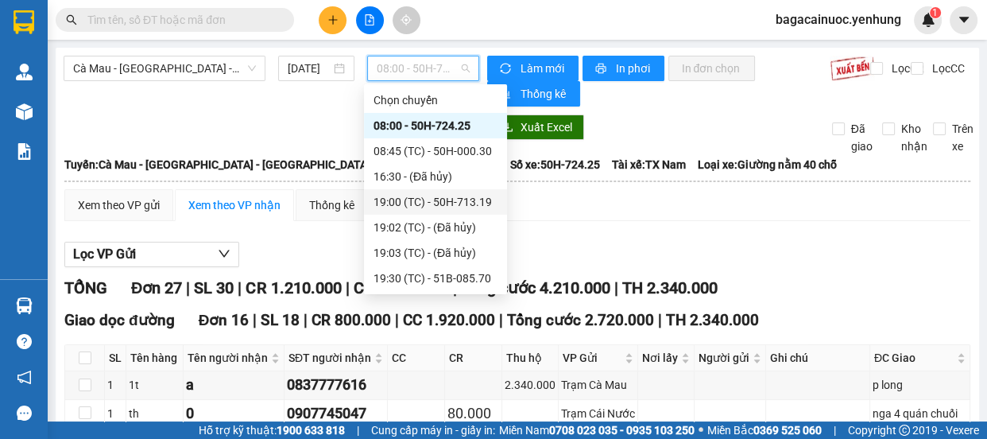
click at [461, 202] on div "19:00 (TC) - 50H-713.19" at bounding box center [436, 201] width 124 height 17
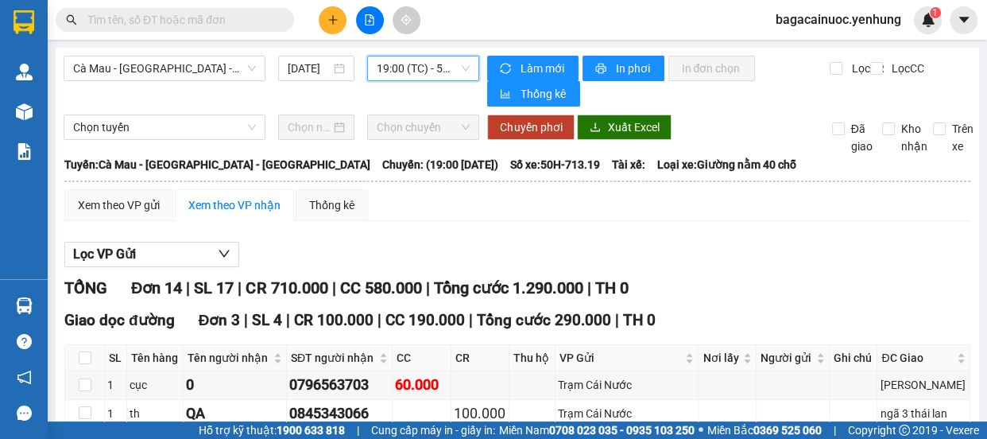
drag, startPoint x: 0, startPoint y: 15, endPoint x: 803, endPoint y: 145, distance: 813.2
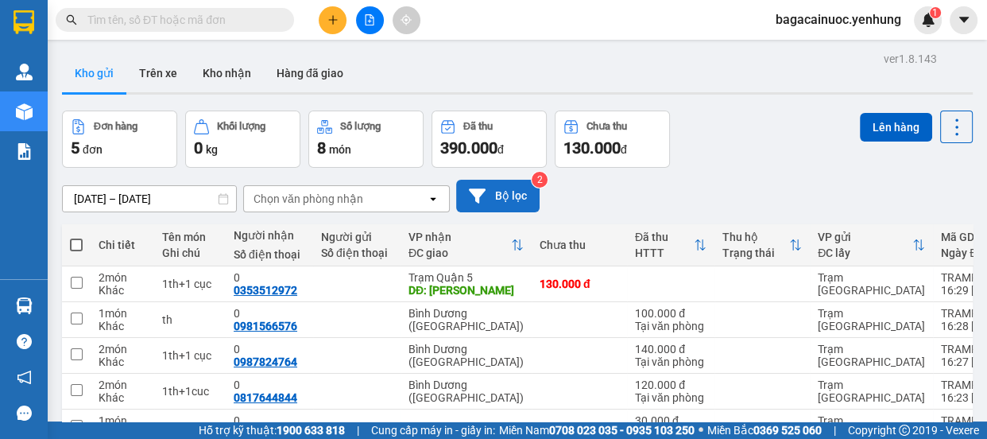
click at [499, 189] on button "Bộ lọc" at bounding box center [497, 196] width 83 height 33
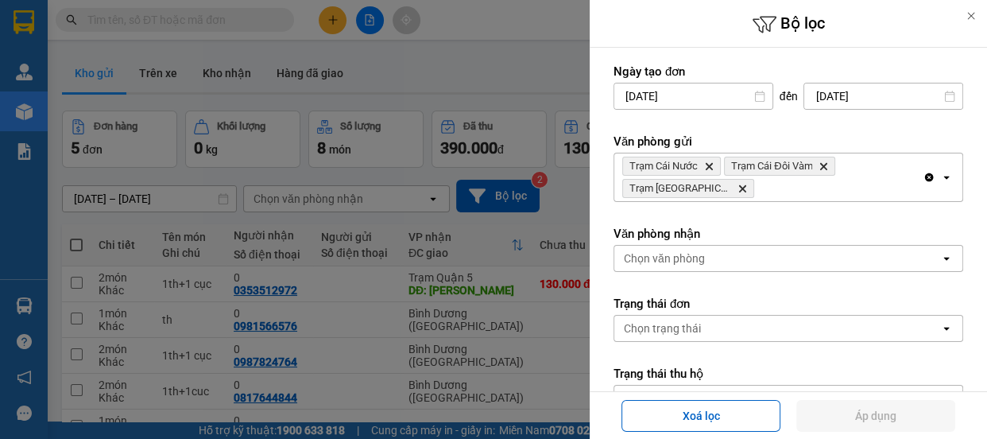
click at [483, 65] on div at bounding box center [493, 219] width 987 height 439
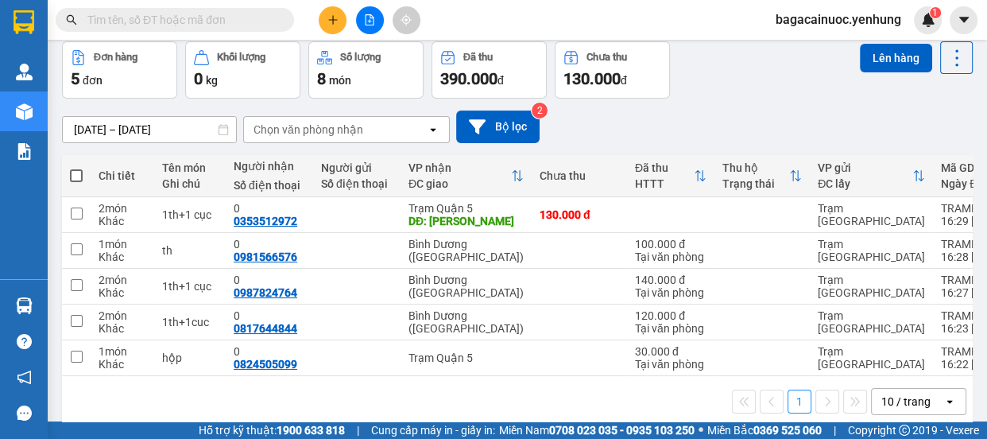
scroll to position [94, 0]
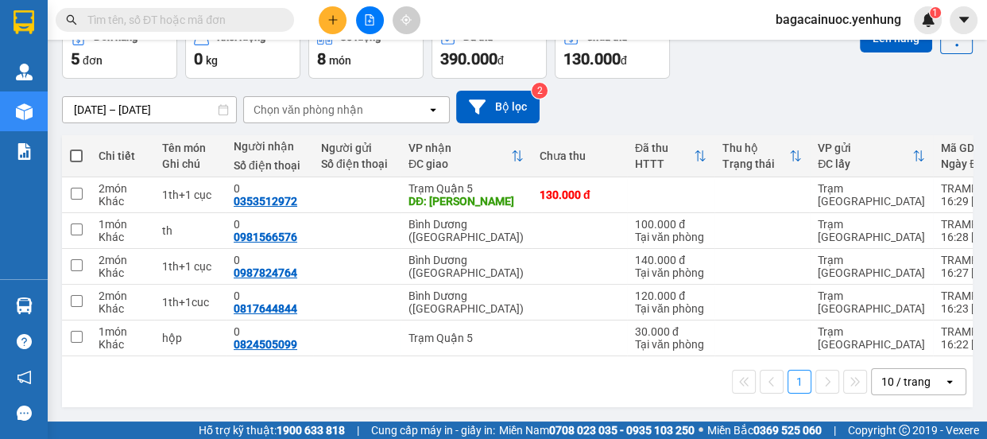
click at [906, 378] on div "10 / trang" at bounding box center [905, 382] width 49 height 16
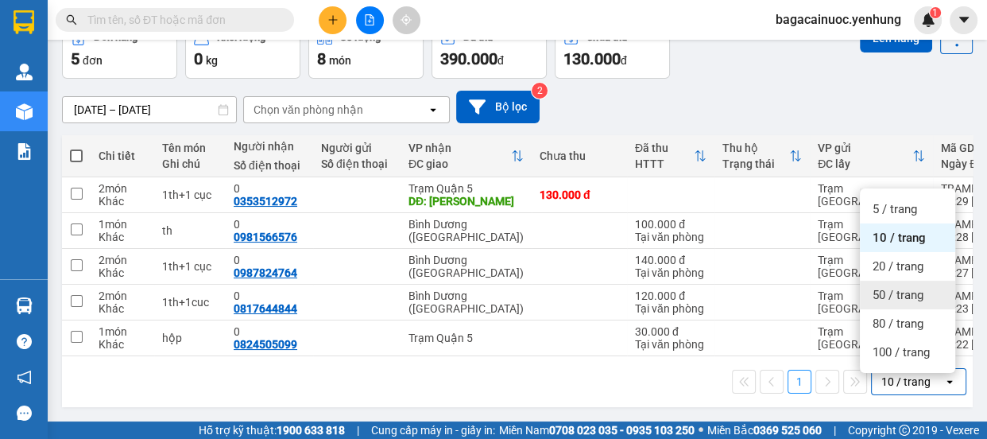
click at [904, 294] on span "50 / trang" at bounding box center [898, 295] width 51 height 16
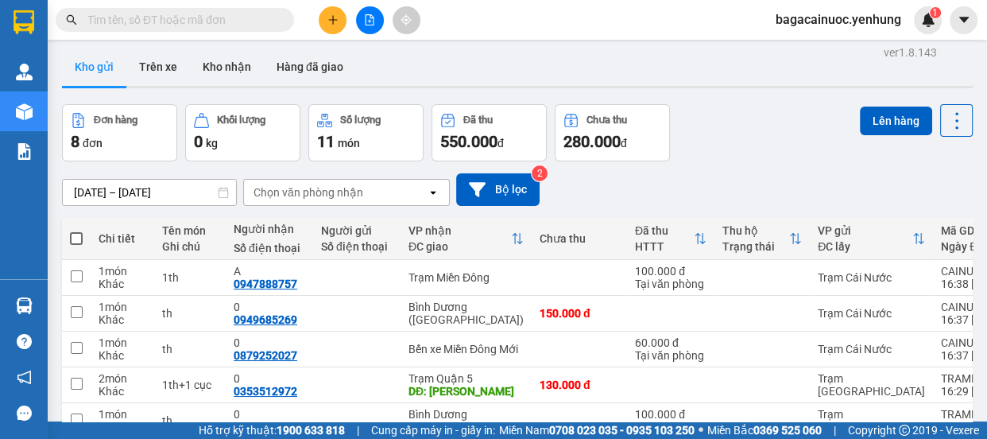
scroll to position [0, 0]
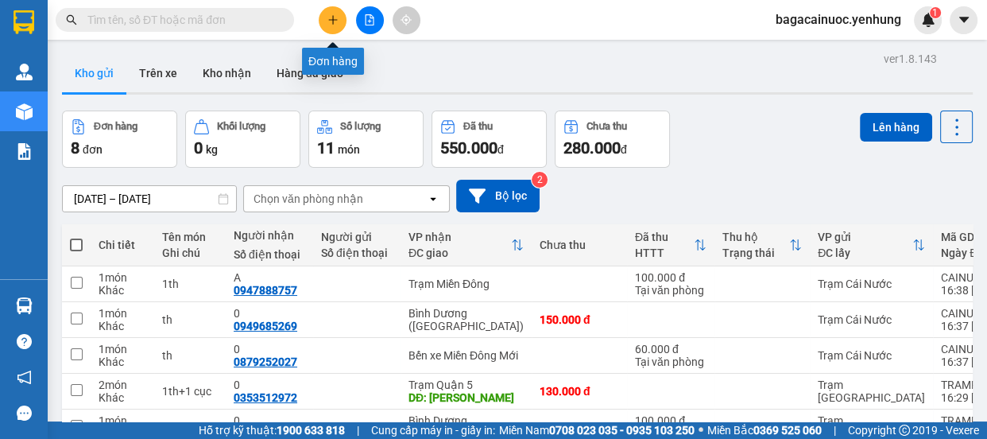
click at [323, 13] on button at bounding box center [333, 20] width 28 height 28
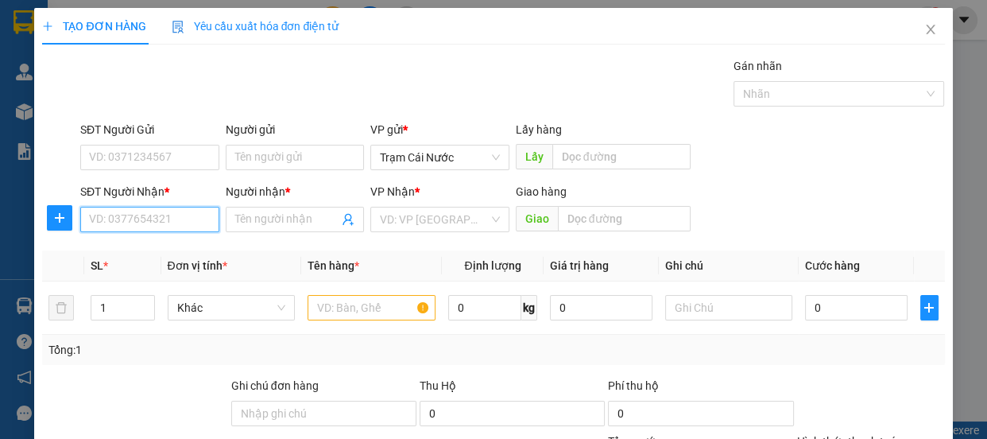
click at [160, 227] on input "SĐT Người Nhận *" at bounding box center [149, 219] width 139 height 25
type input "0796563703"
click at [241, 230] on span at bounding box center [295, 219] width 139 height 25
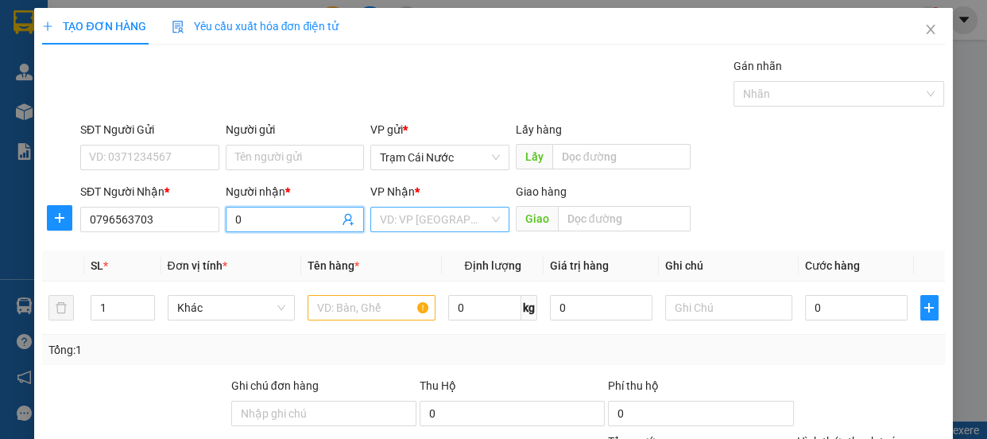
type input "0"
click at [398, 216] on input "search" at bounding box center [434, 219] width 109 height 24
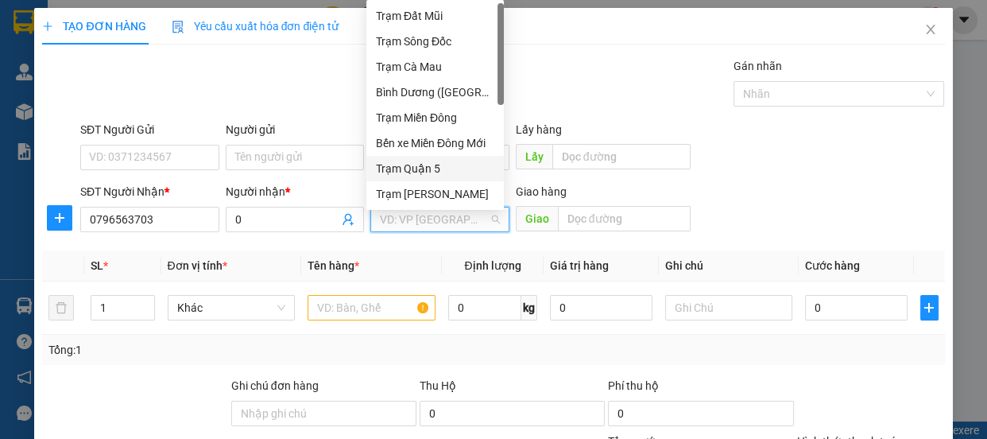
click at [453, 165] on div "Trạm Quận 5" at bounding box center [435, 168] width 118 height 17
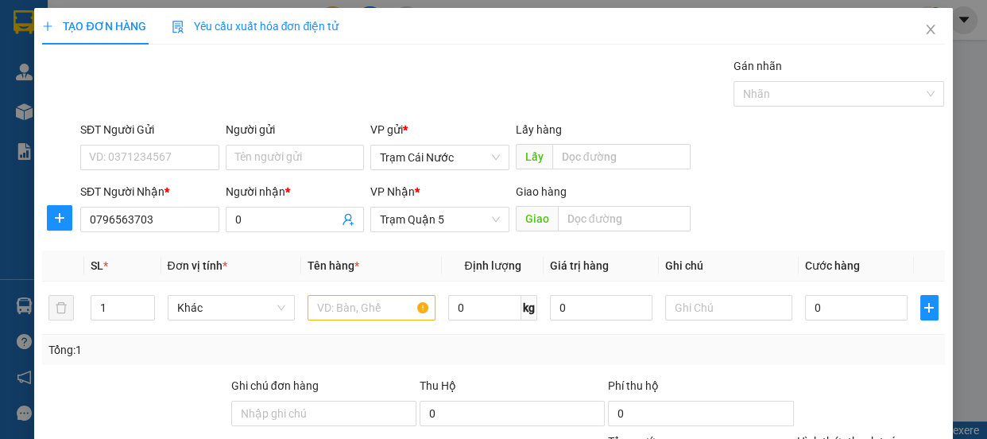
click at [582, 202] on div "Giao hàng" at bounding box center [603, 195] width 175 height 24
click at [589, 223] on input "text" at bounding box center [624, 218] width 133 height 25
type input "[PERSON_NAME]"
click at [353, 308] on input "text" at bounding box center [372, 307] width 128 height 25
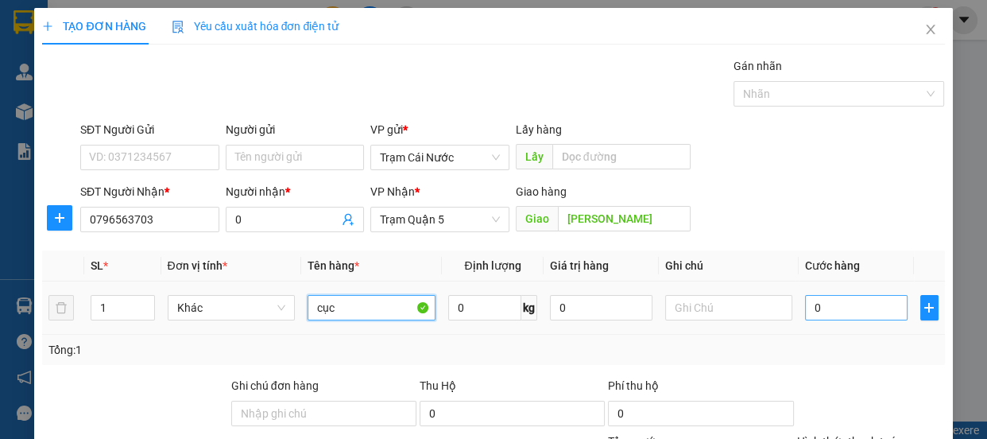
type input "cục"
click at [854, 308] on input "0" at bounding box center [856, 307] width 103 height 25
type input "6"
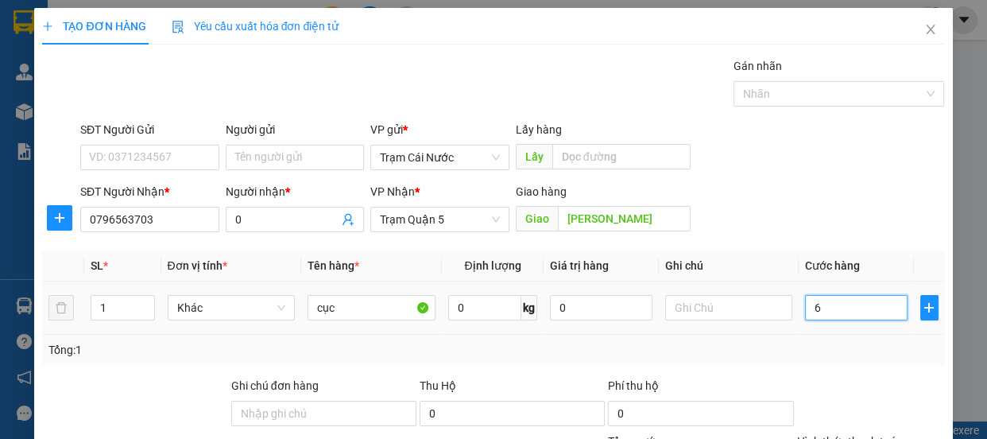
type input "60"
type input "60.000"
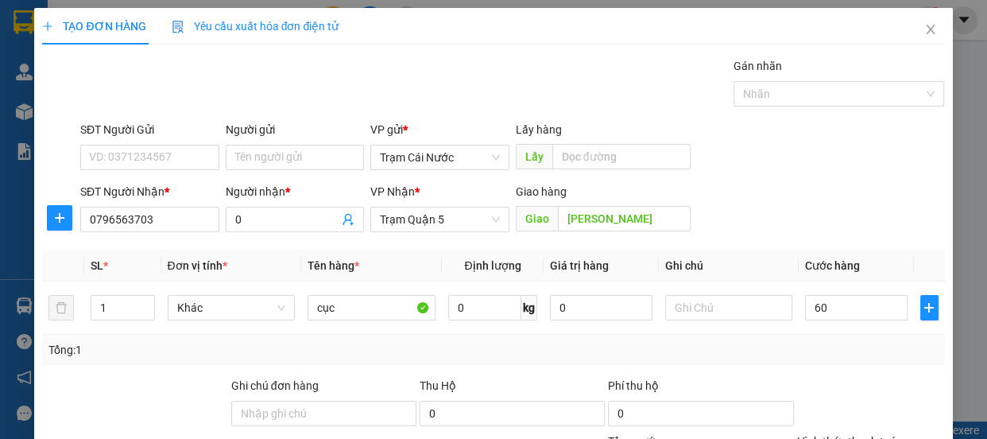
type input "60.000"
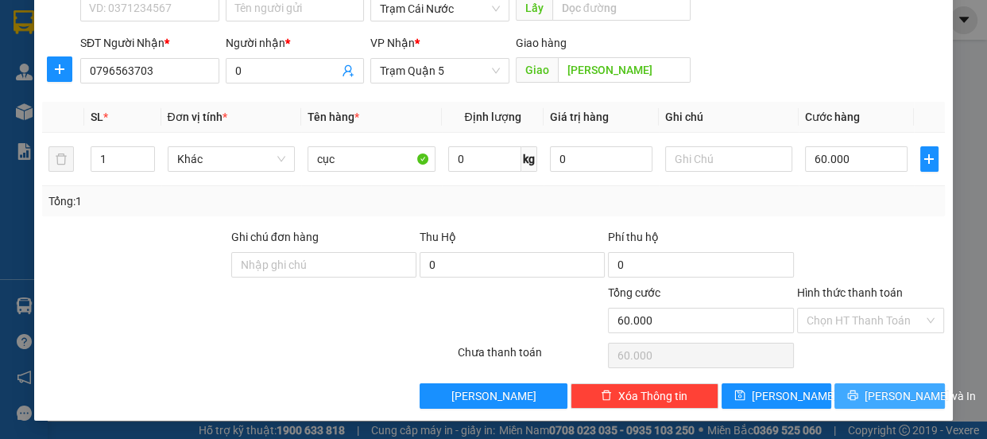
click at [882, 389] on span "[PERSON_NAME] và In" at bounding box center [920, 395] width 111 height 17
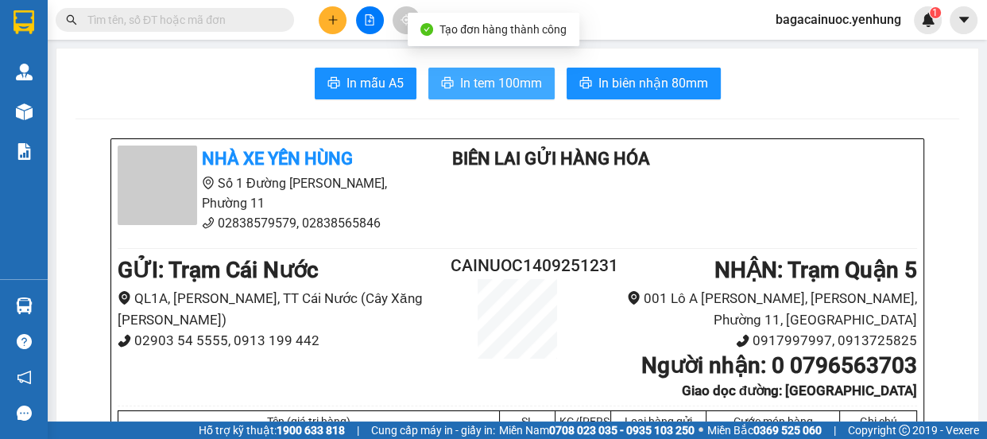
click at [482, 81] on span "In tem 100mm" at bounding box center [501, 83] width 82 height 20
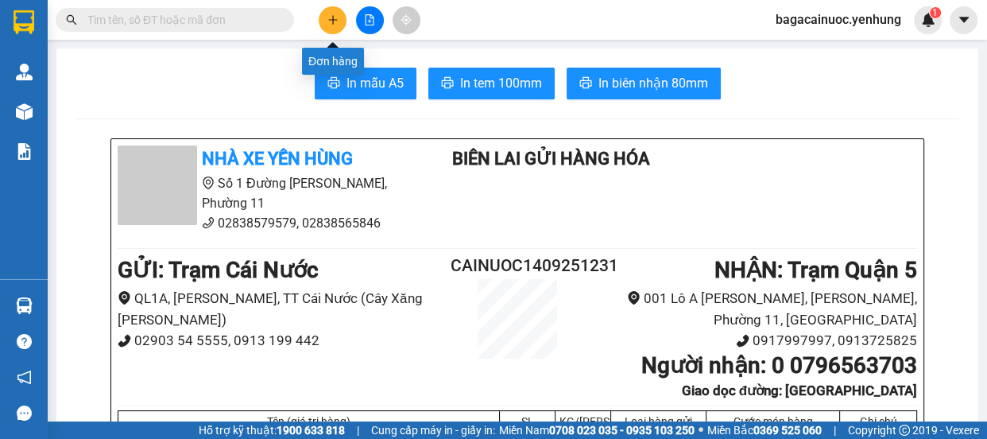
click at [334, 29] on button at bounding box center [333, 20] width 28 height 28
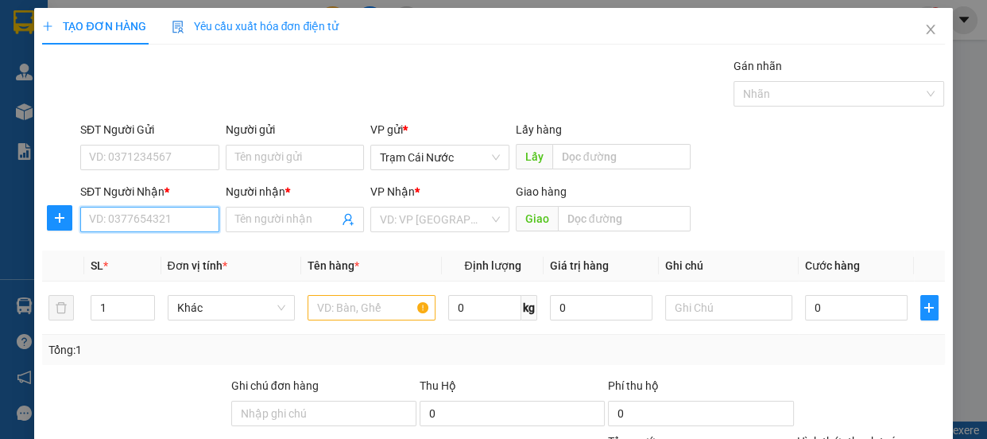
click at [160, 223] on input "SĐT Người Nhận *" at bounding box center [149, 219] width 139 height 25
click at [133, 261] on div "0909870222 - a" at bounding box center [148, 250] width 138 height 25
type input "0909870222"
type input "a"
type input "70.000"
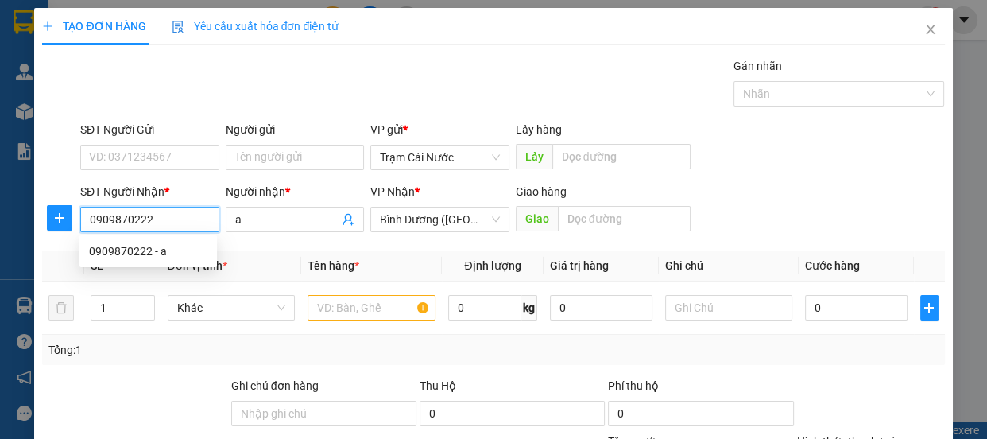
type input "70.000"
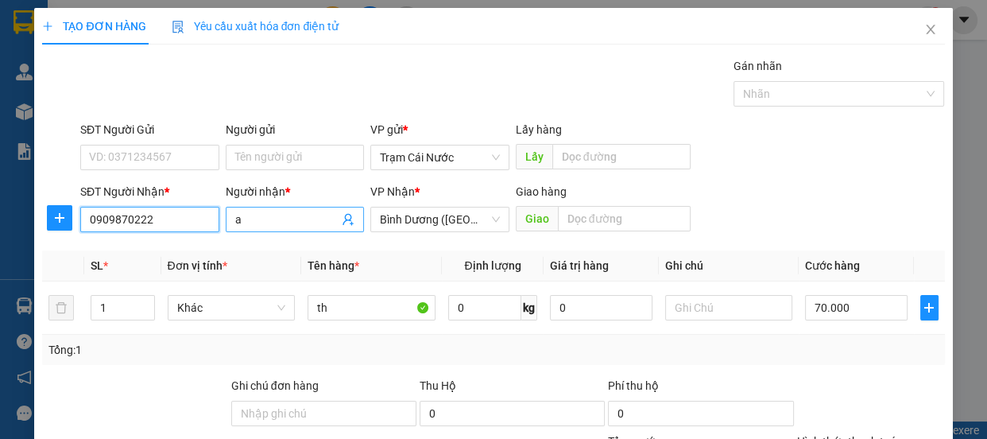
type input "0909870222"
click at [267, 226] on input "a" at bounding box center [287, 219] width 104 height 17
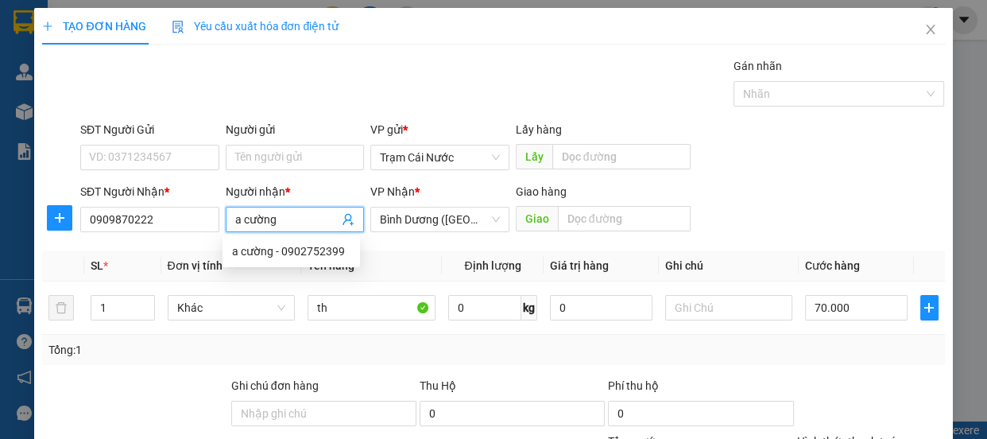
type input "a cường"
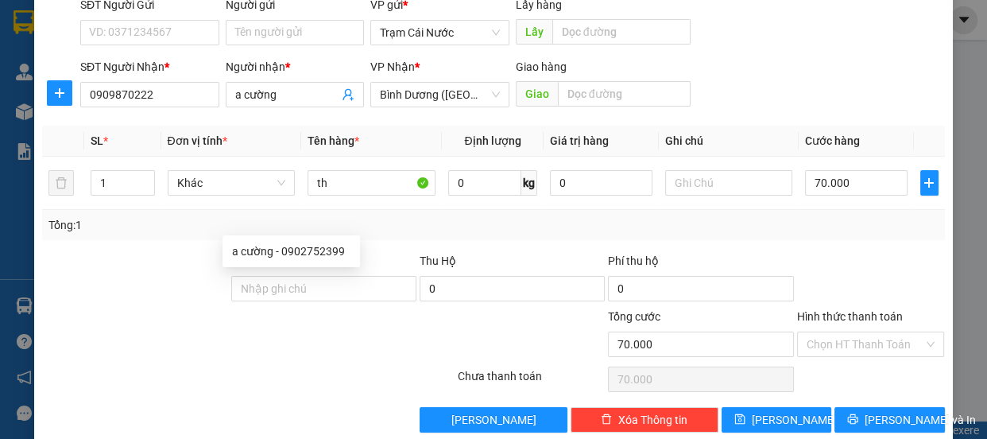
scroll to position [149, 0]
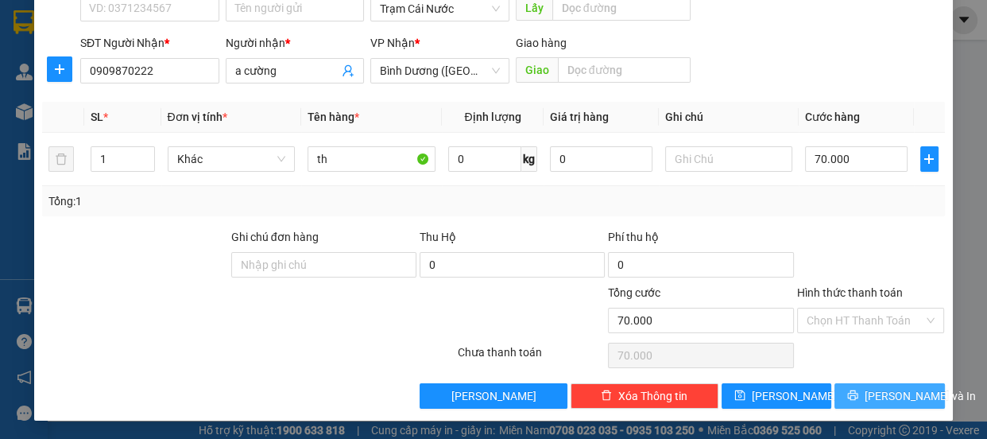
click at [897, 389] on span "[PERSON_NAME] và In" at bounding box center [920, 395] width 111 height 17
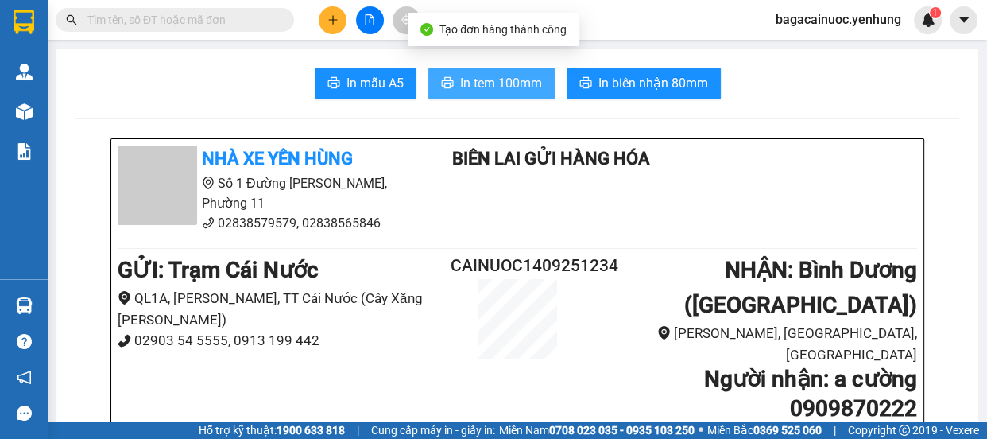
click at [501, 83] on span "In tem 100mm" at bounding box center [501, 83] width 82 height 20
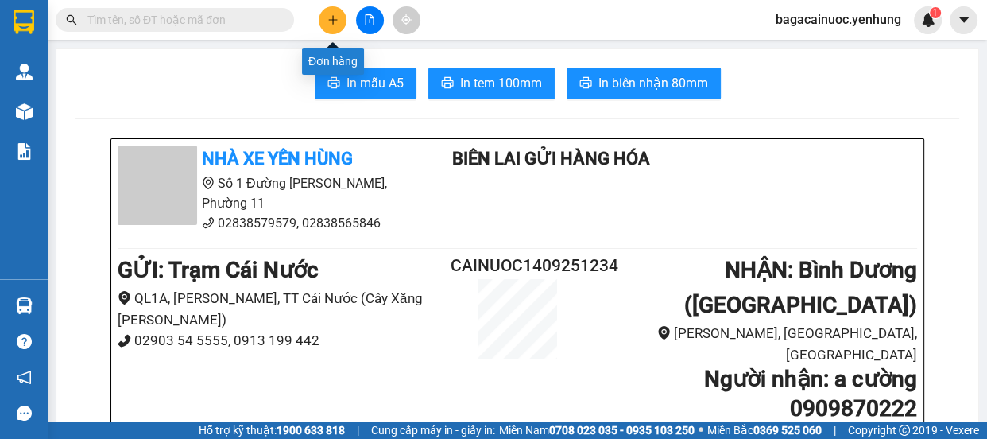
click at [330, 22] on icon "plus" at bounding box center [332, 19] width 11 height 11
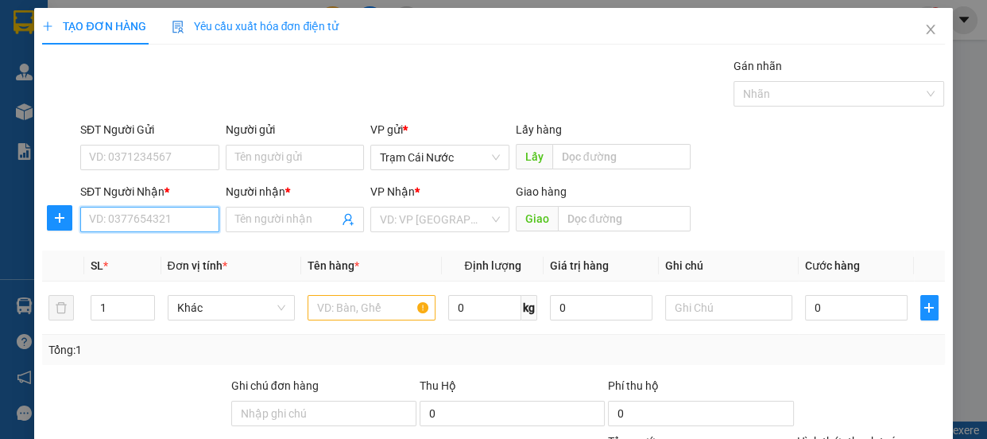
click at [135, 226] on input "SĐT Người Nhận *" at bounding box center [149, 219] width 139 height 25
click at [157, 253] on div "0327188968 - a" at bounding box center [148, 250] width 118 height 17
type input "0327188968"
type input "a"
type input "100.000"
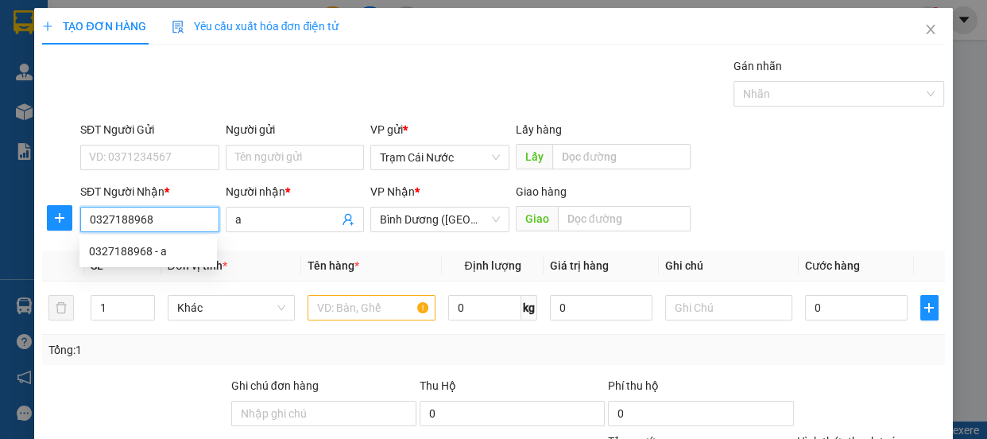
type input "100.000"
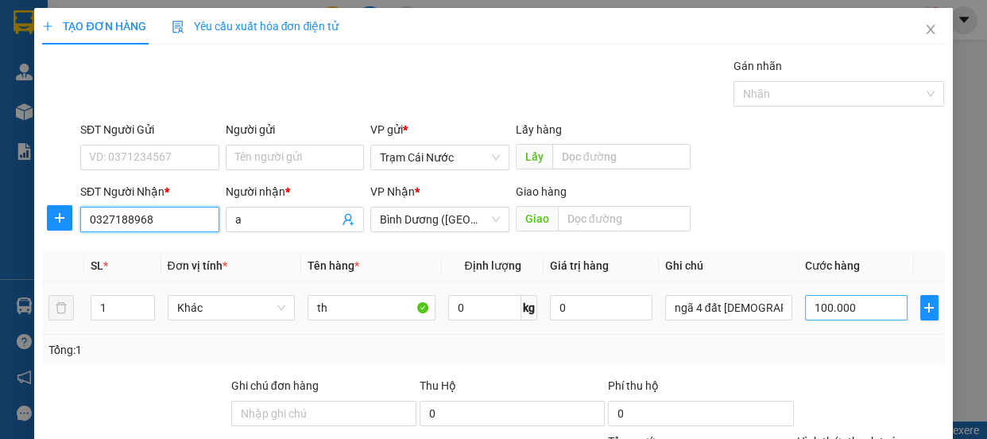
type input "0327188968"
click at [872, 311] on input "100.000" at bounding box center [856, 307] width 103 height 25
type input "0"
click at [805, 314] on input "0" at bounding box center [856, 307] width 103 height 25
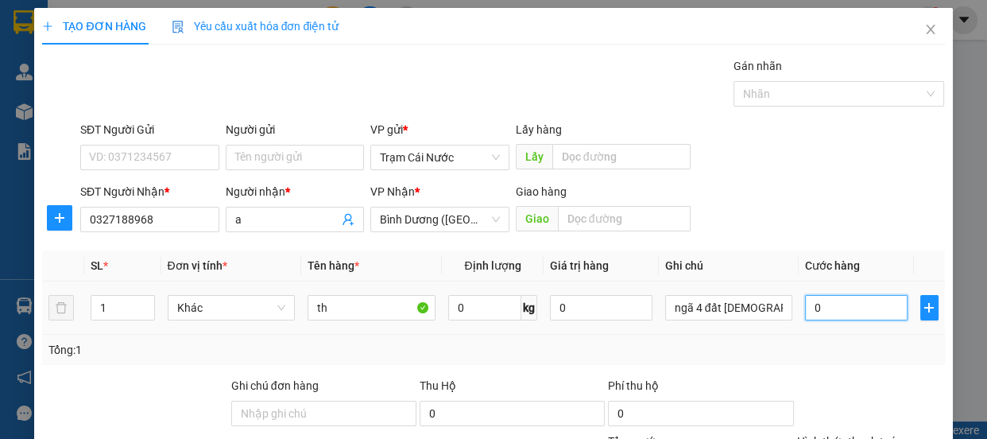
type input "60"
type input "60.000"
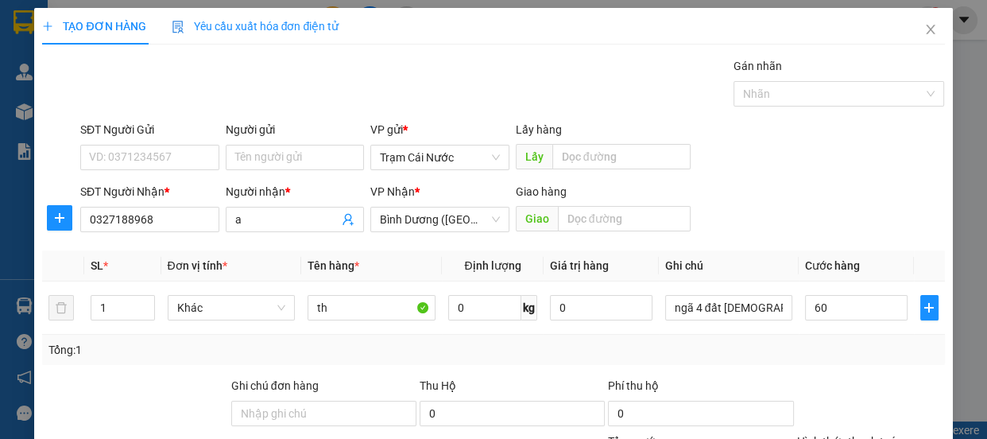
type input "60.000"
